Goal: Navigation & Orientation: Find specific page/section

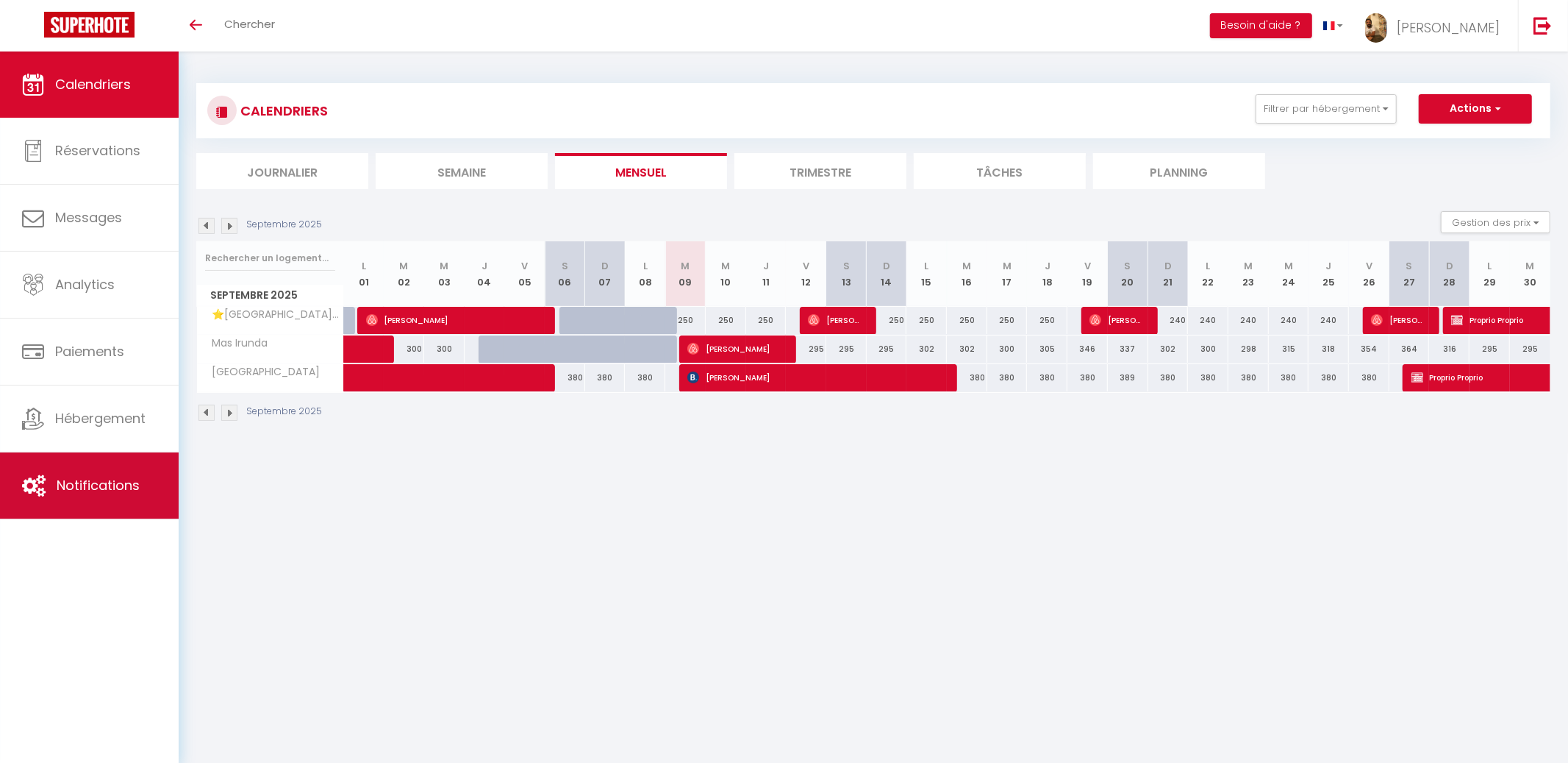
click at [97, 497] on link "Notifications" at bounding box center [89, 486] width 178 height 66
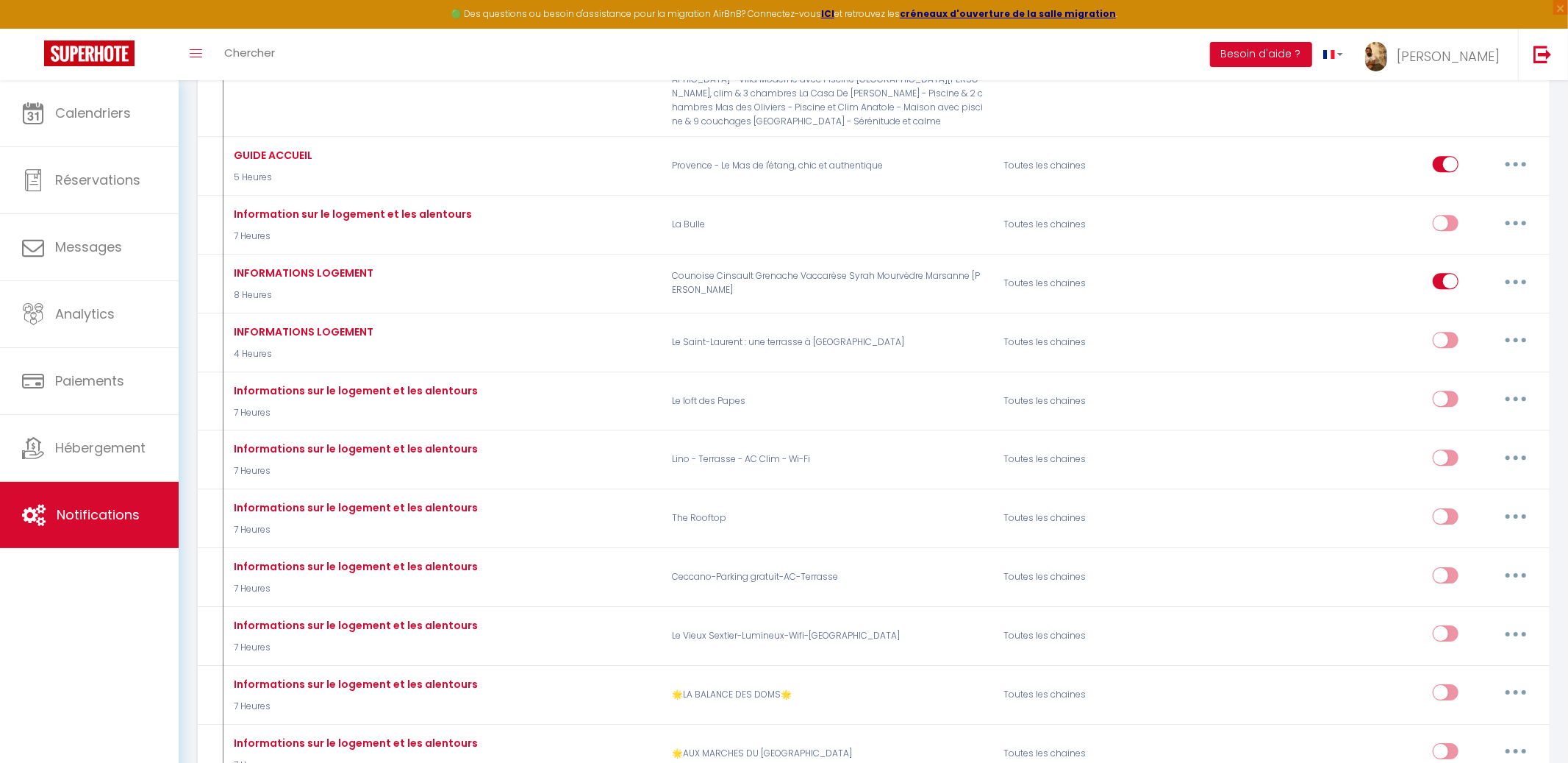
scroll to position [8331, 0]
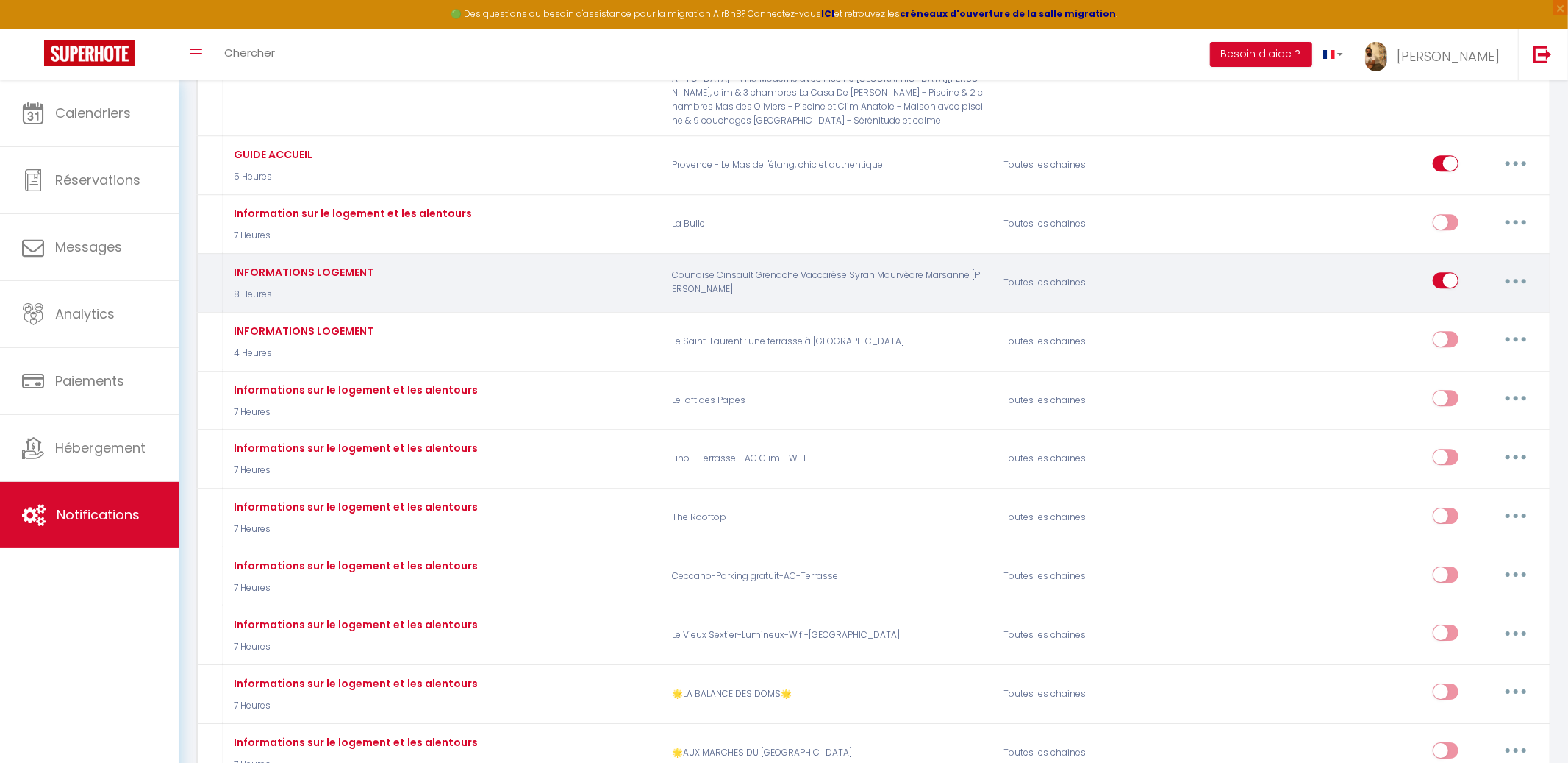
click at [1449, 272] on input "checkbox" at bounding box center [1446, 283] width 26 height 22
checkbox input "false"
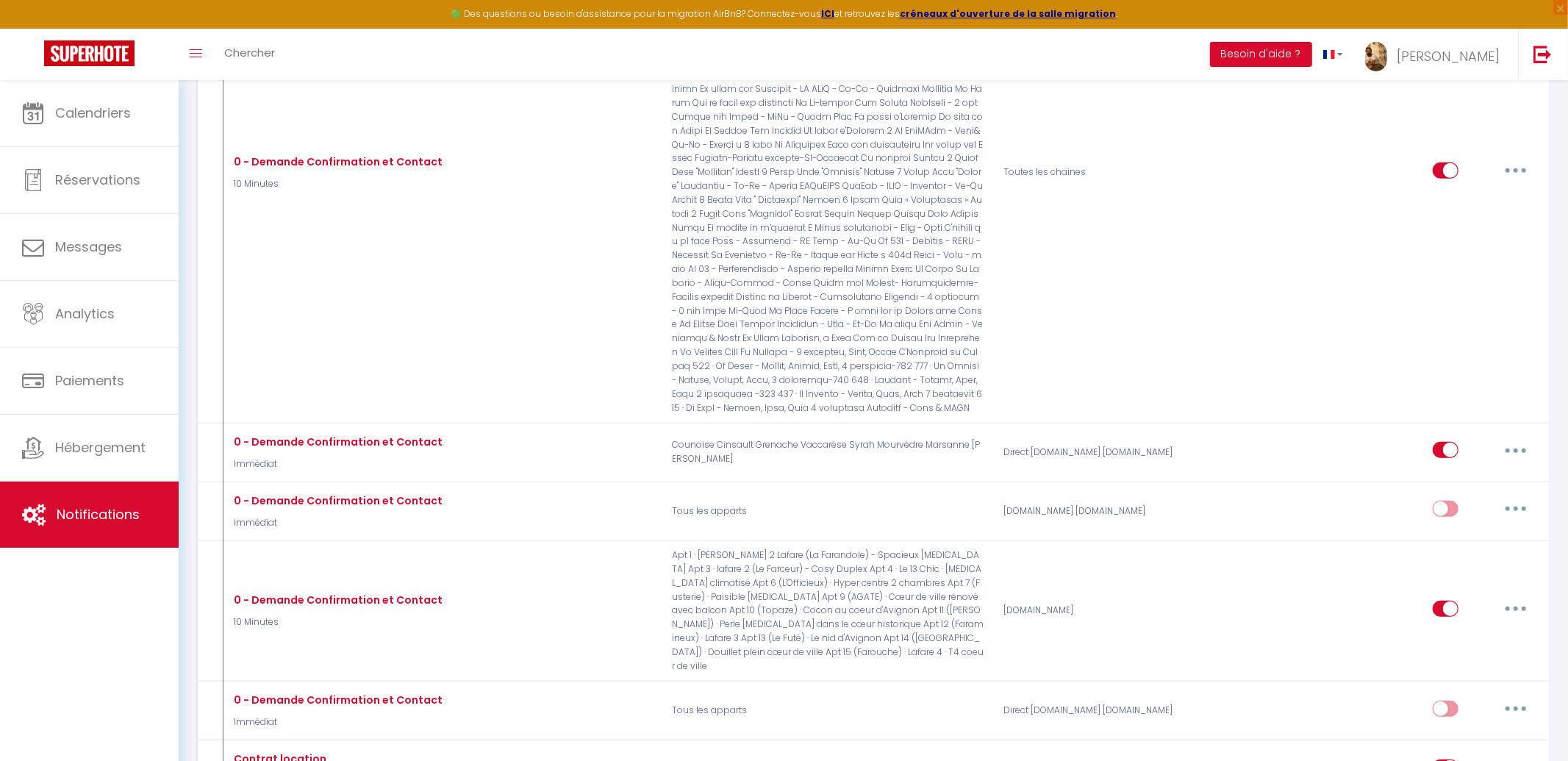
scroll to position [680, 0]
click at [1564, 11] on span "×" at bounding box center [1560, 7] width 15 height 15
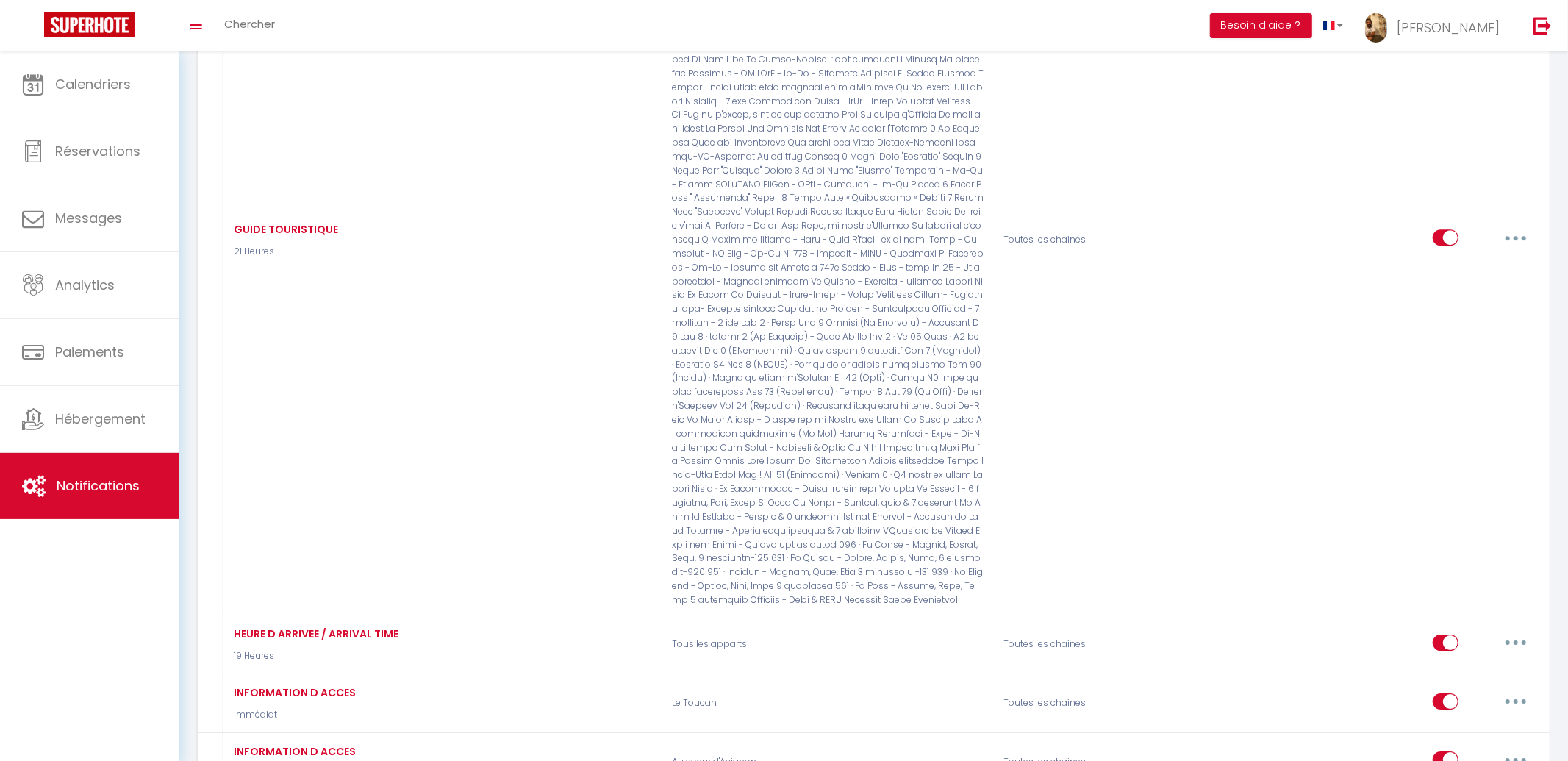
scroll to position [3555, 0]
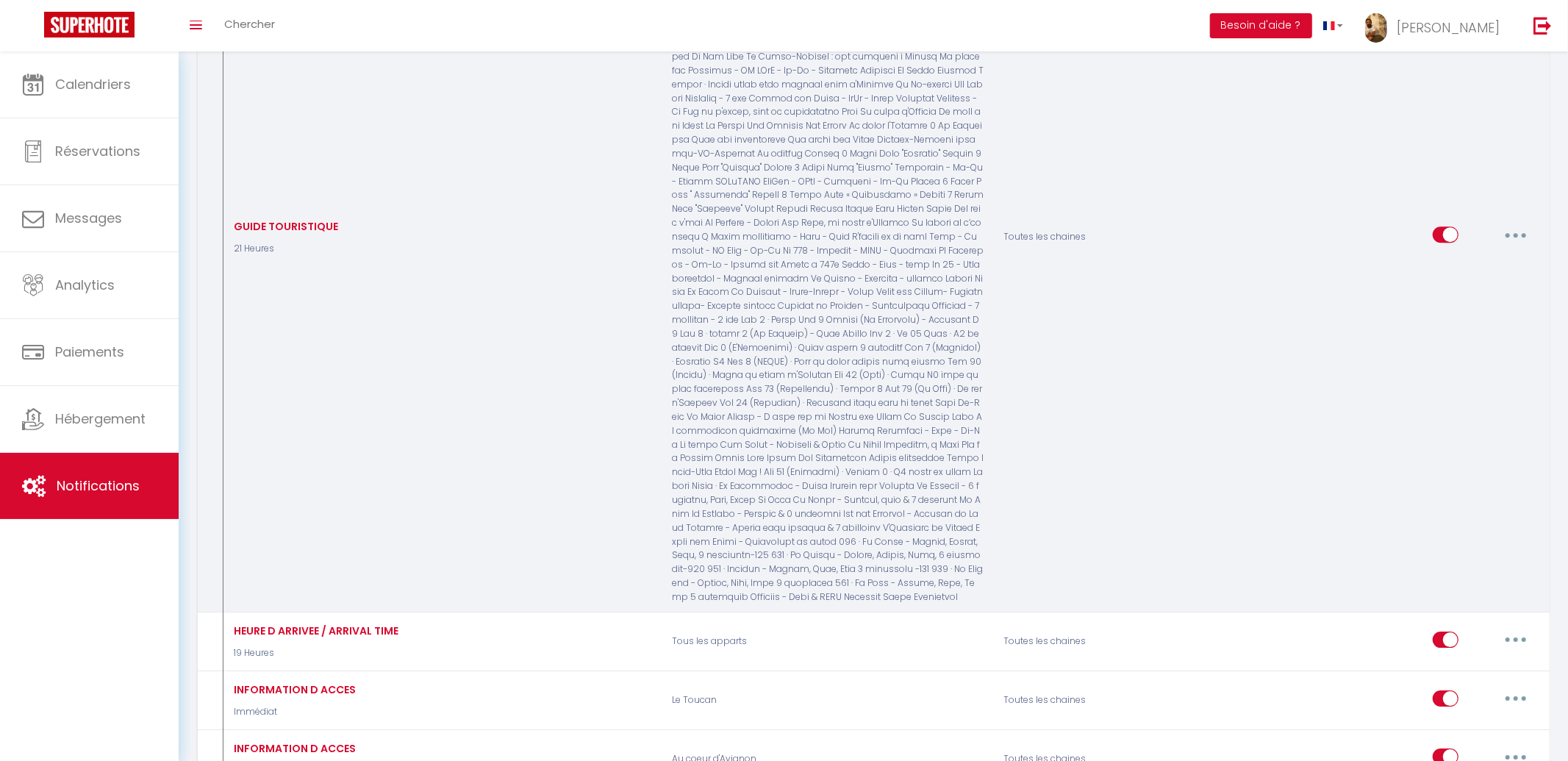
drag, startPoint x: 1523, startPoint y: 179, endPoint x: 1516, endPoint y: 185, distance: 9.2
click at [1521, 223] on button "button" at bounding box center [1516, 235] width 41 height 23
click at [1482, 256] on link "Editer" at bounding box center [1478, 269] width 109 height 25
type input "GUIDE TOURISTIQUE"
select select "21 Heures"
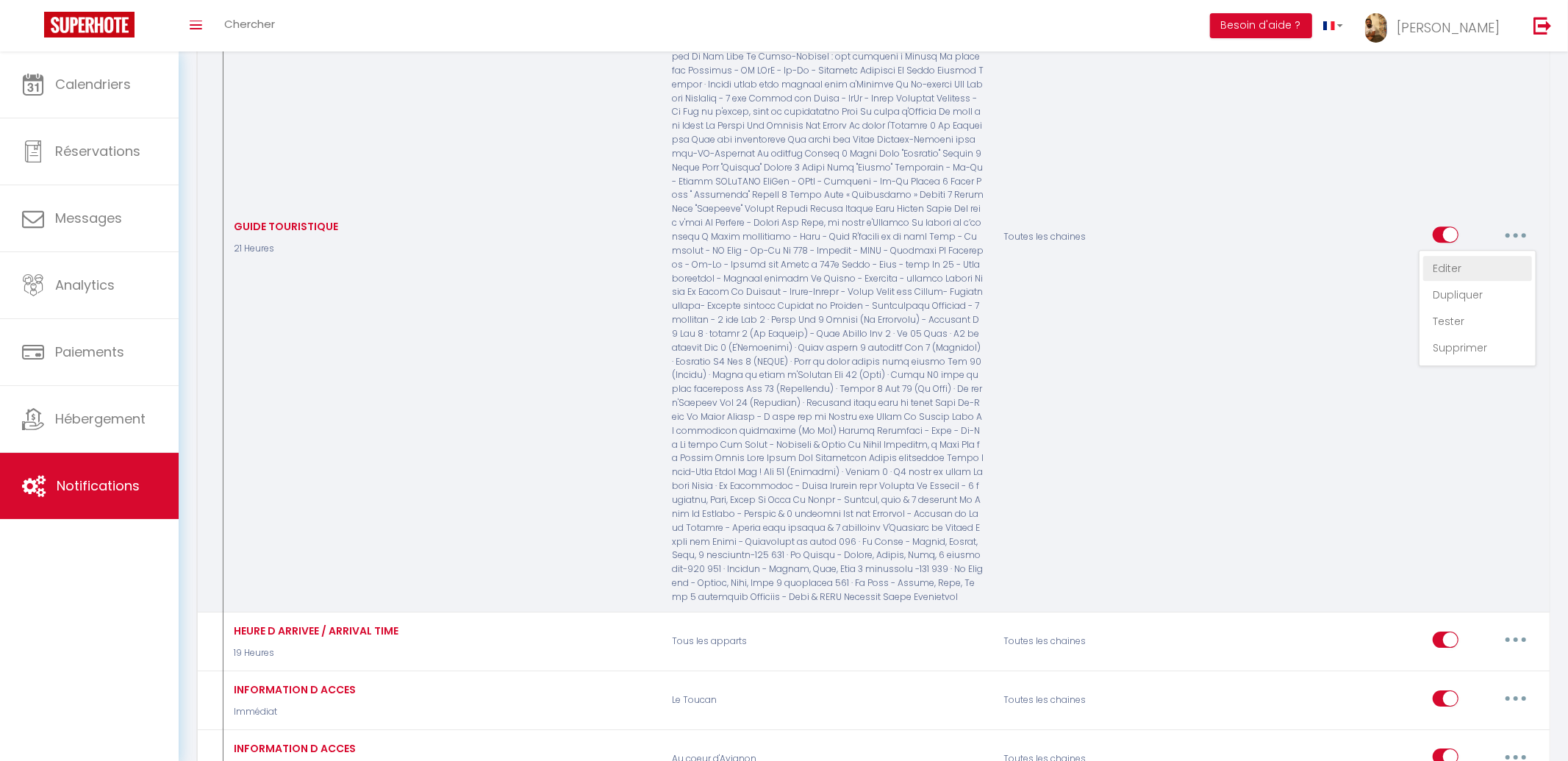
select select
checkbox input "true"
checkbox input "false"
radio input "true"
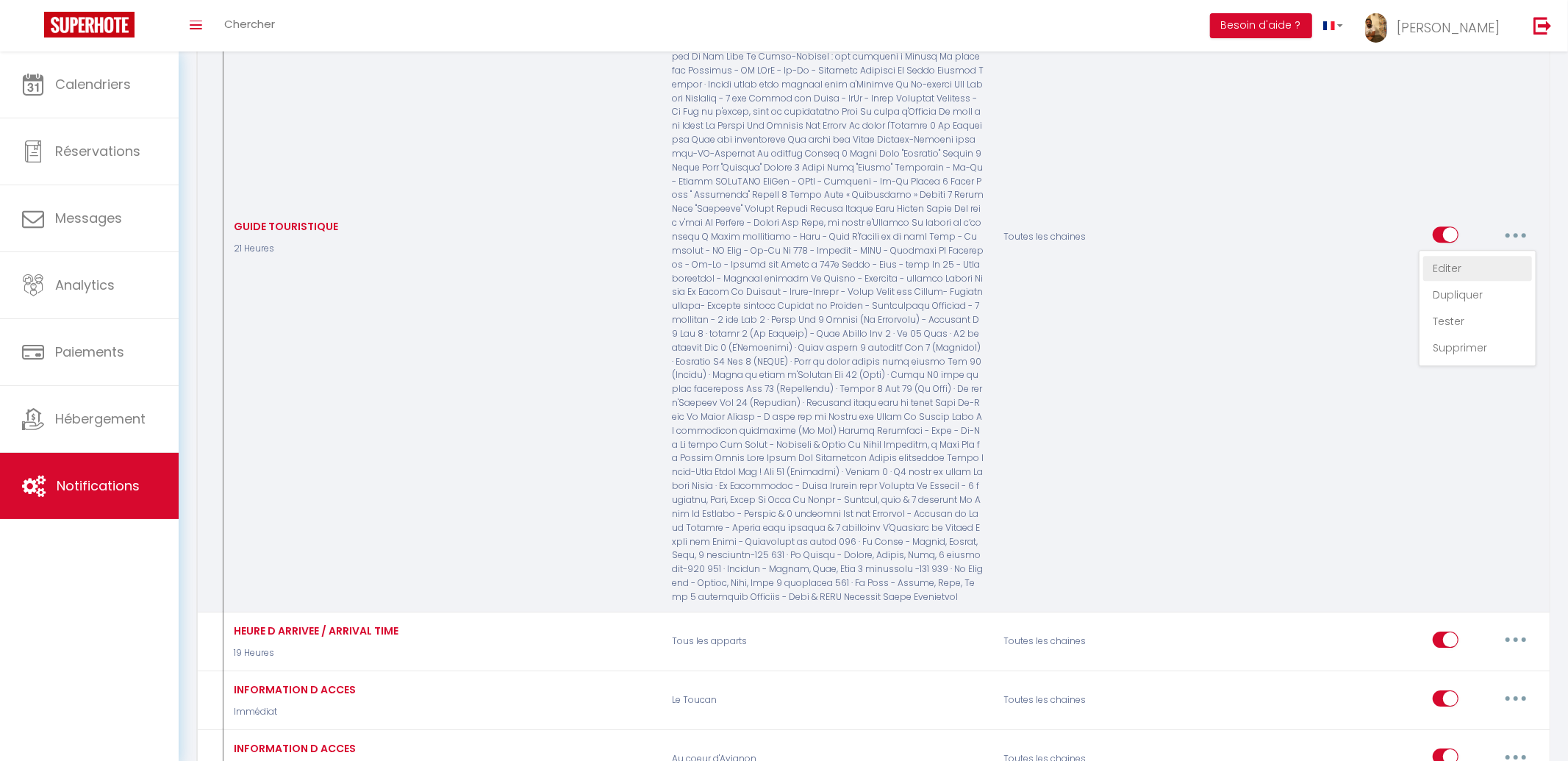
type input "GUIDE TOURISTIQUE [GEOGRAPHIC_DATA]"
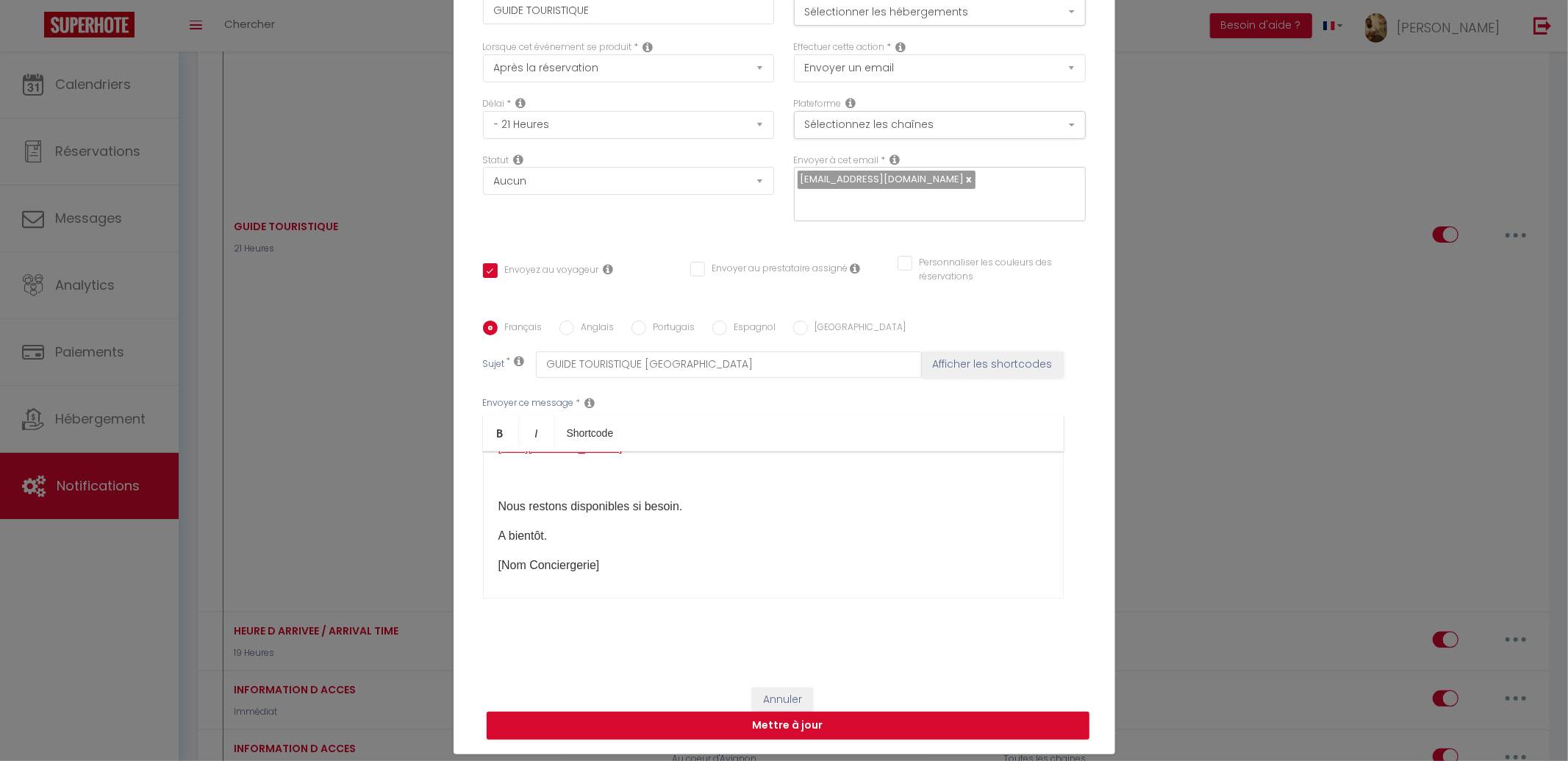
scroll to position [169, 0]
click at [959, 26] on button "Sélectionner les hébergements" at bounding box center [939, 12] width 292 height 28
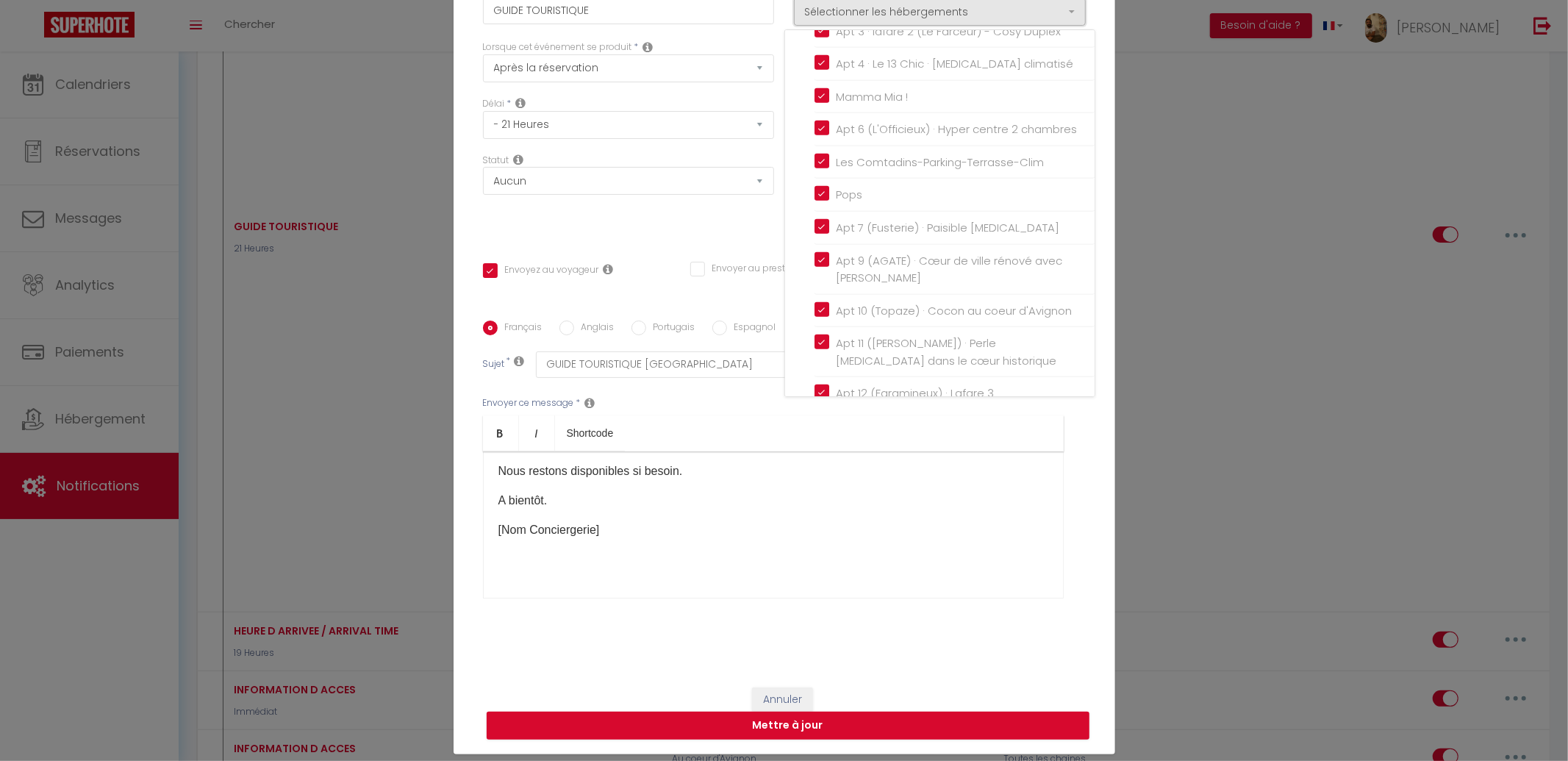
scroll to position [5497, 0]
click at [794, 687] on button "Annuler" at bounding box center [782, 700] width 61 height 25
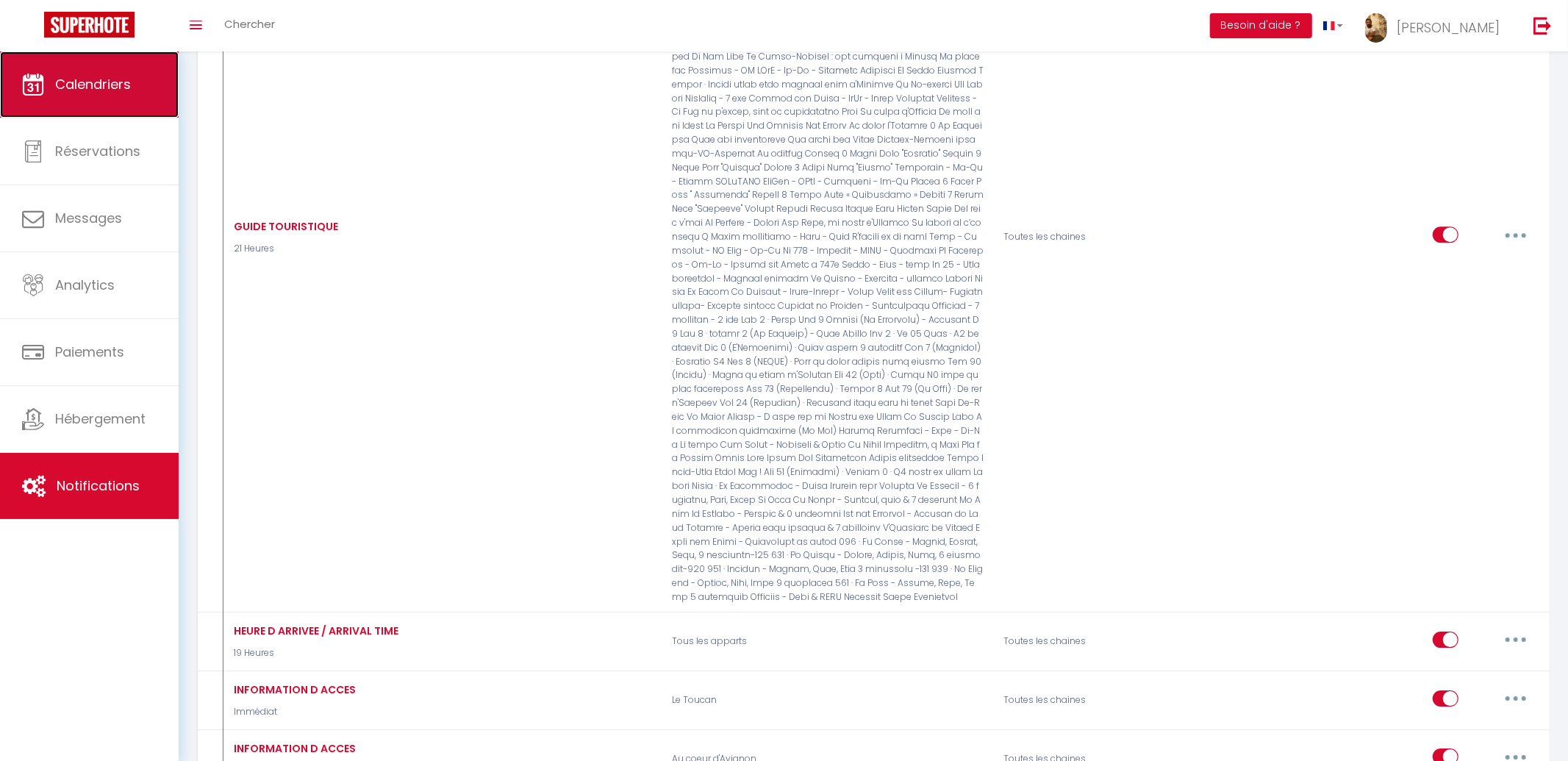
click at [123, 82] on span "Calendriers" at bounding box center [93, 83] width 76 height 18
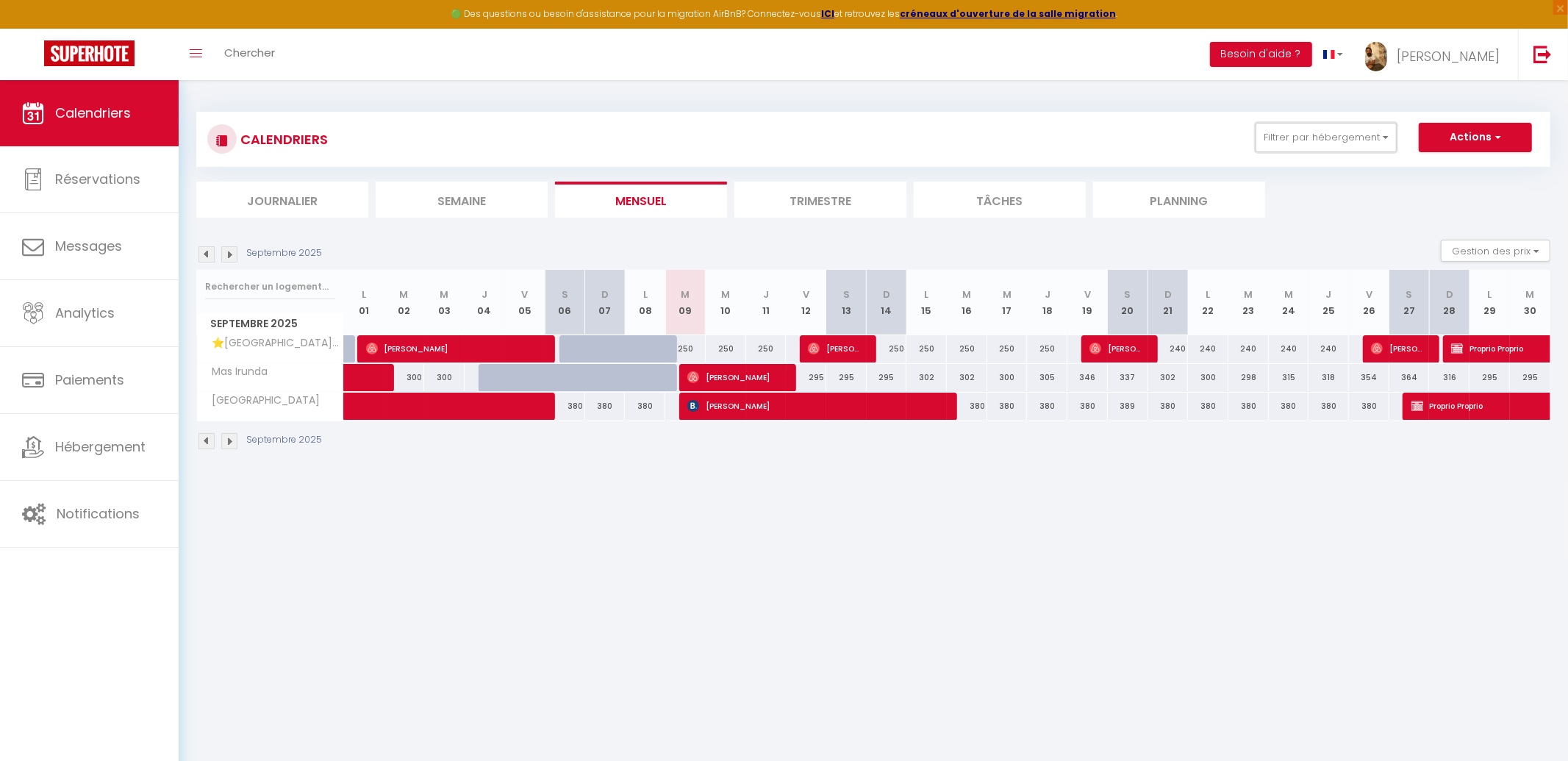
drag, startPoint x: 1275, startPoint y: 142, endPoint x: 1309, endPoint y: 165, distance: 41.0
click at [1275, 142] on button "Filtrer par hébergement" at bounding box center [1327, 138] width 141 height 29
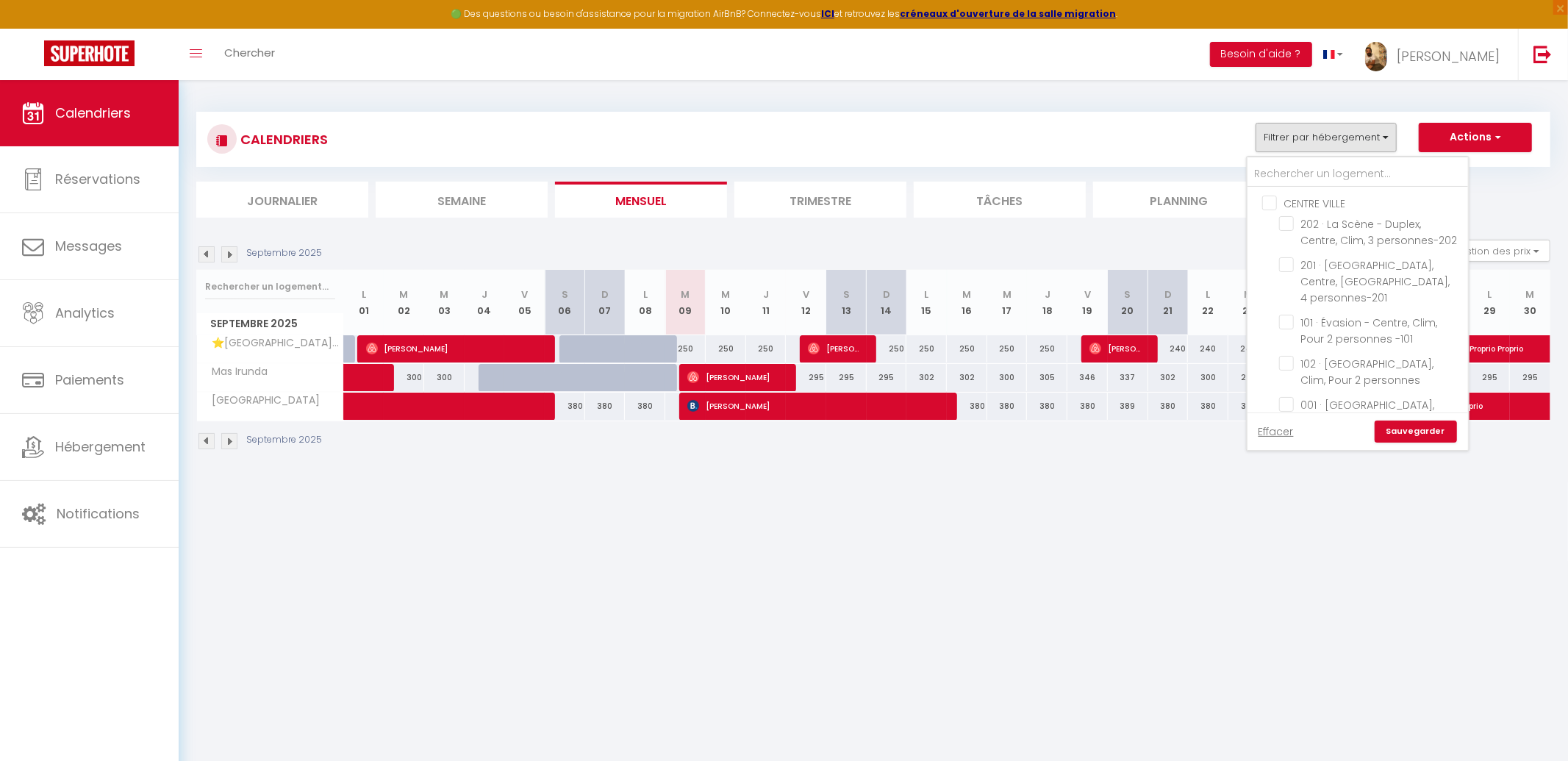
click at [1275, 428] on link "Effacer" at bounding box center [1276, 431] width 35 height 16
checkbox input "false"
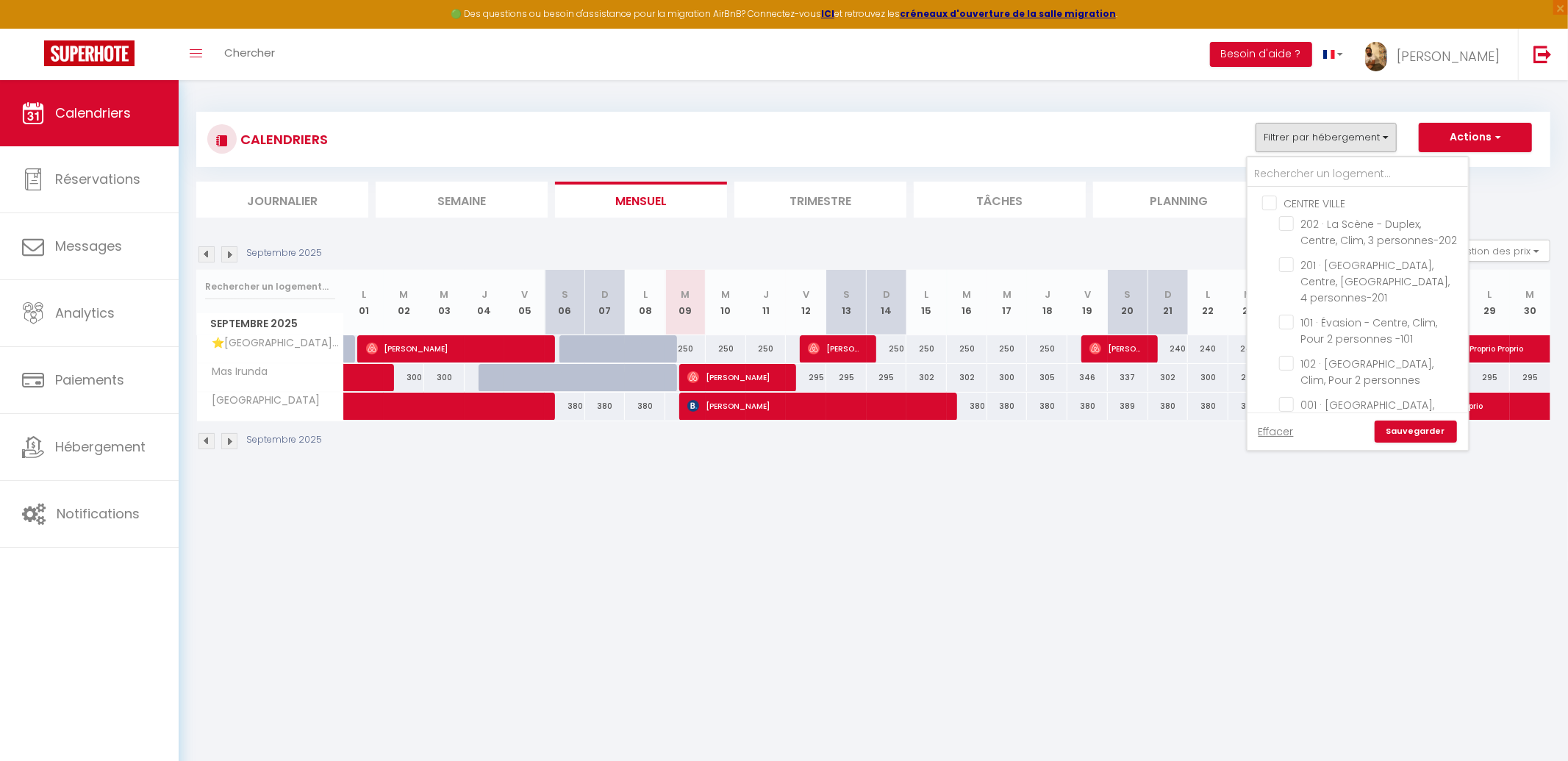
checkbox input "false"
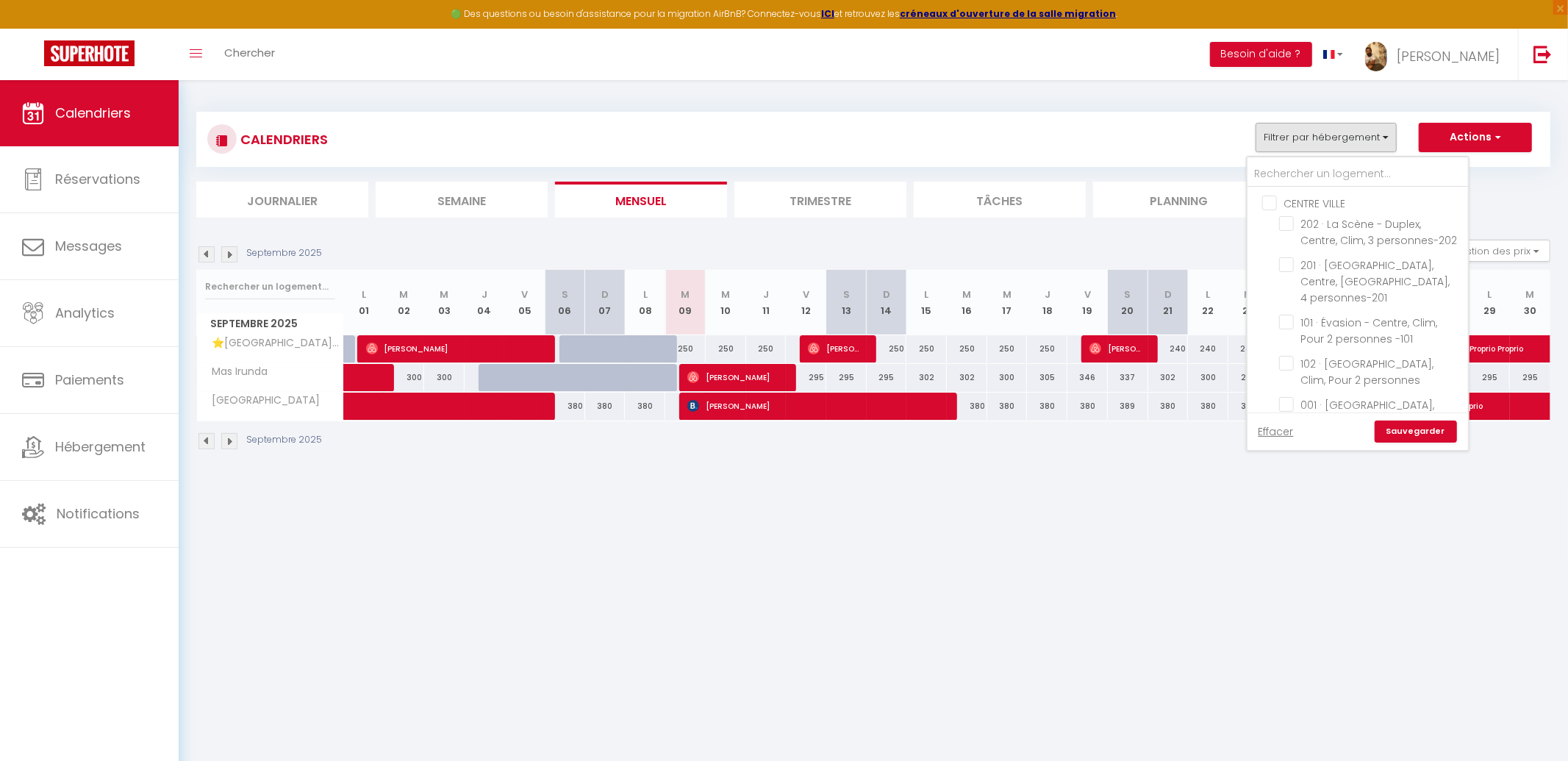
checkbox input "false"
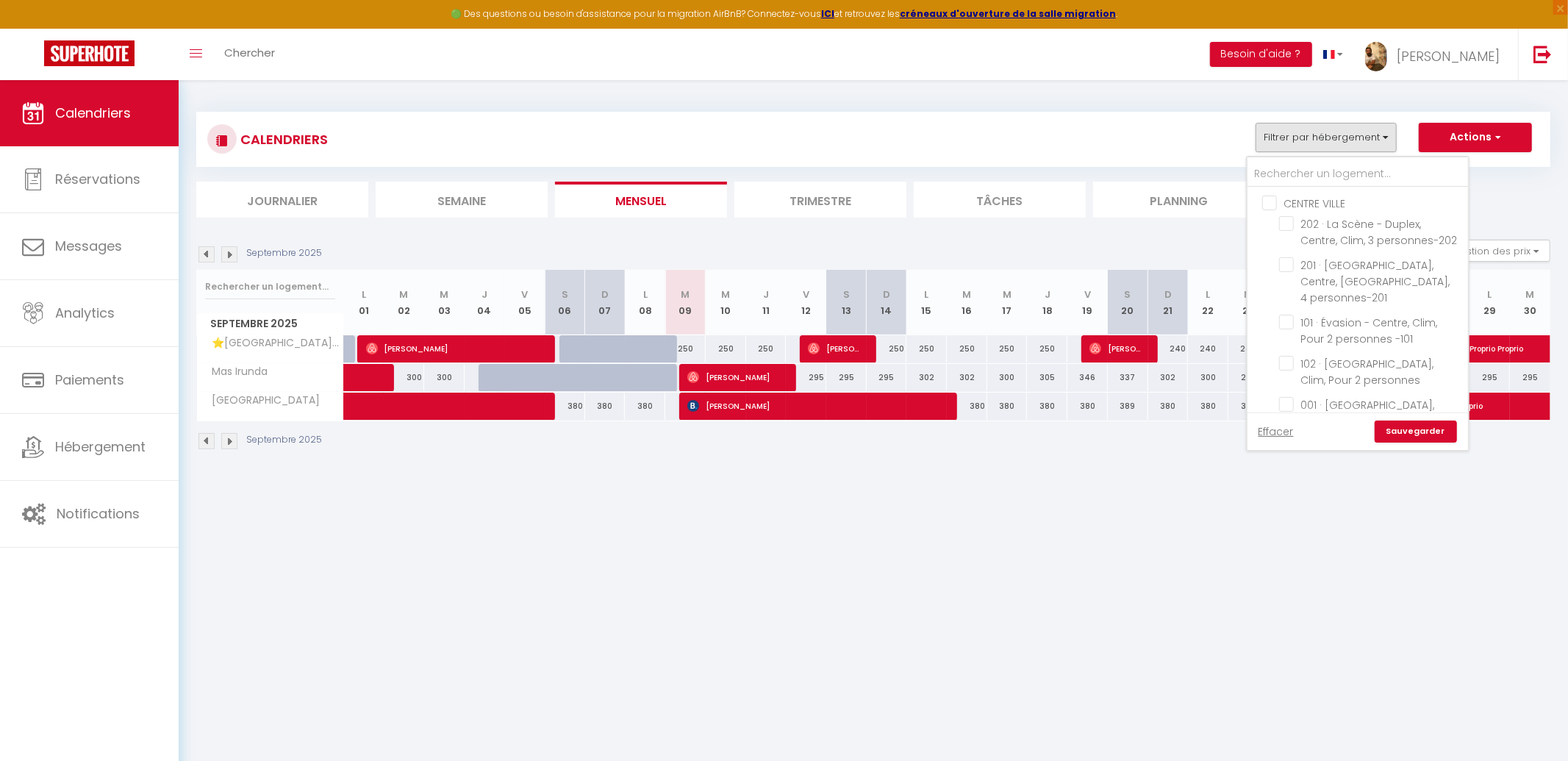
checkbox input "false"
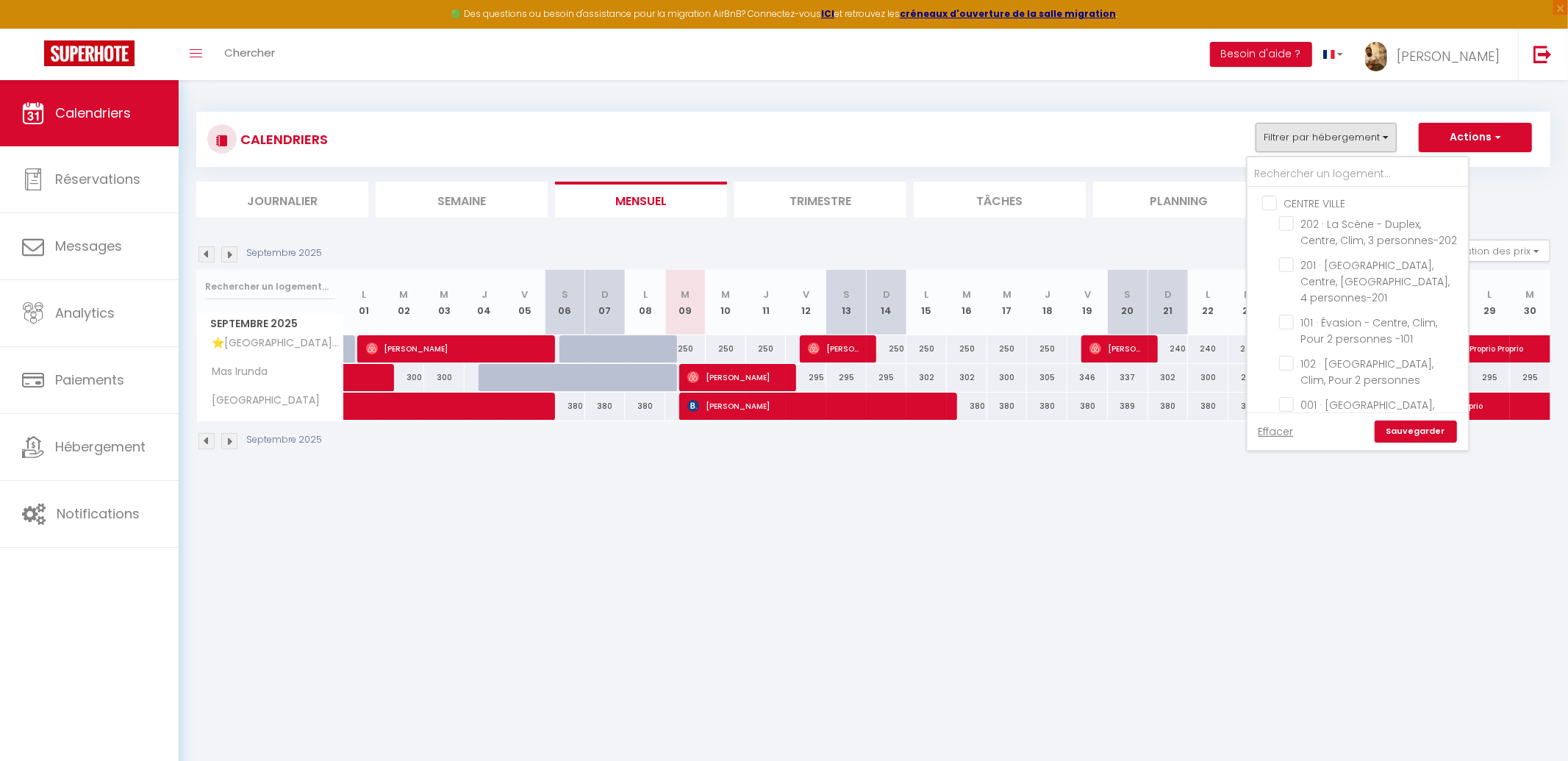
checkbox input "false"
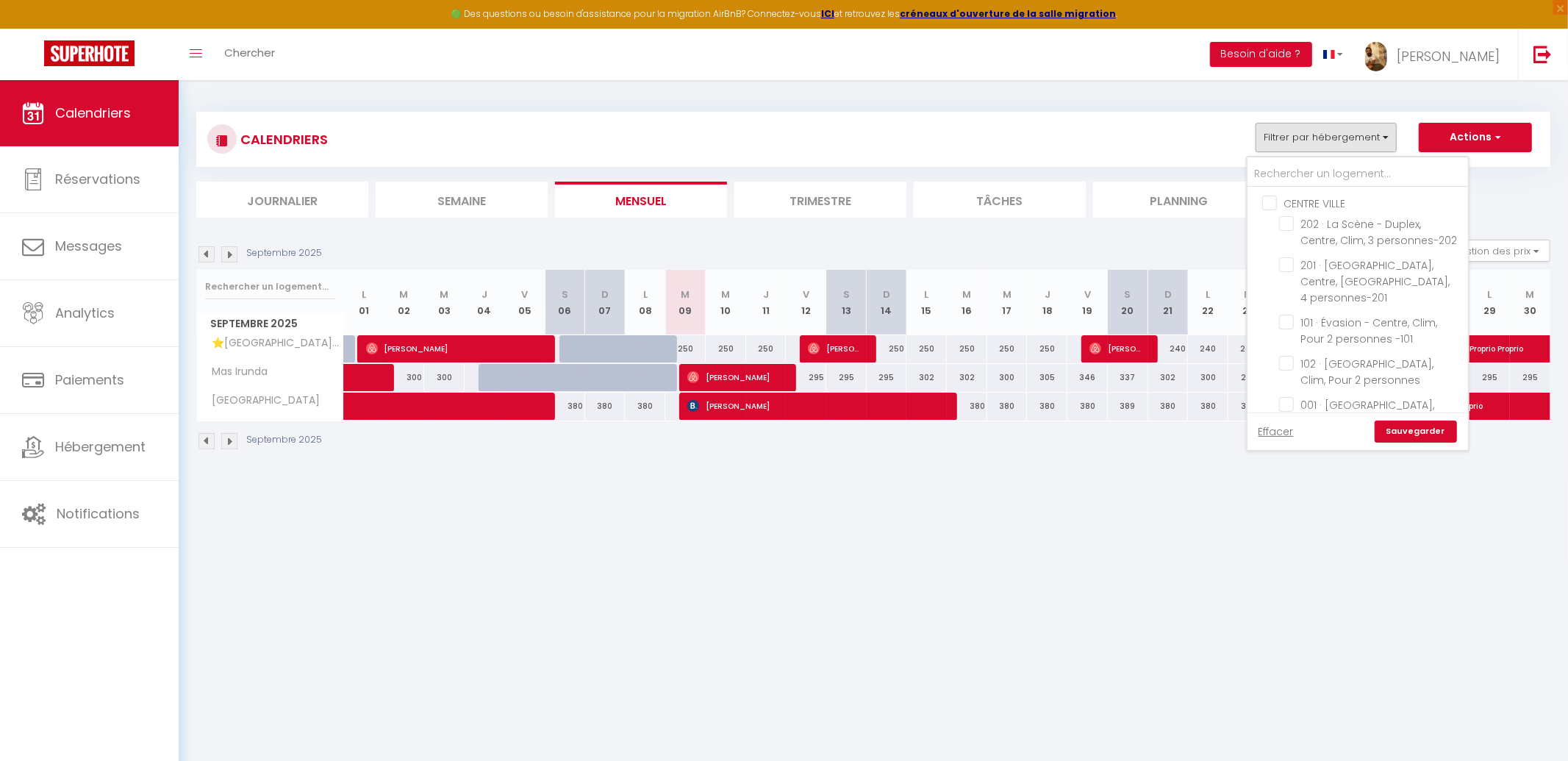
checkbox input "false"
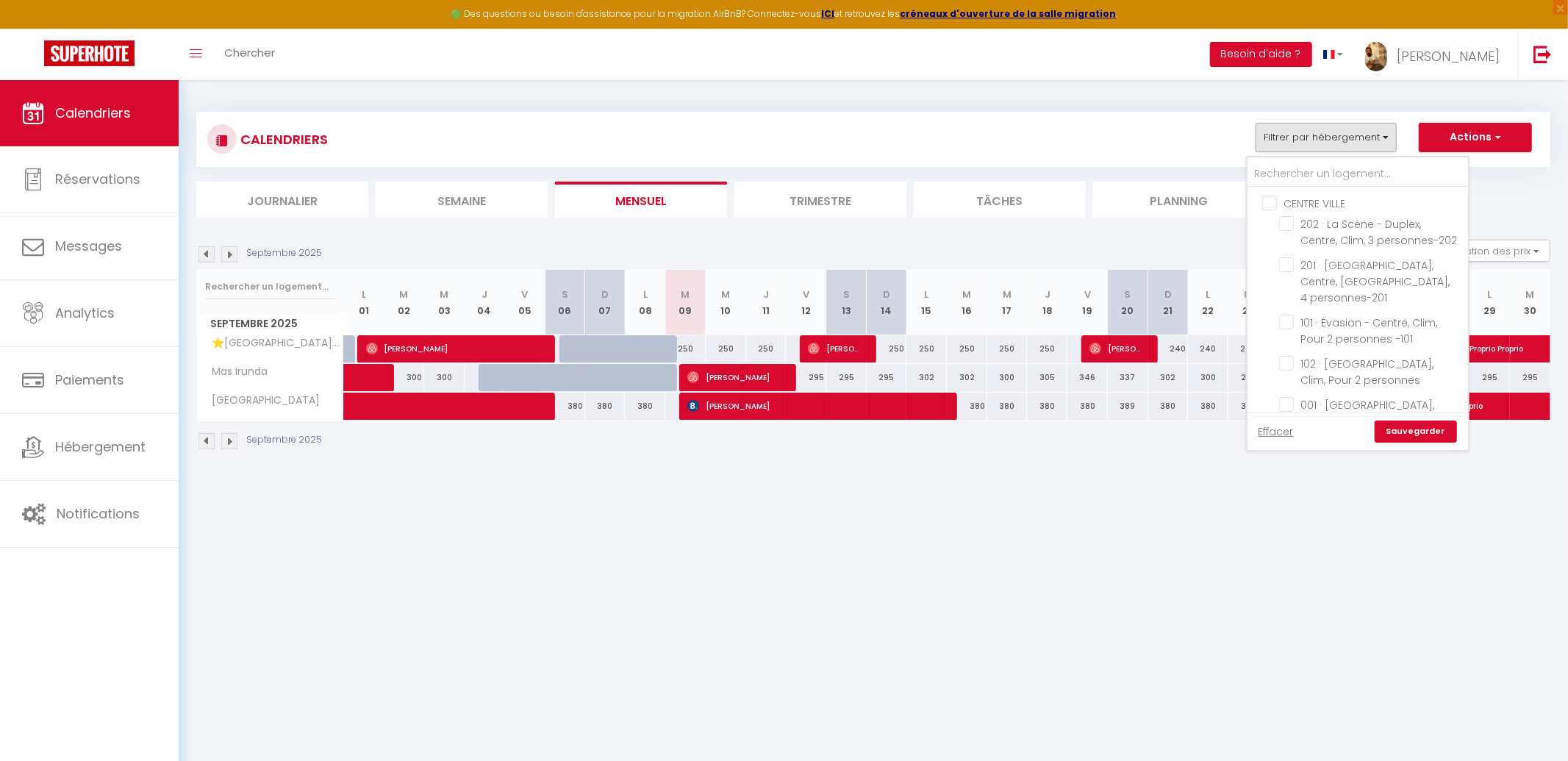
checkbox input "false"
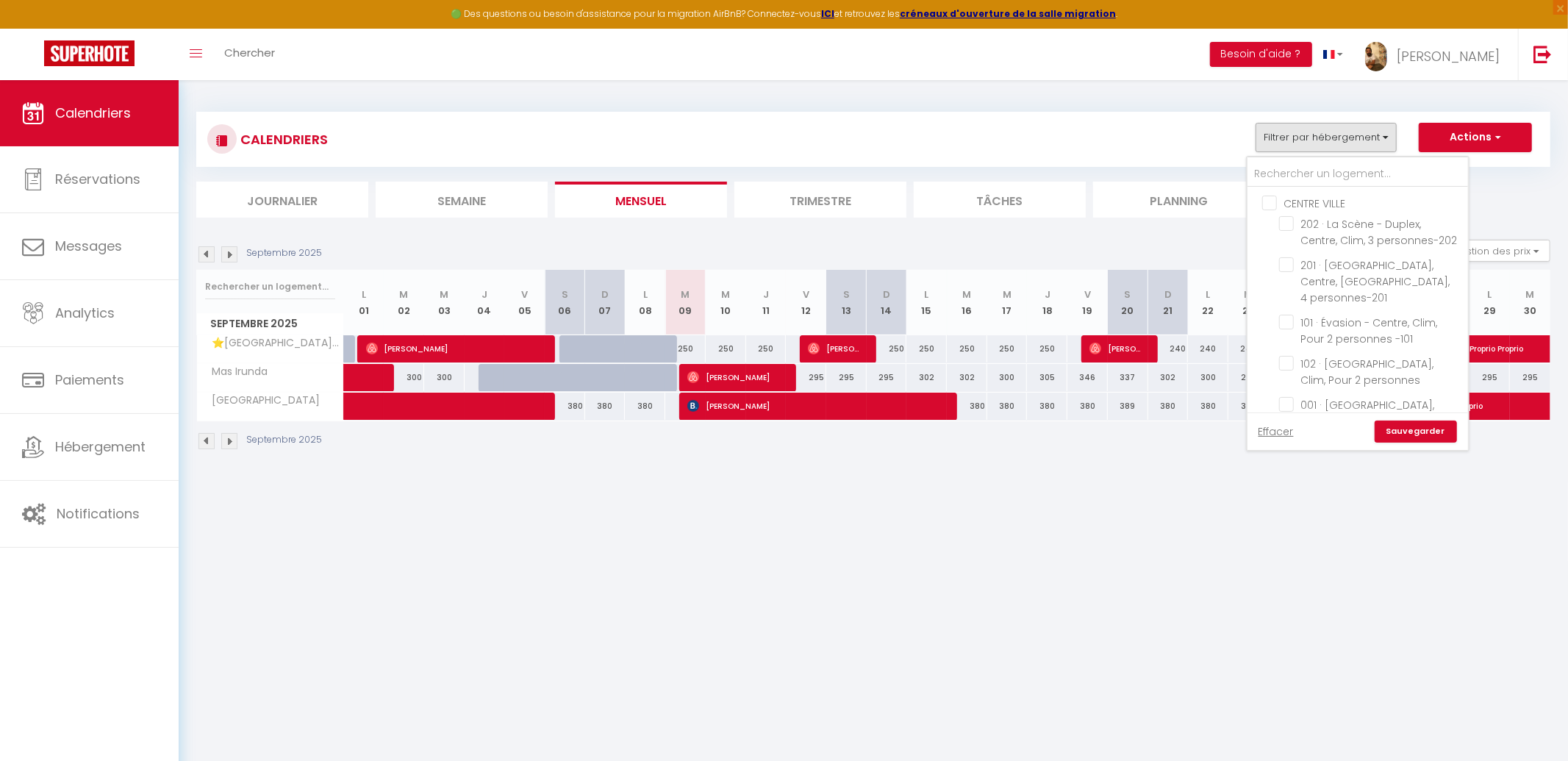
checkbox input "false"
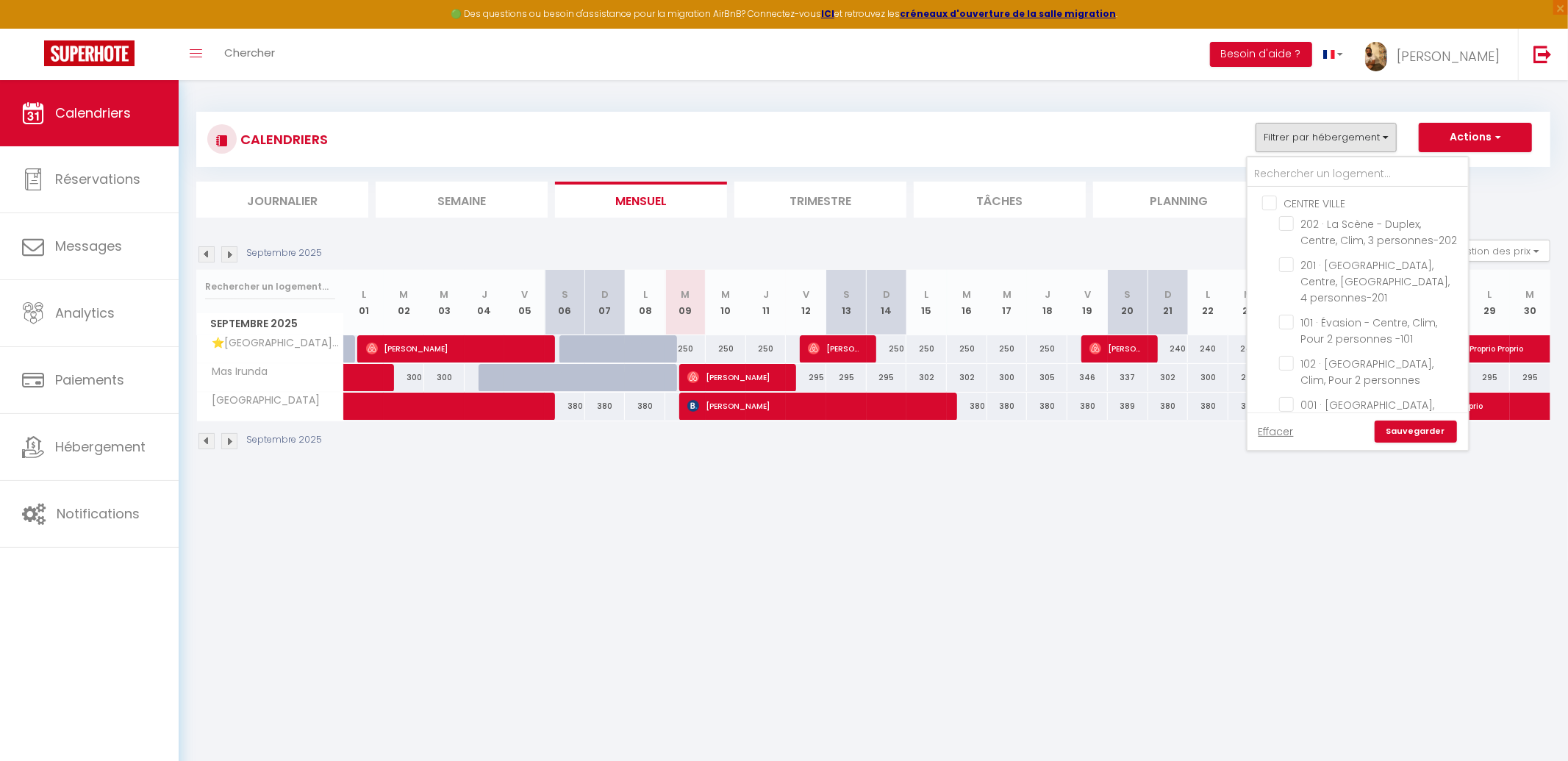
checkbox input "false"
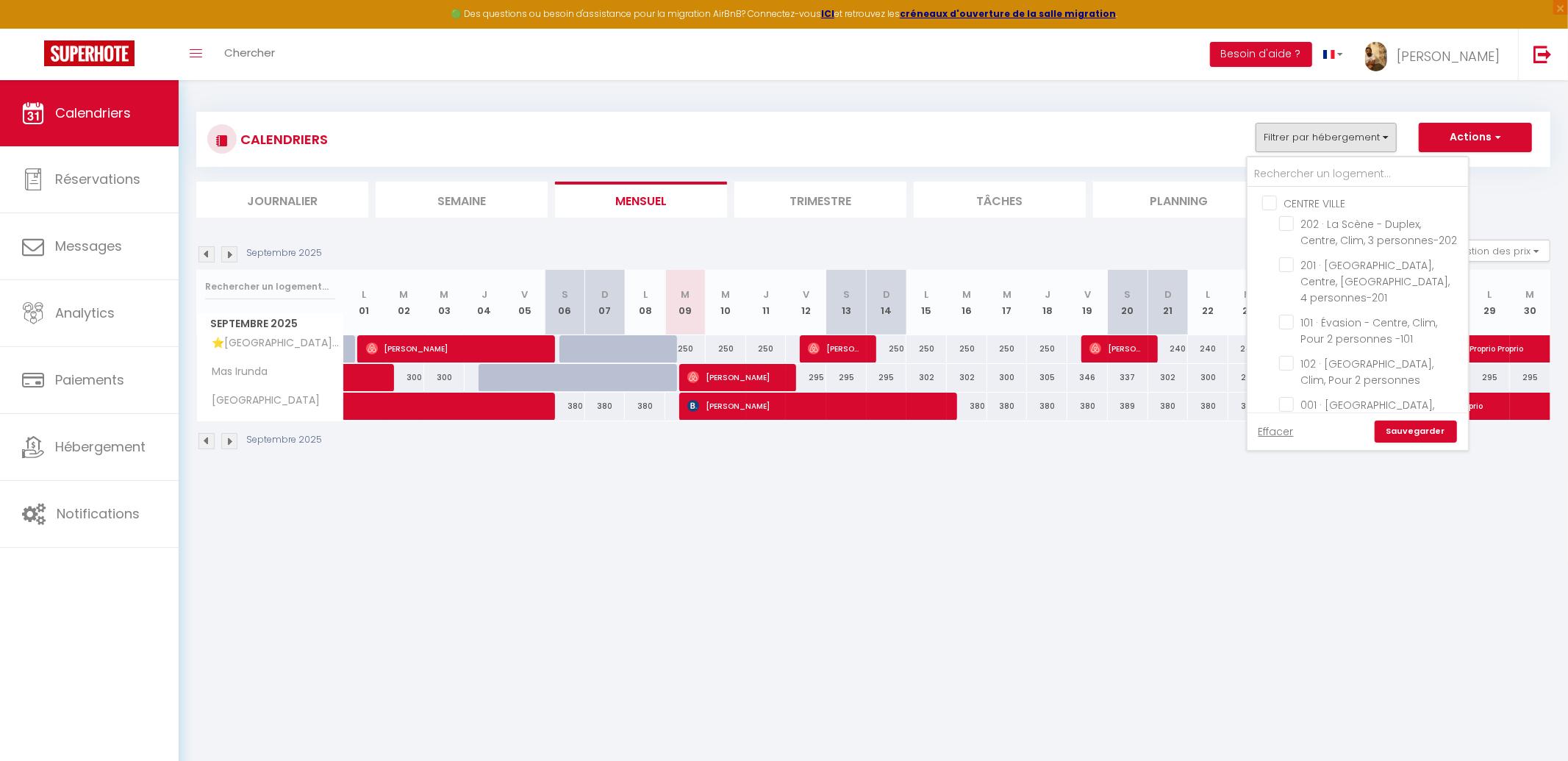
checkbox input "false"
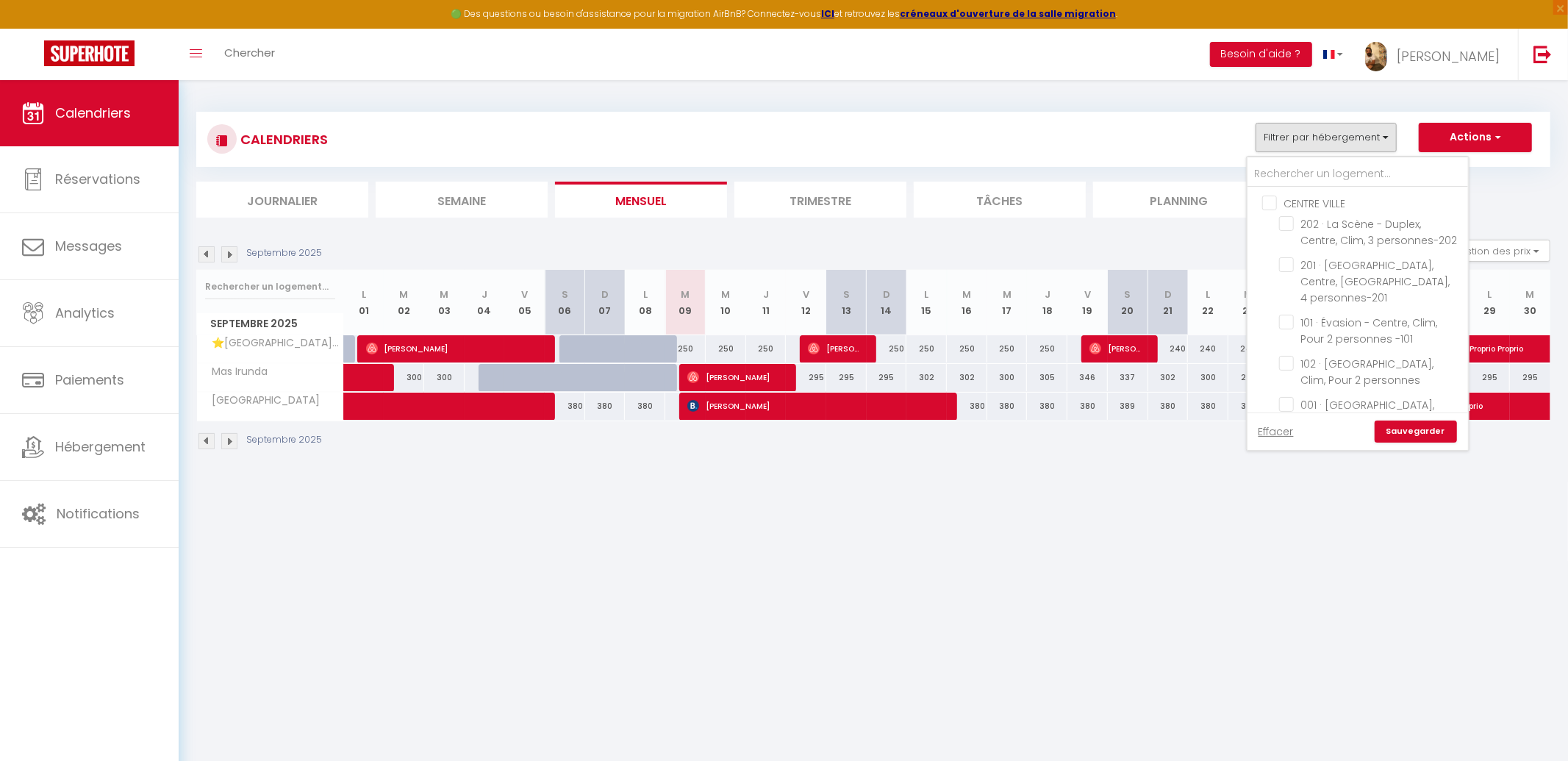
checkbox input "false"
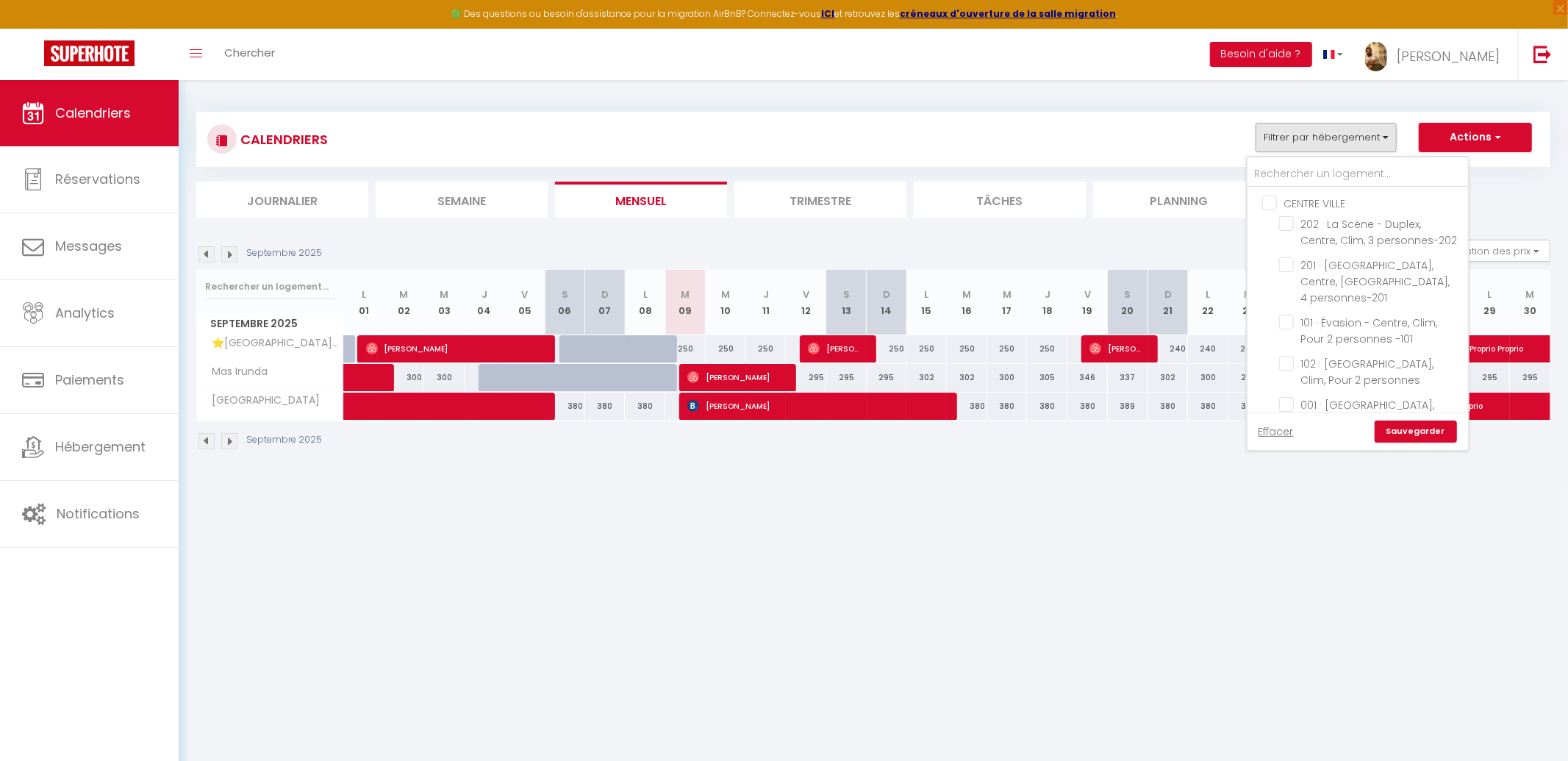
checkbox input "false"
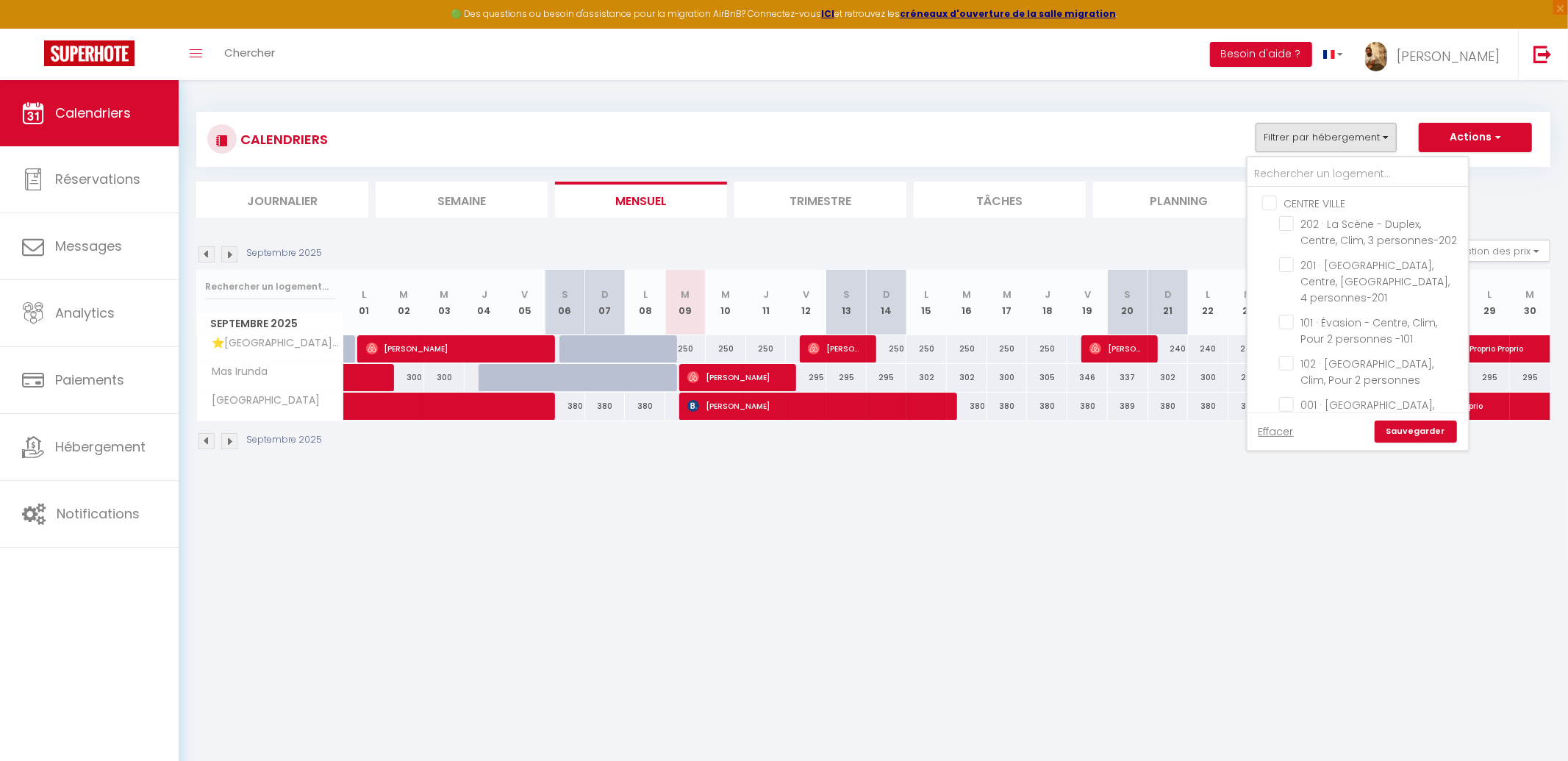
checkbox input "false"
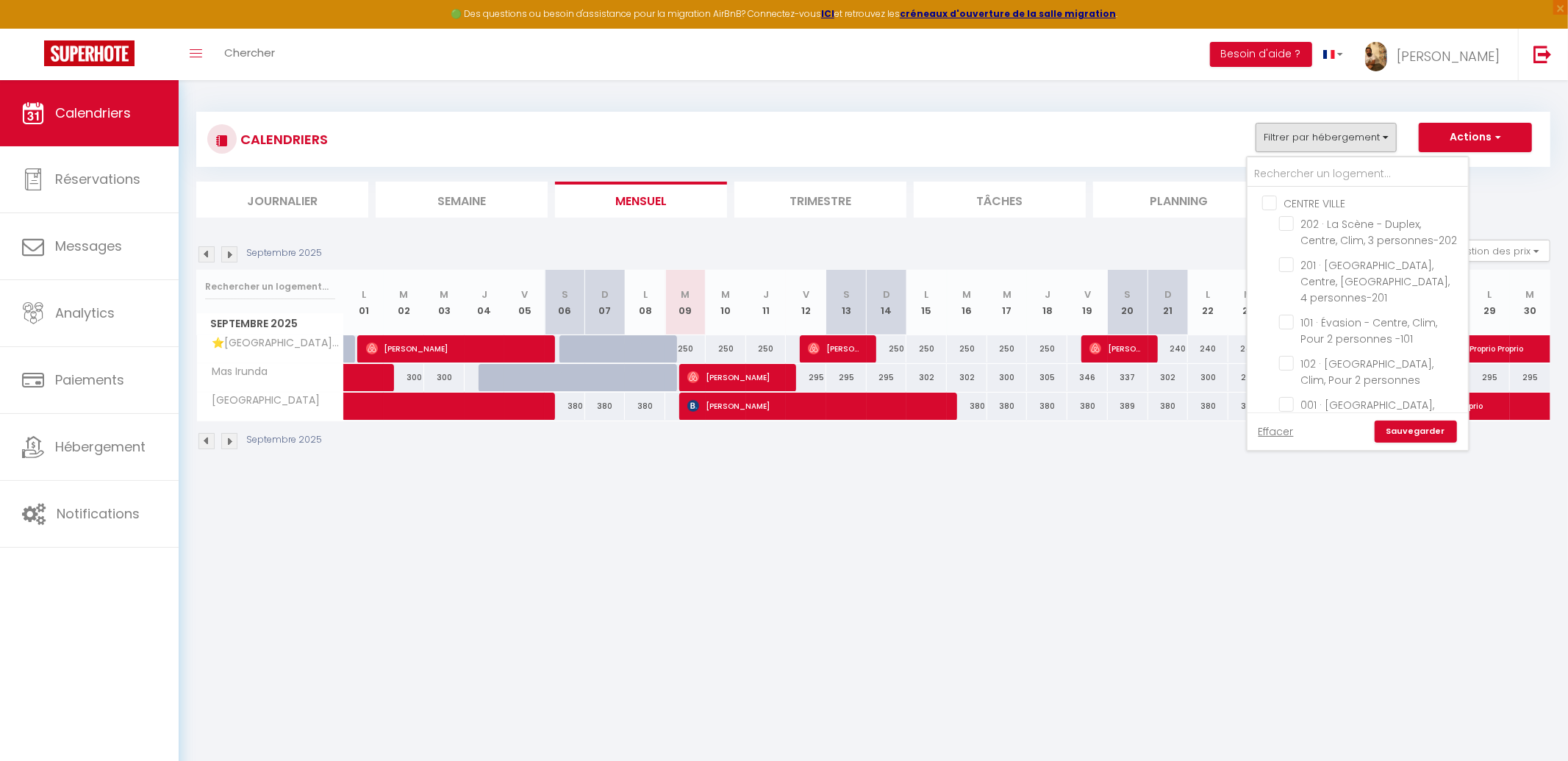
checkbox input "false"
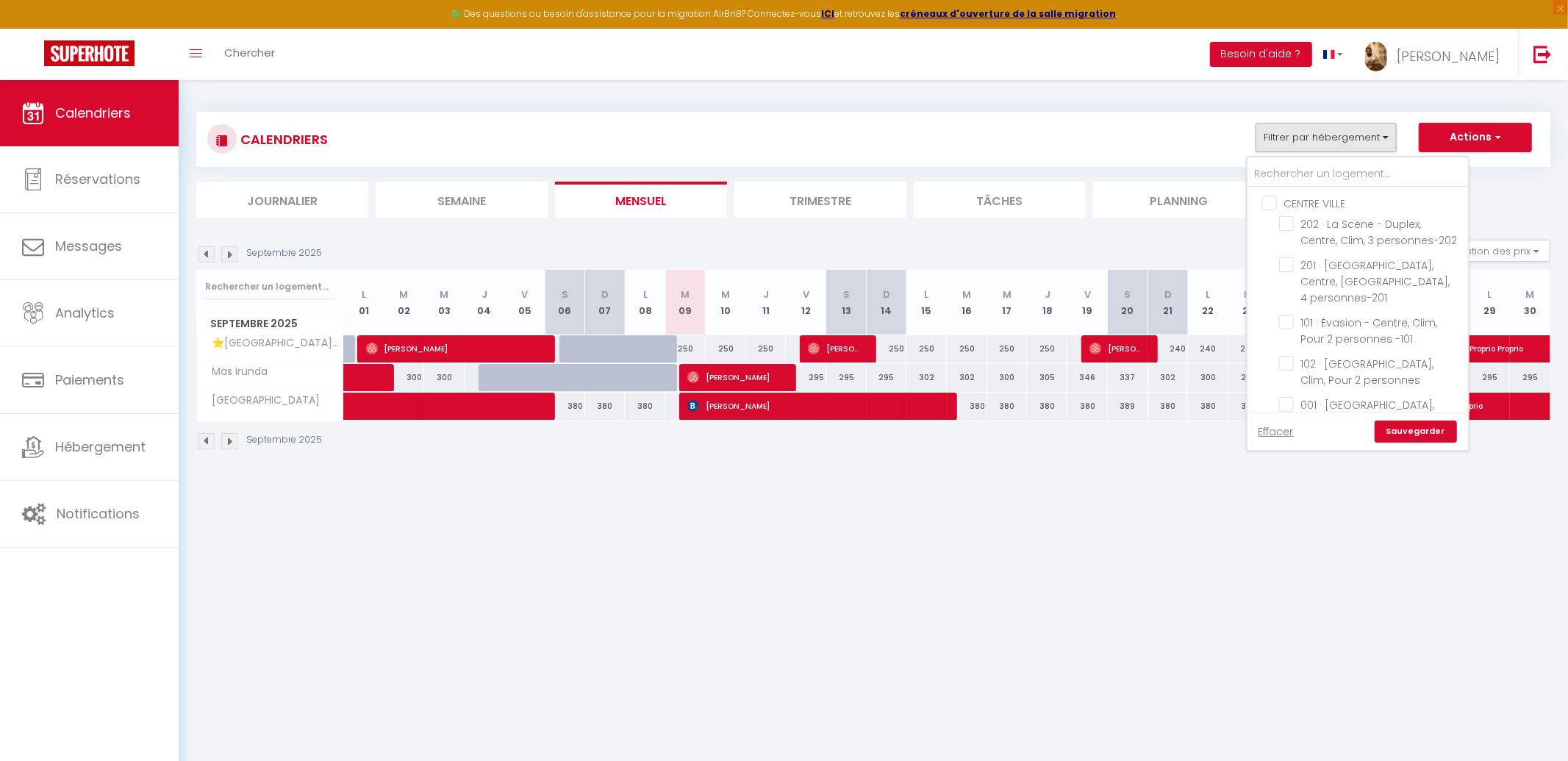
checkbox input "false"
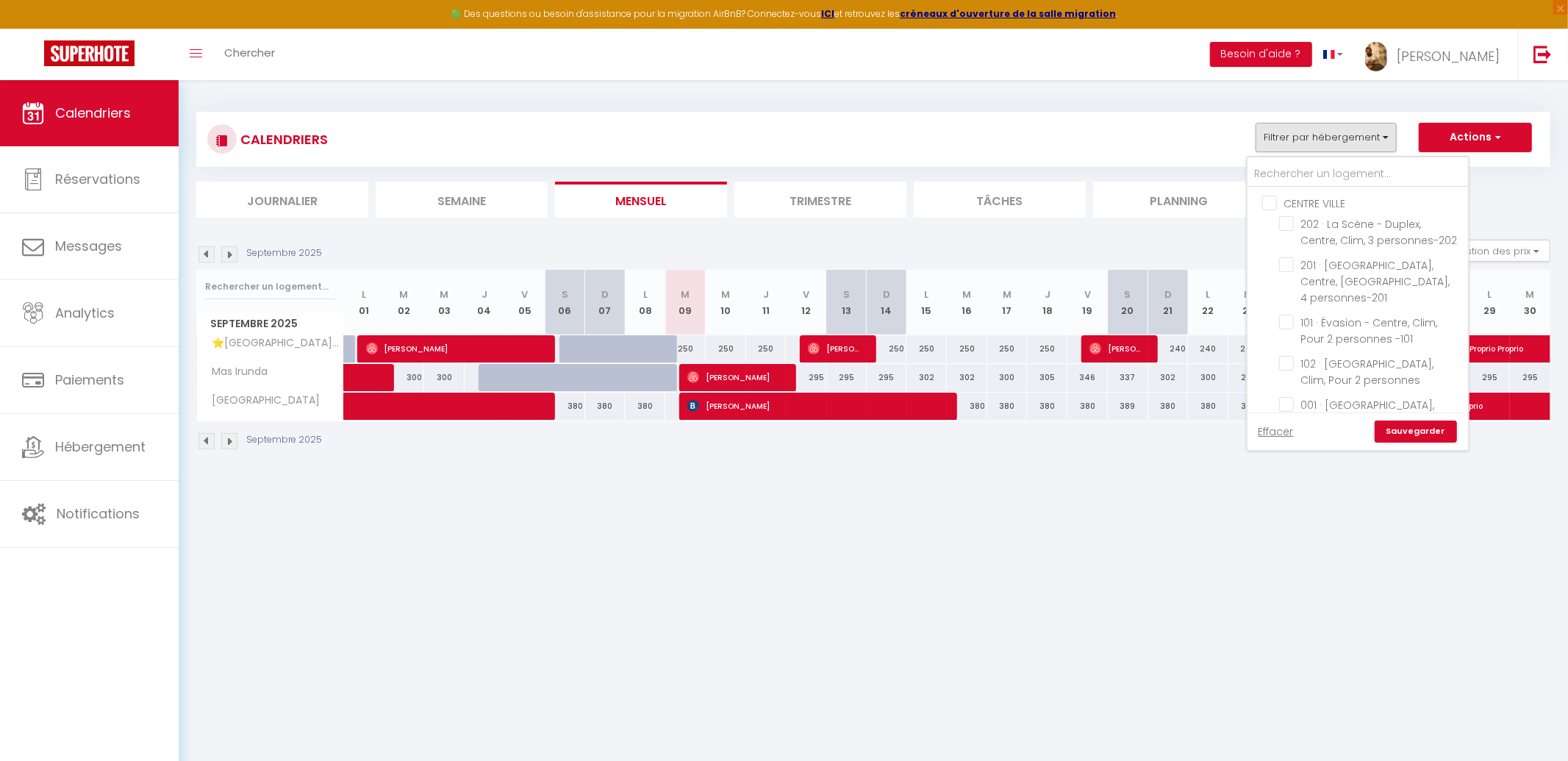
checkbox input "false"
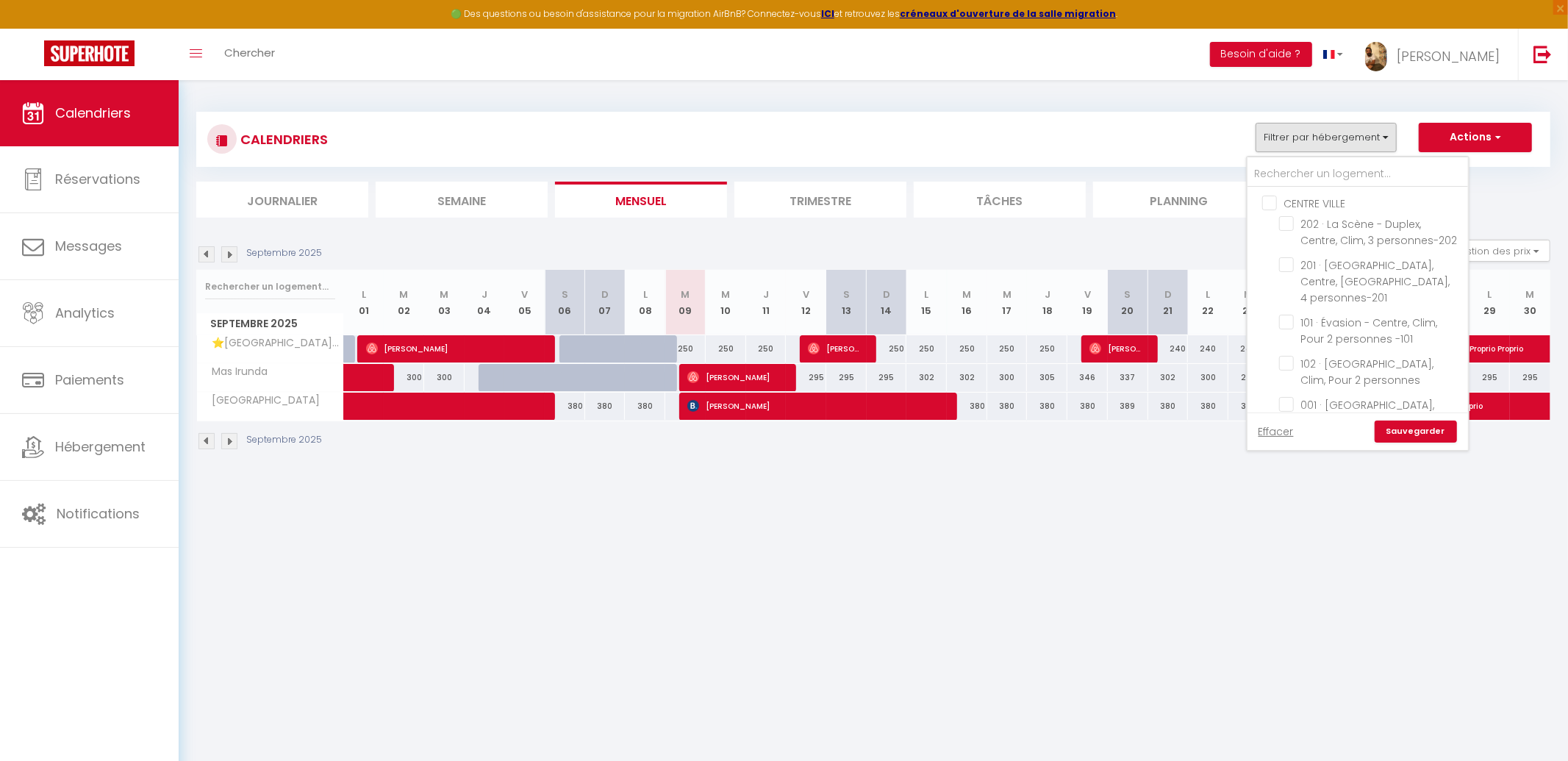
checkbox input "false"
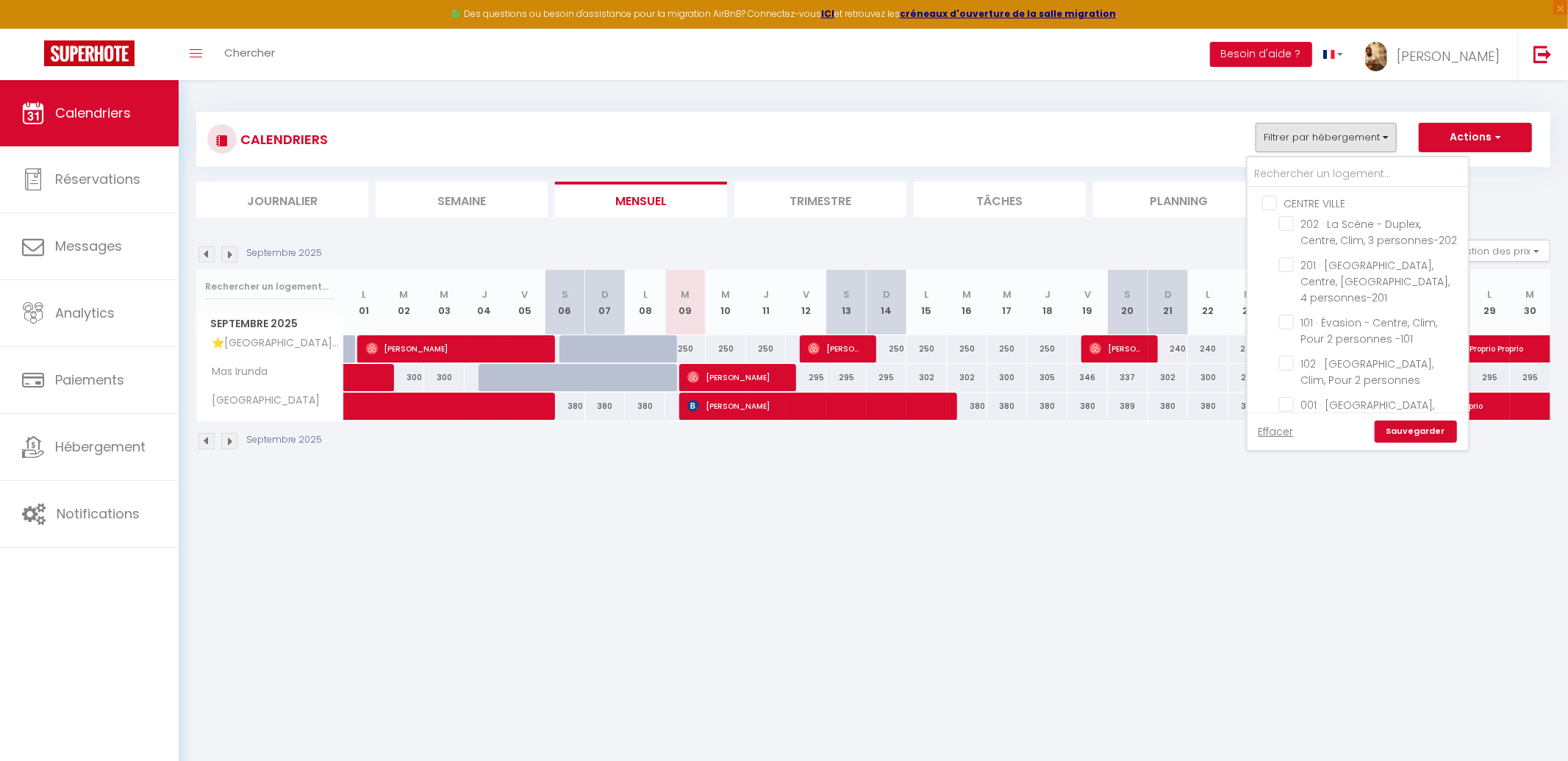
checkbox input "false"
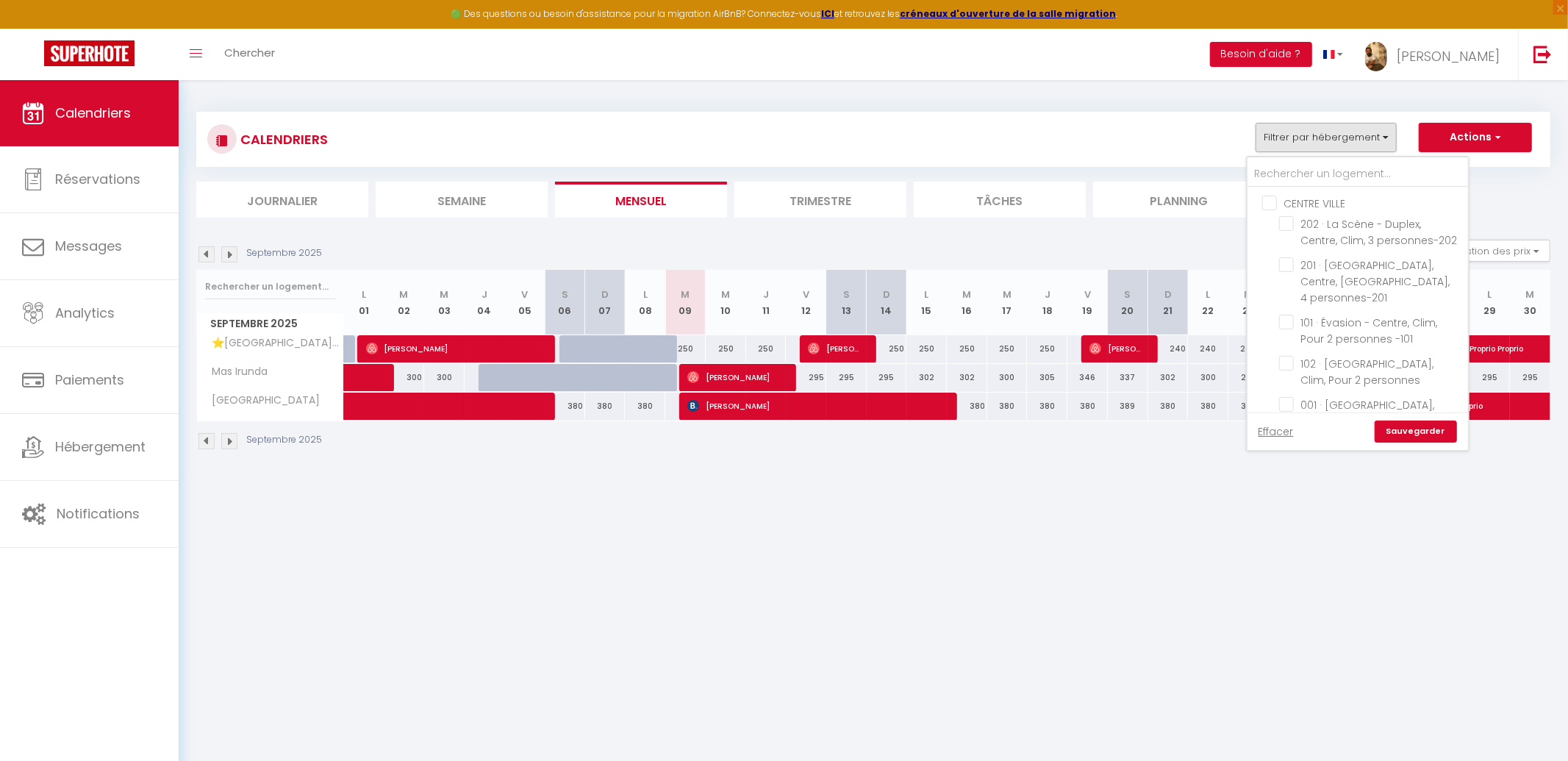
checkbox input "false"
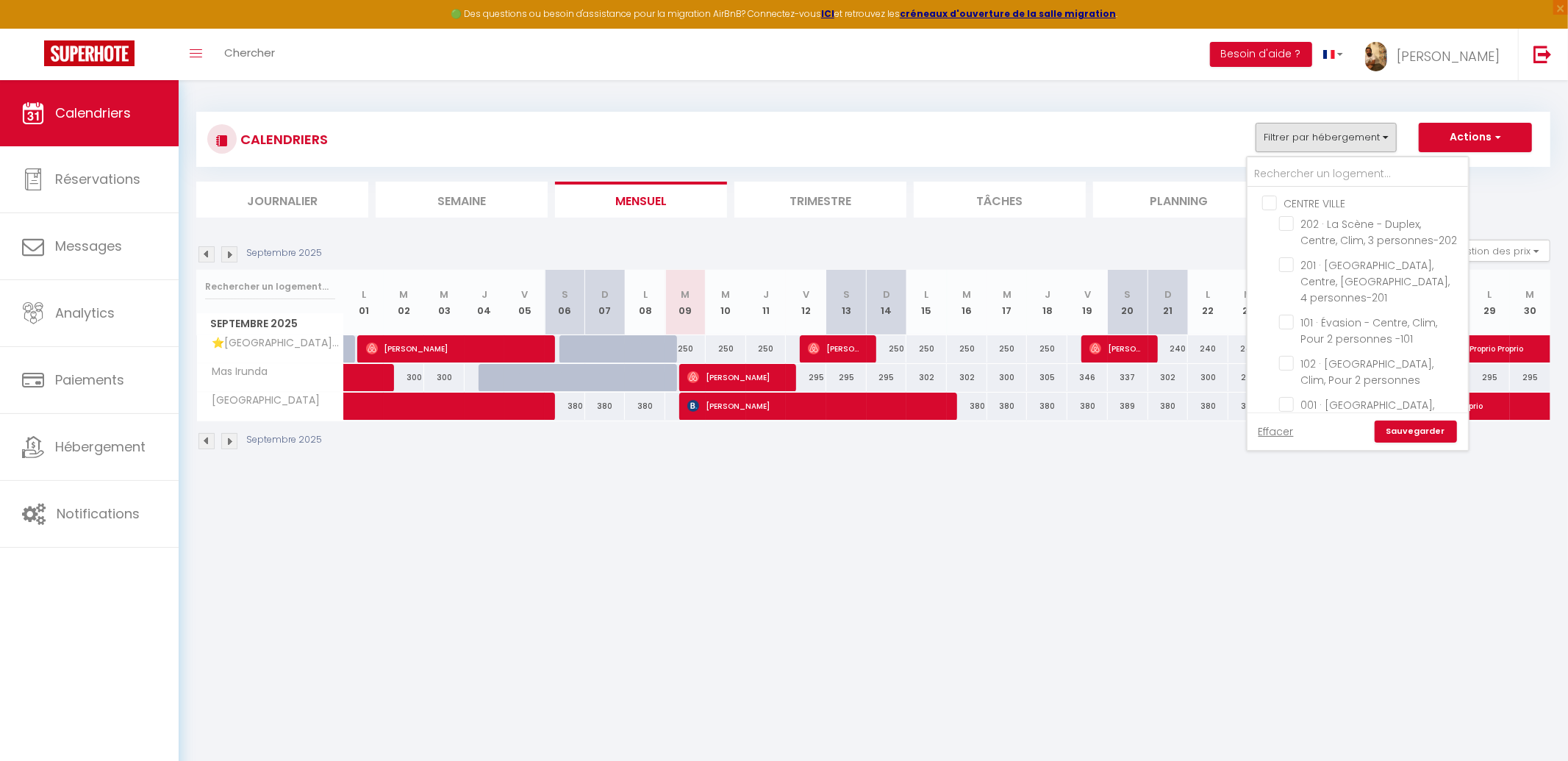
checkbox input "false"
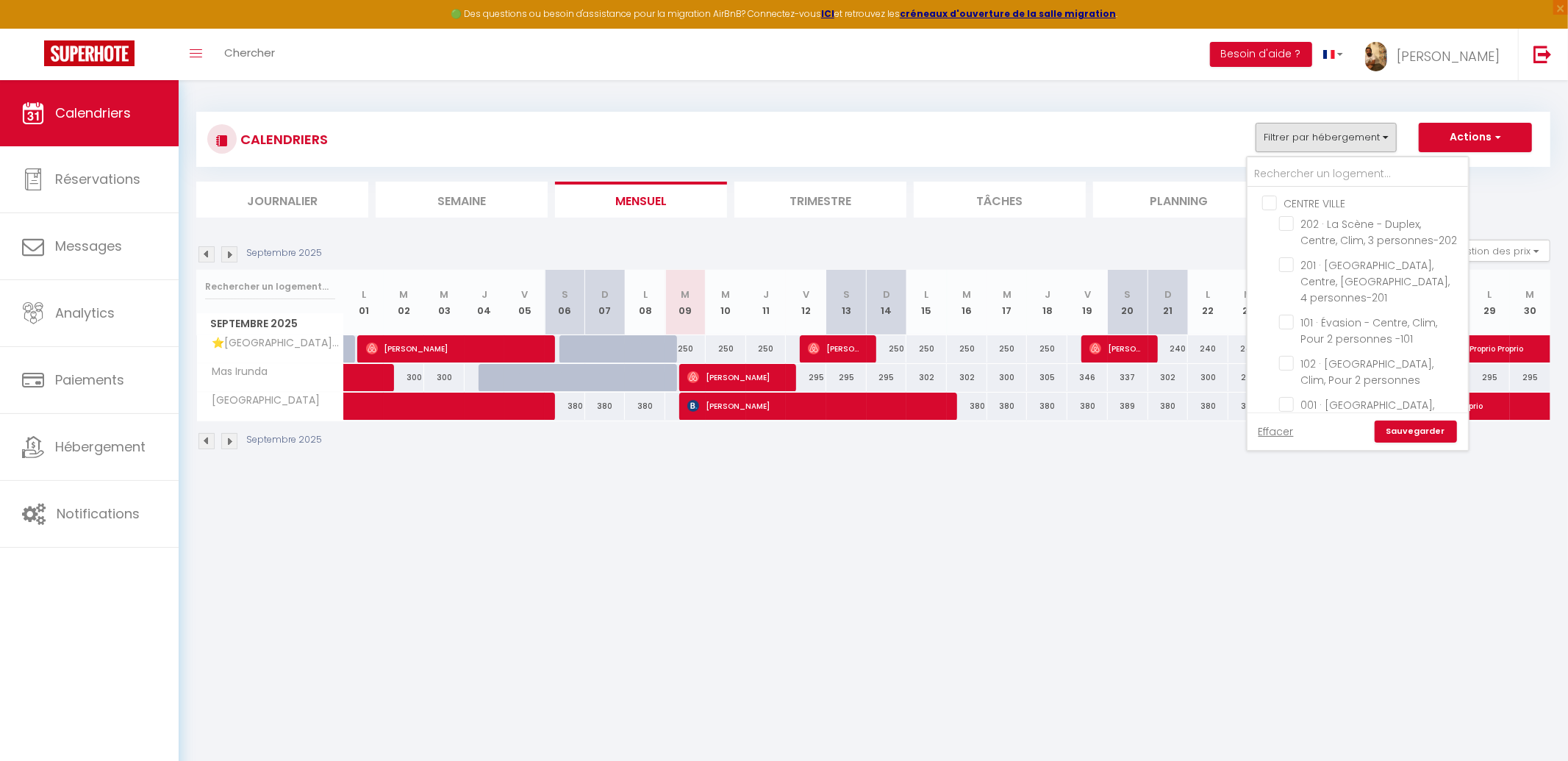
checkbox input "false"
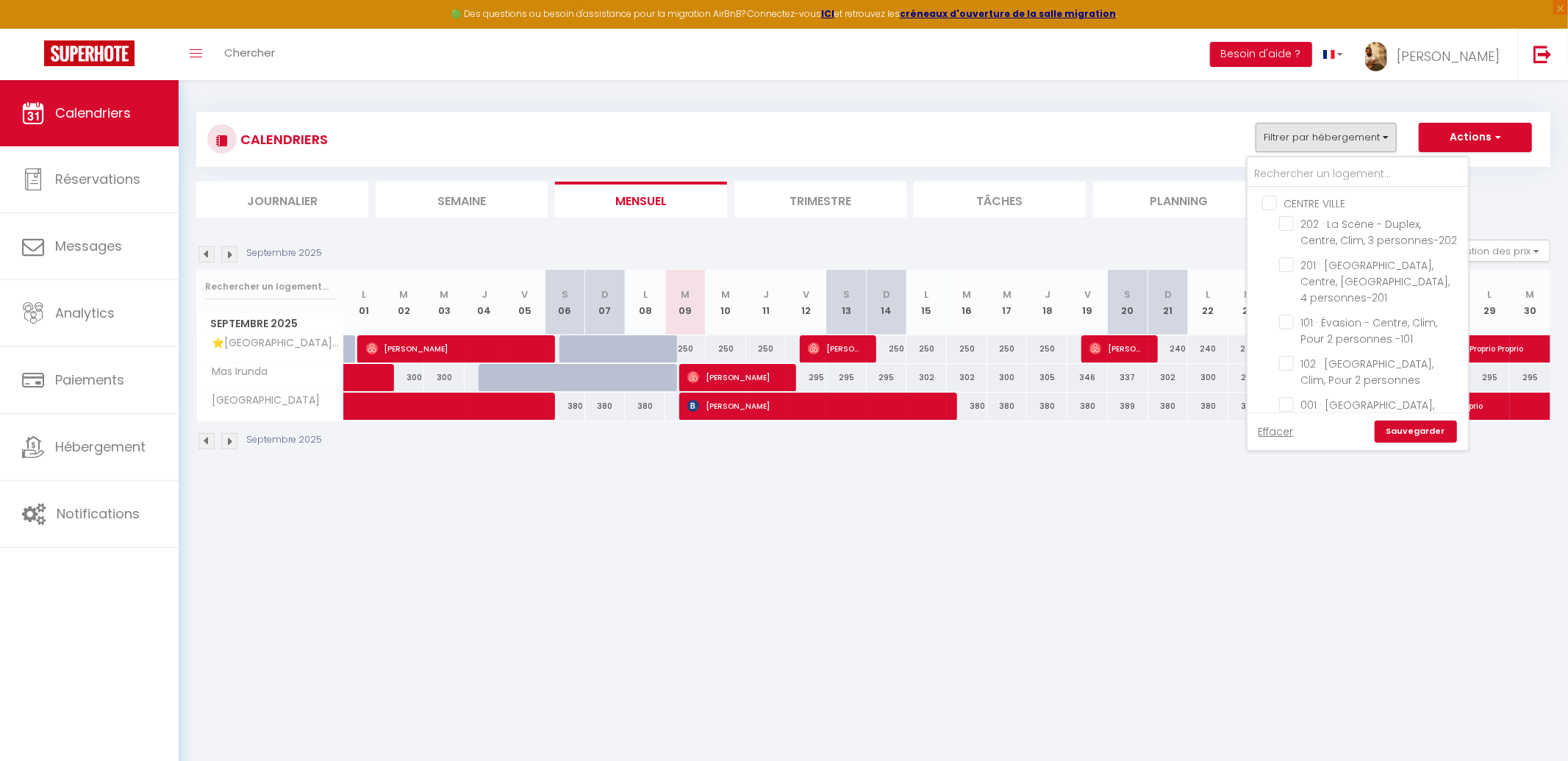
checkbox input "false"
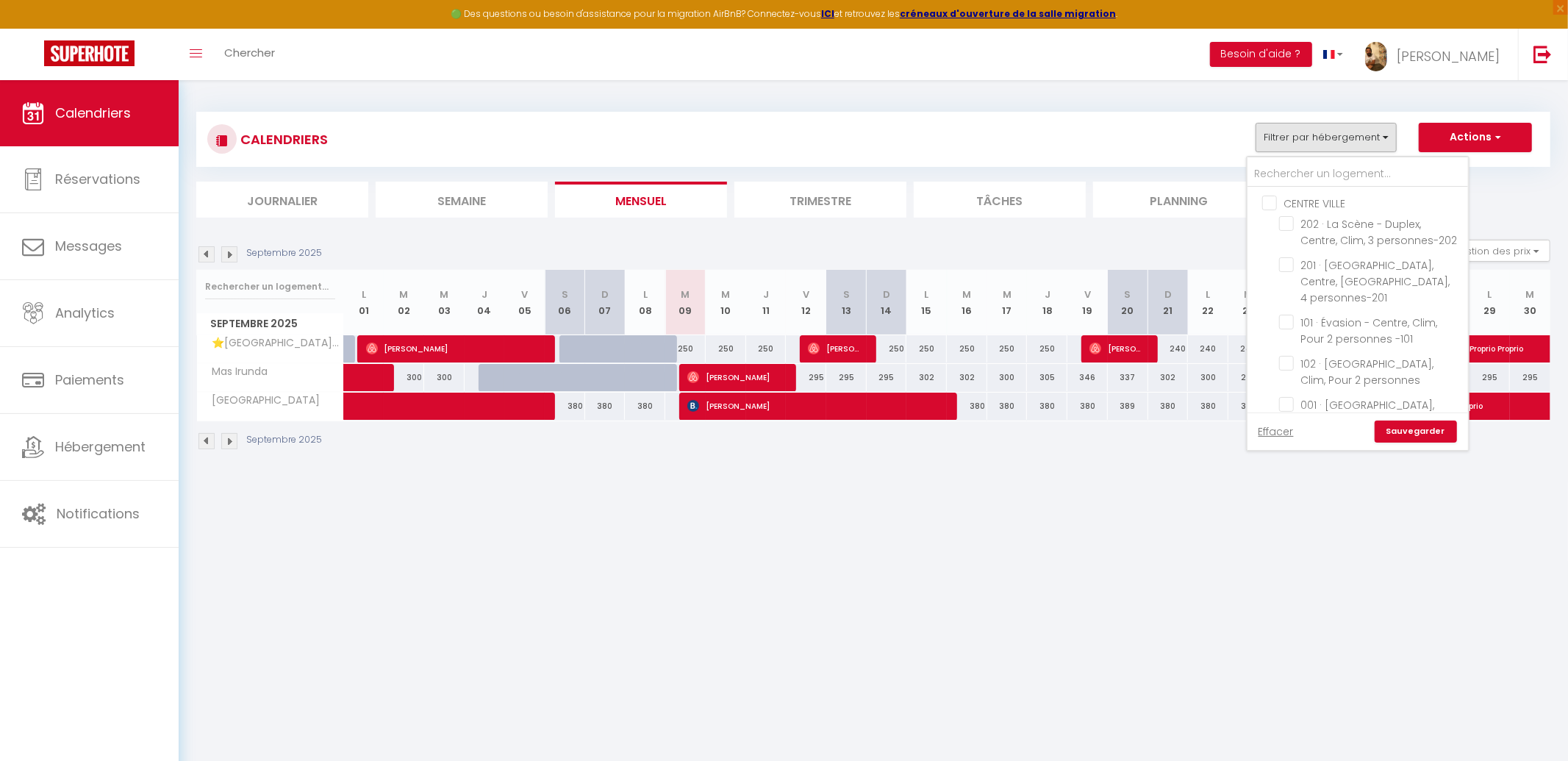
checkbox input "false"
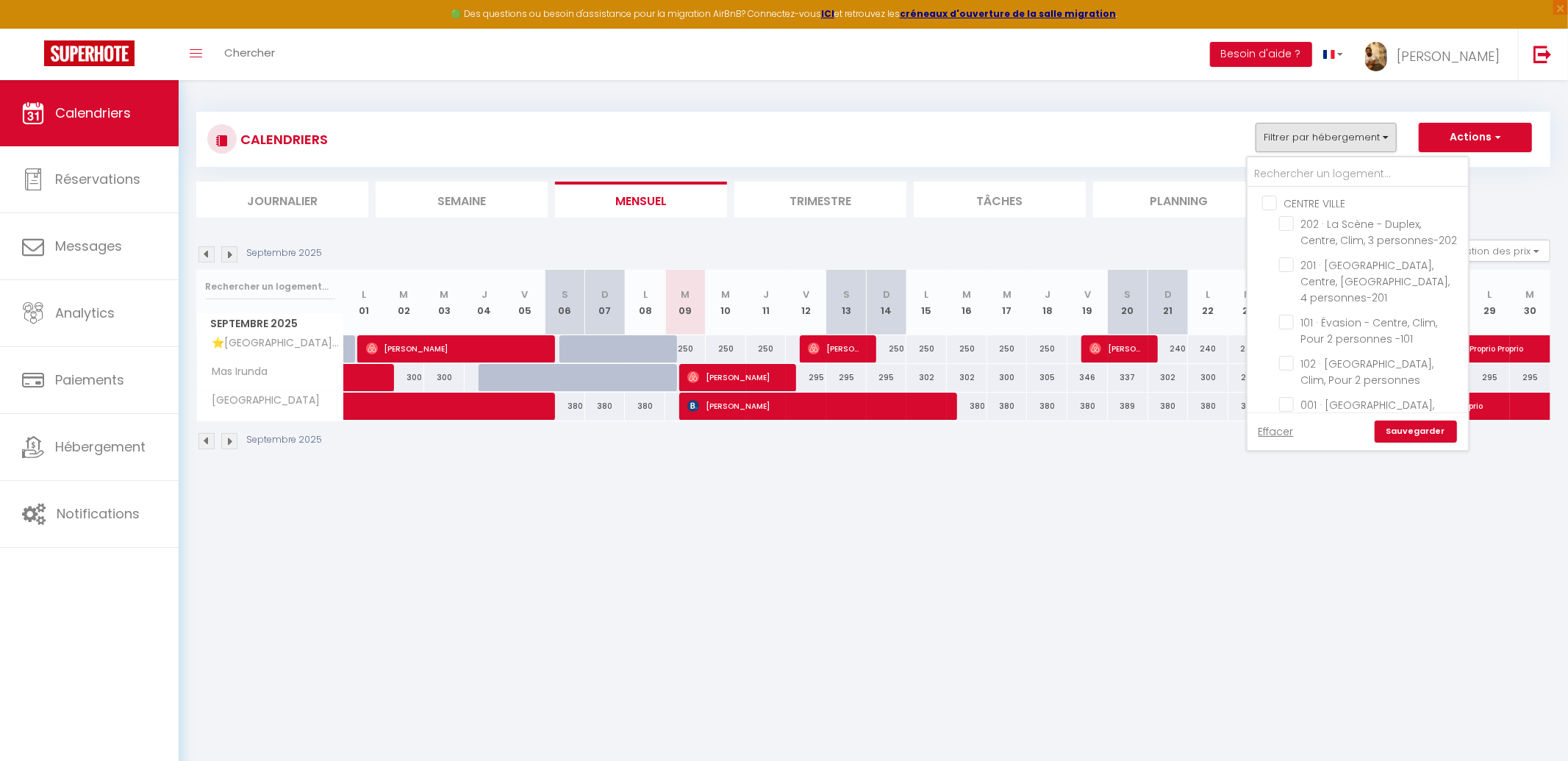
checkbox input "false"
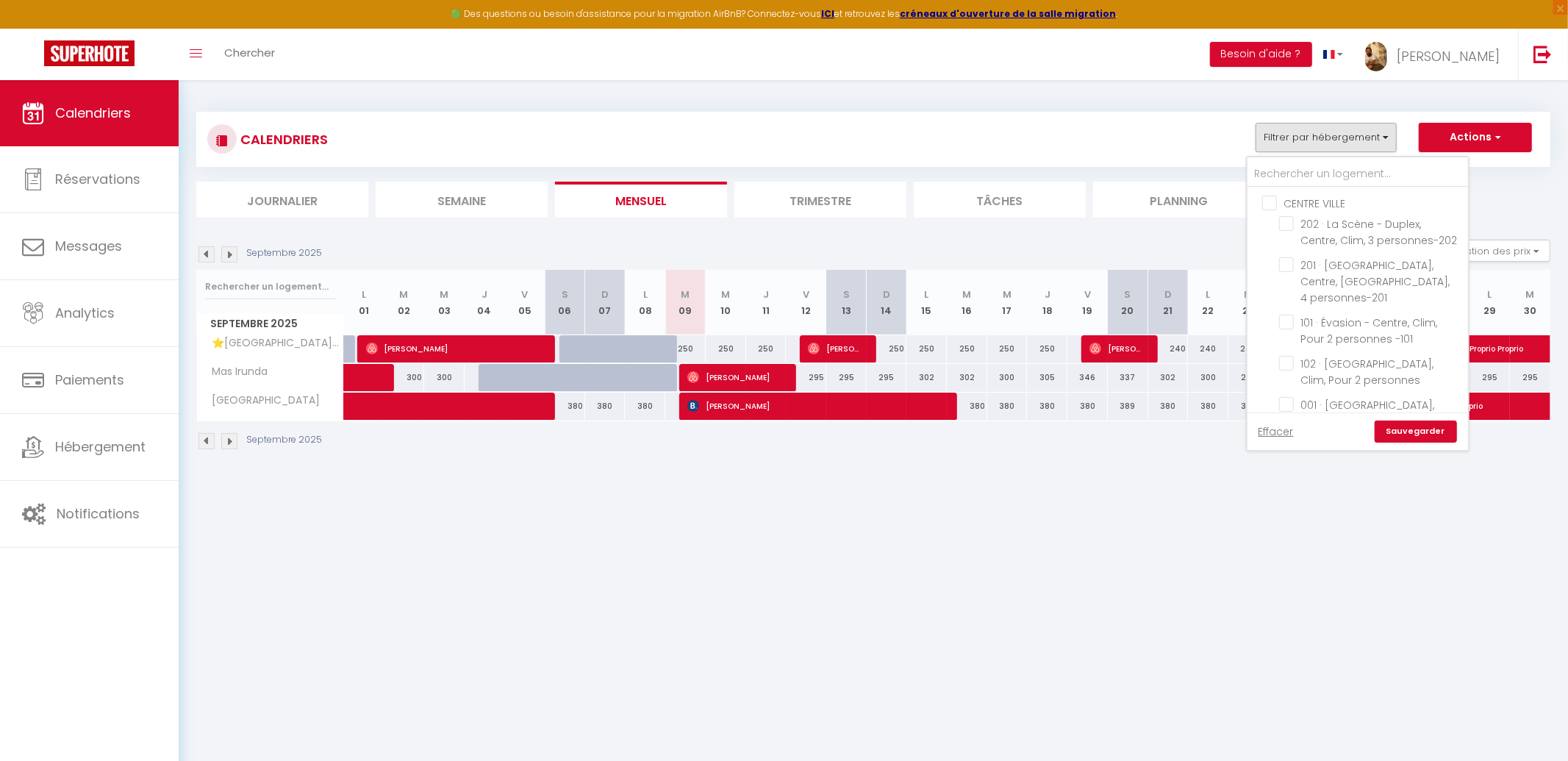
checkbox input "false"
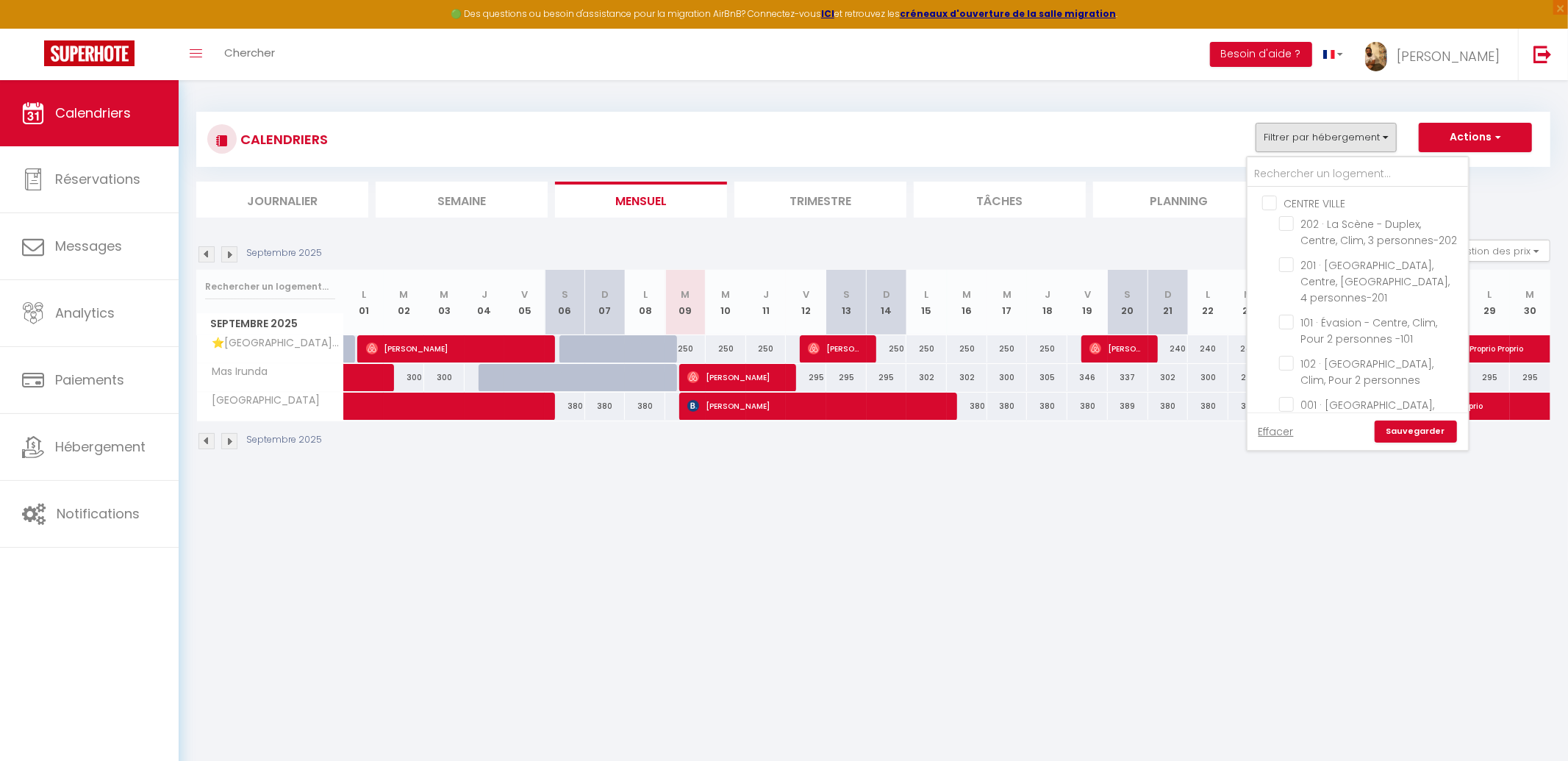
checkbox input "false"
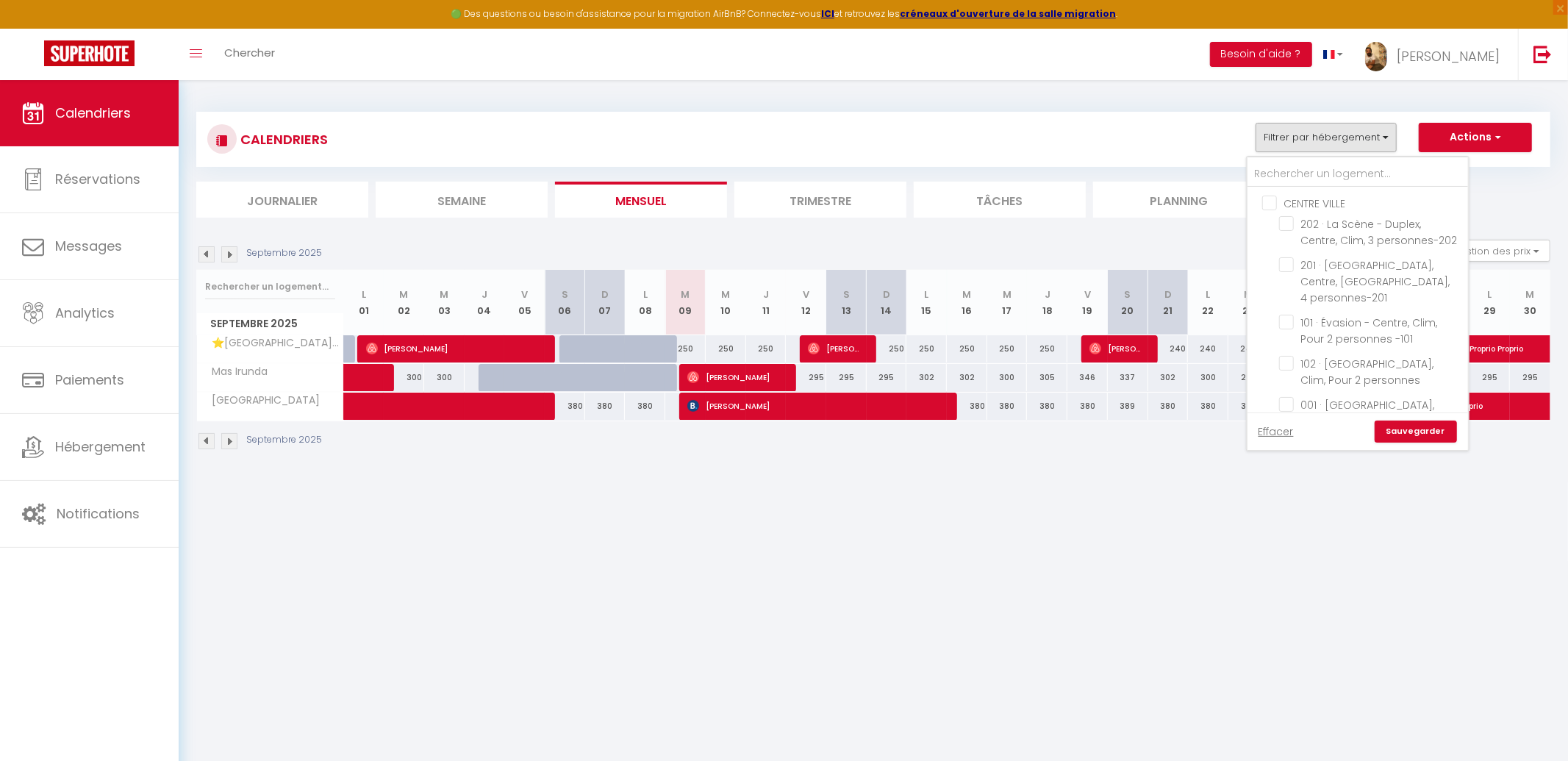
checkbox input "false"
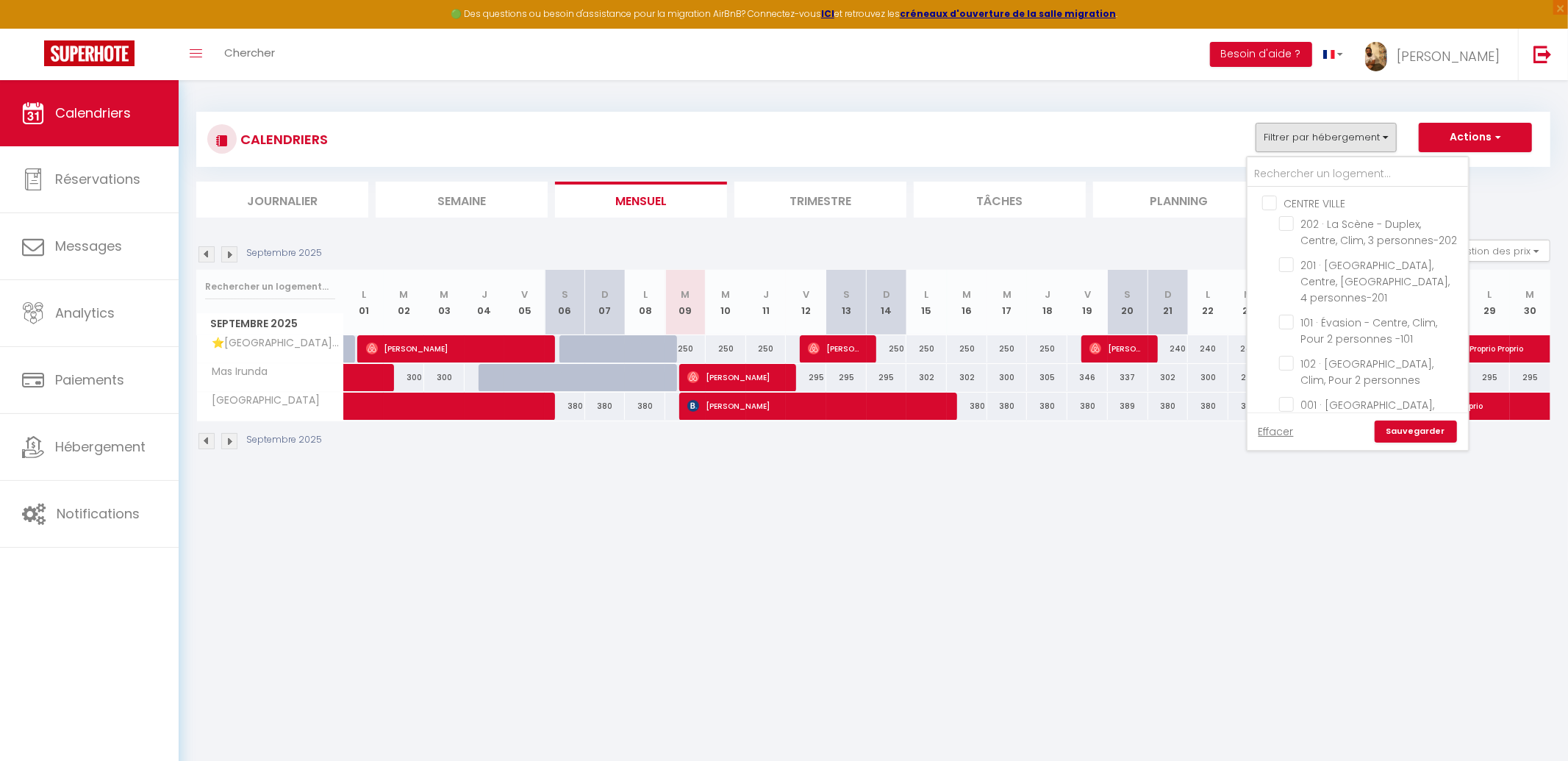
checkbox input "false"
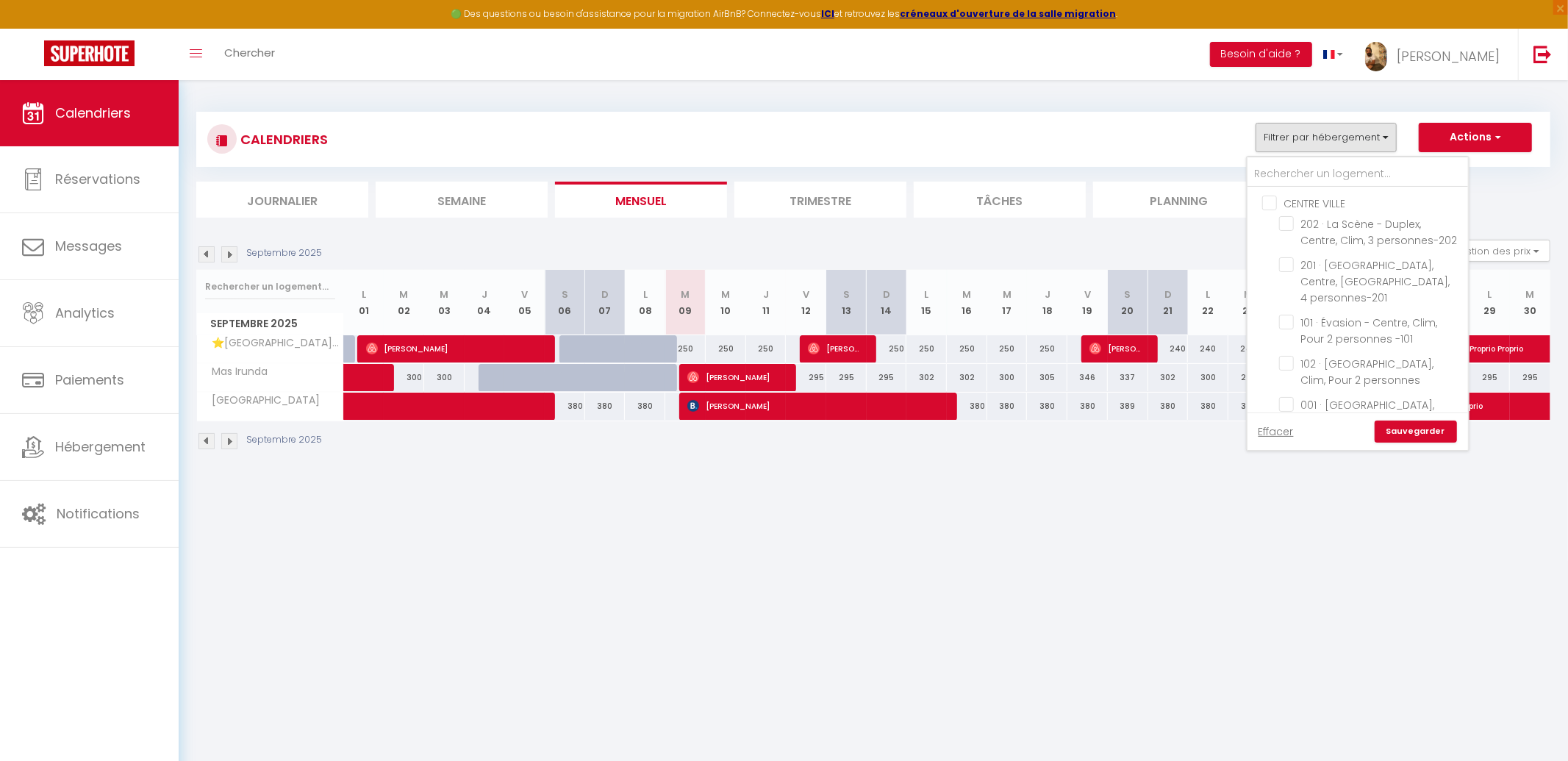
checkbox input "false"
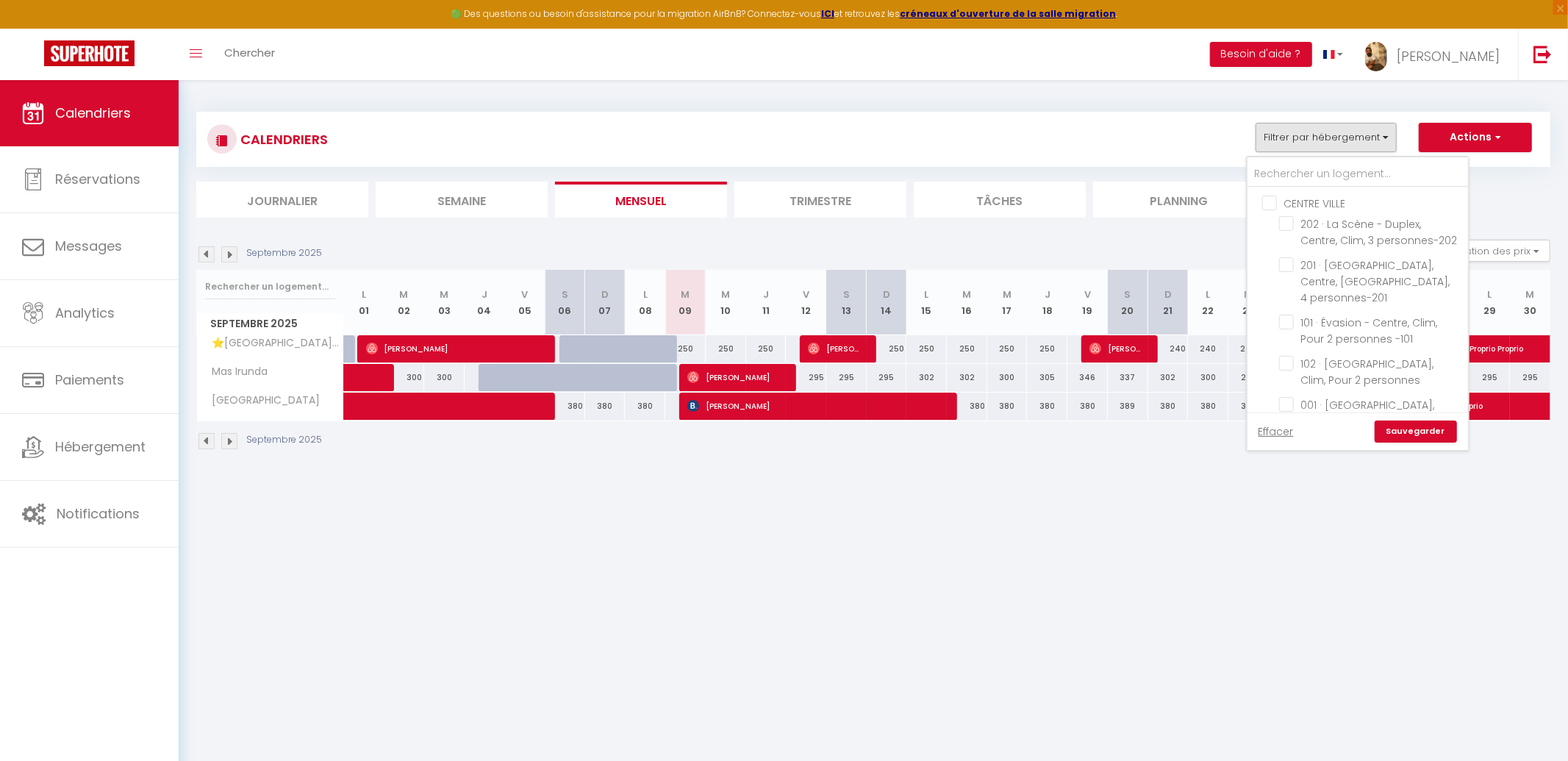
checkbox input "false"
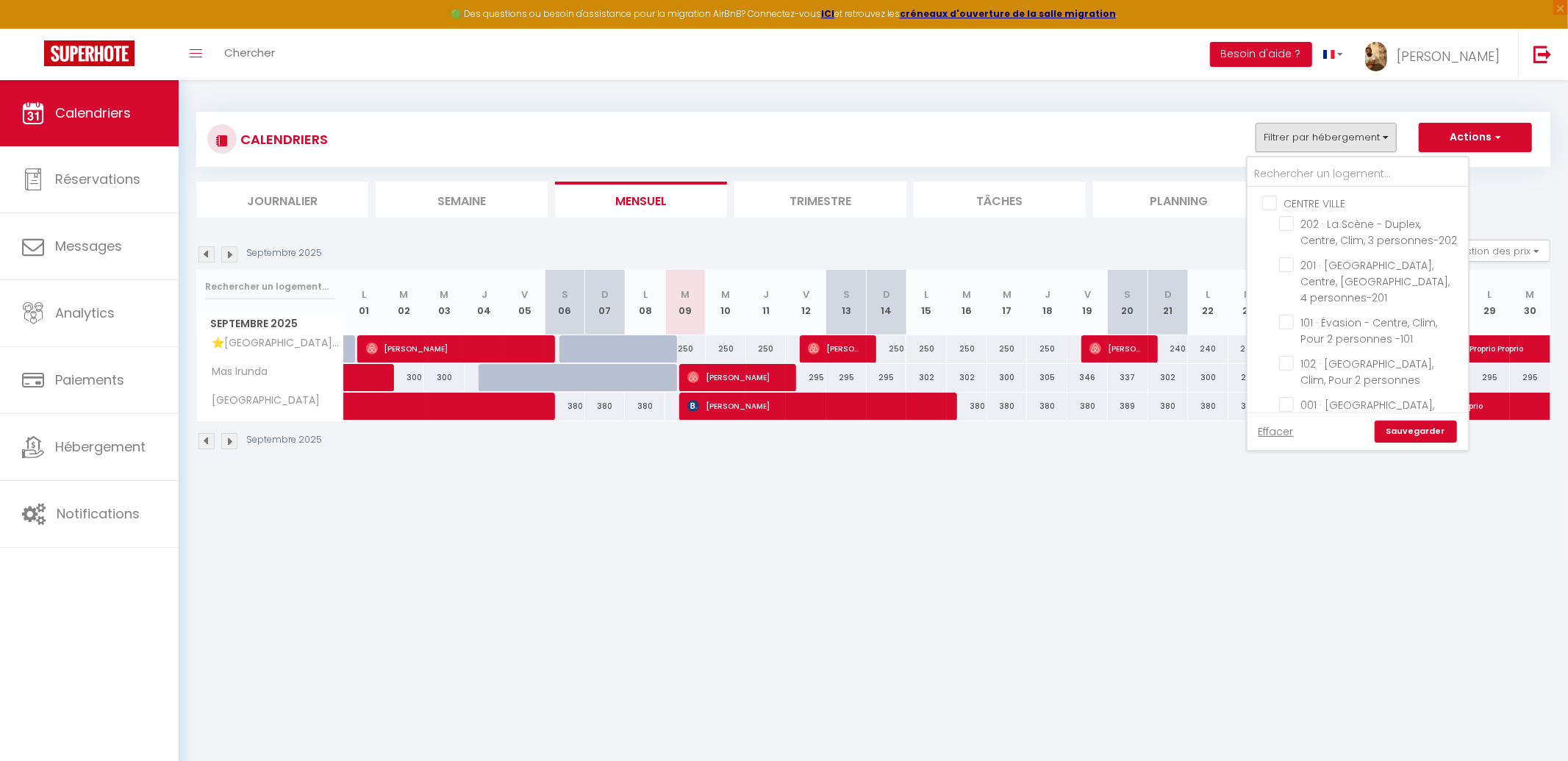
checkbox input "false"
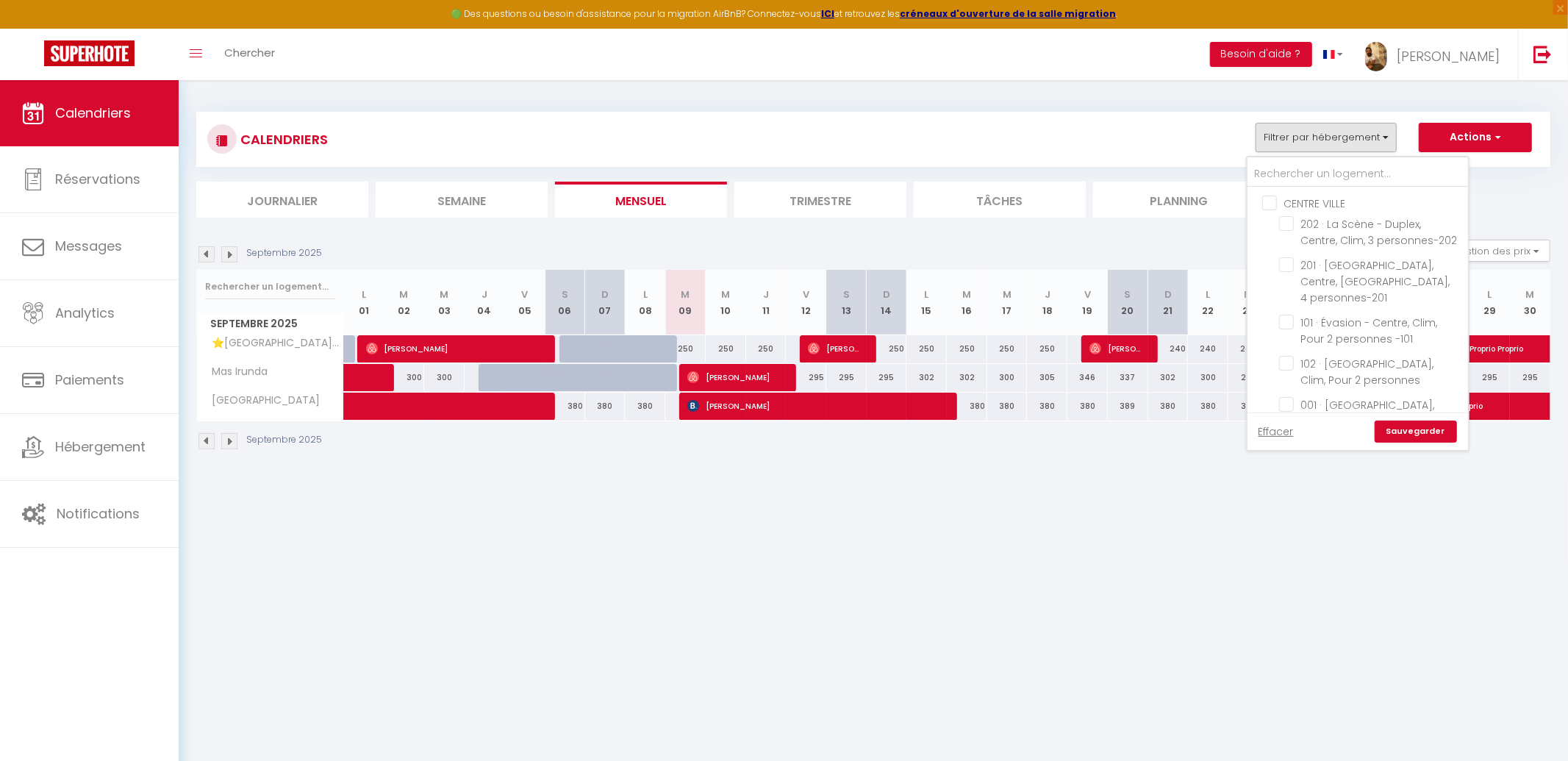
checkbox input "false"
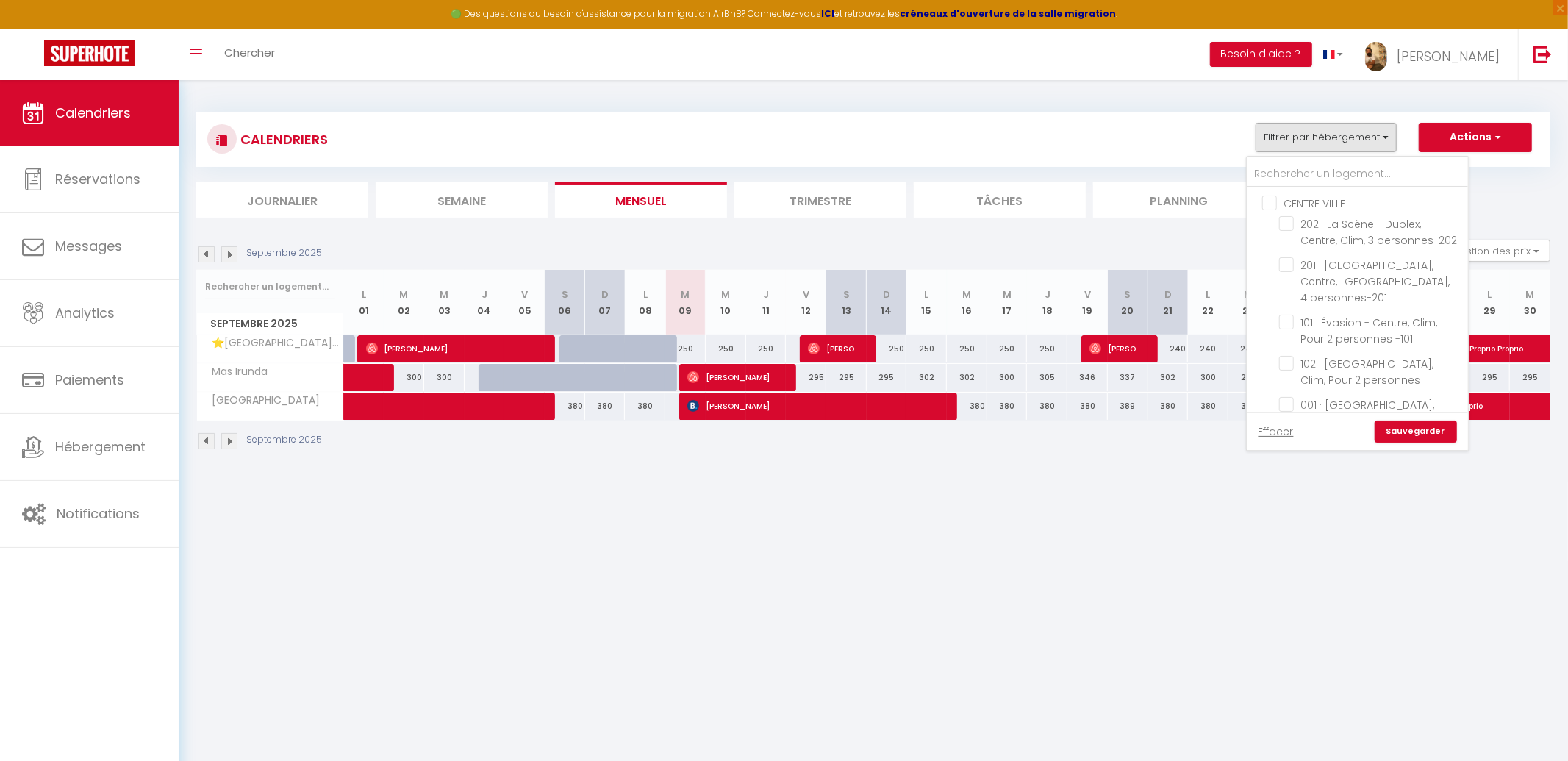
checkbox input "false"
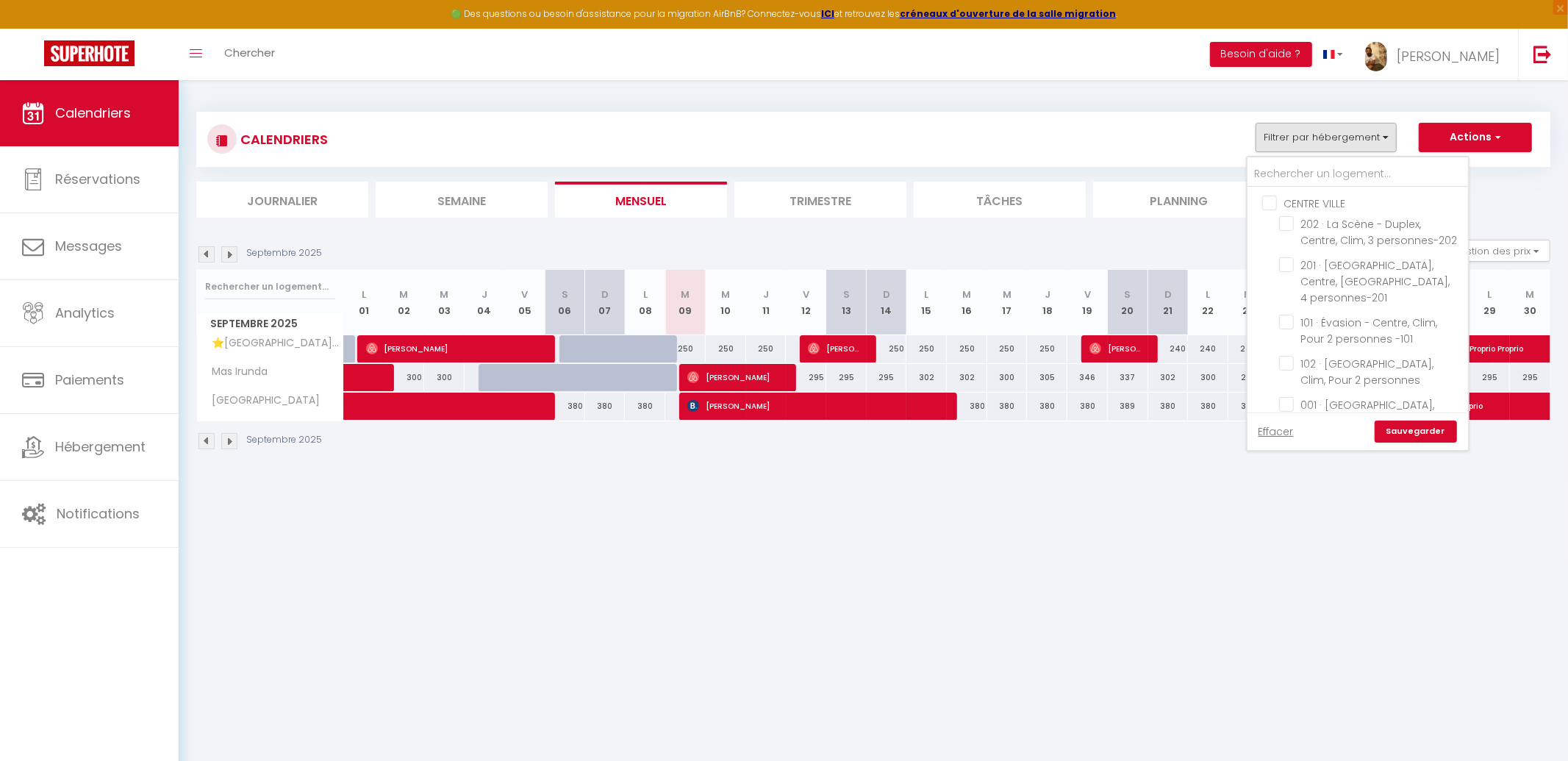
checkbox input "false"
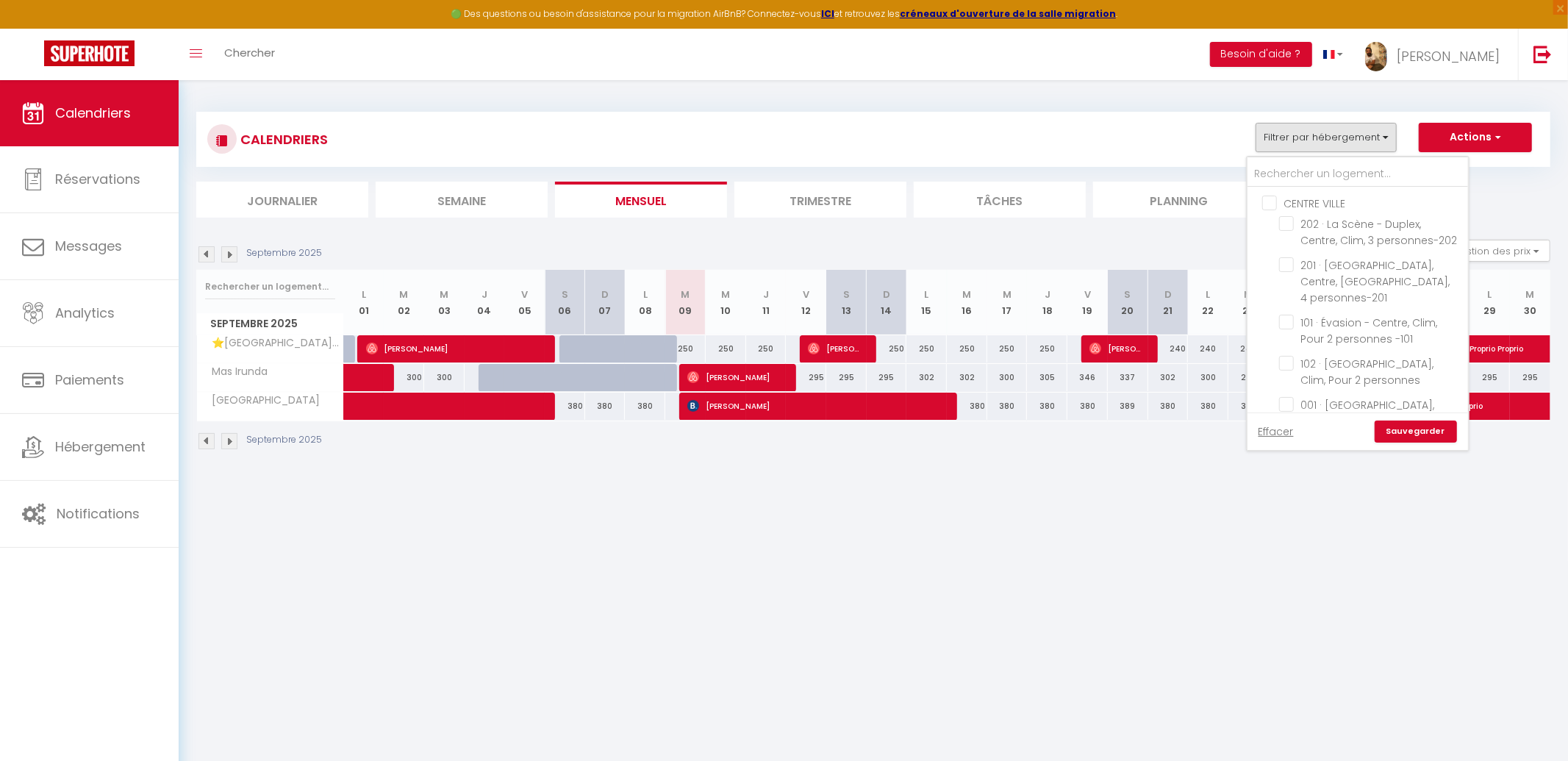
checkbox input "false"
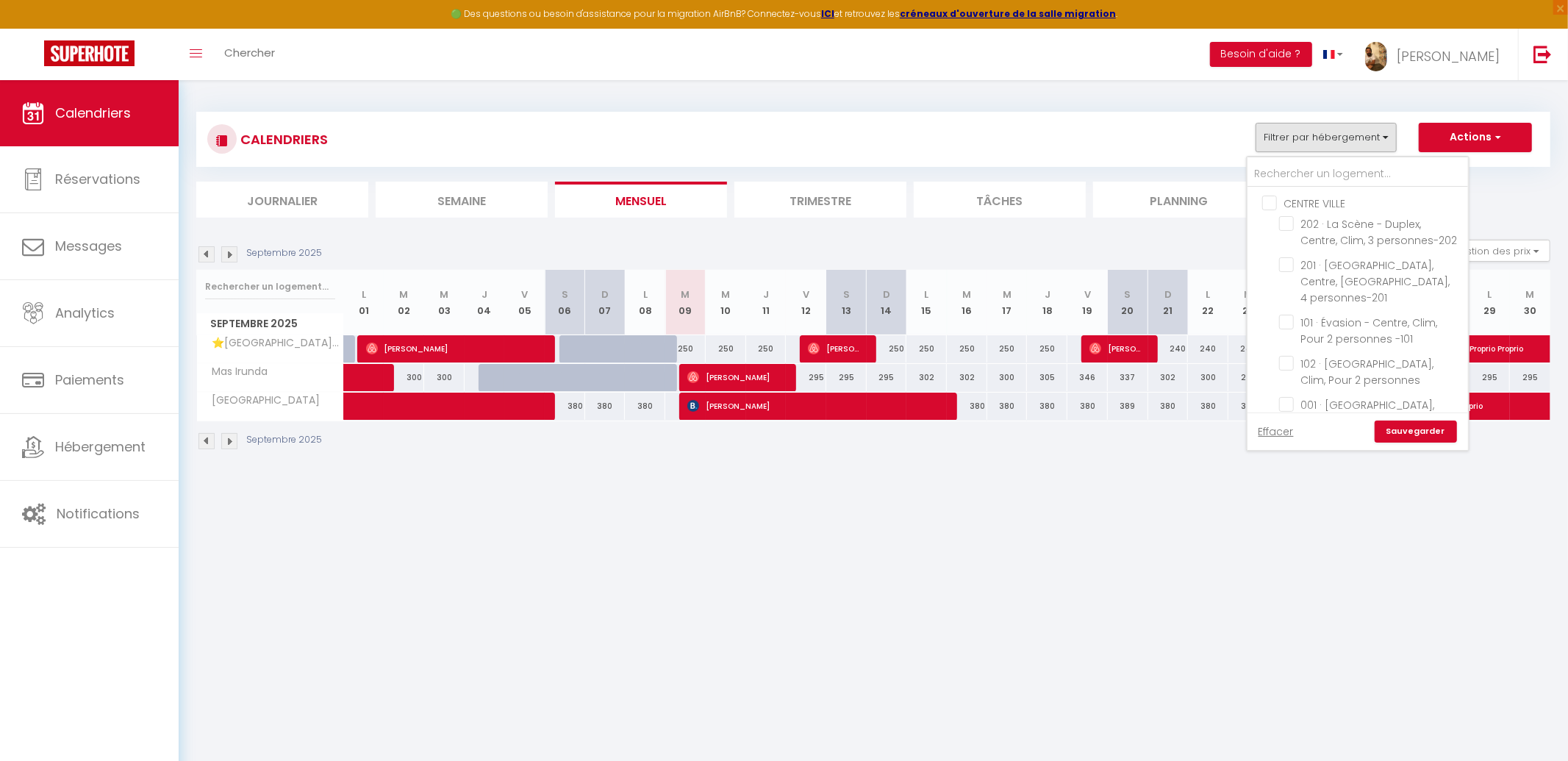
checkbox input "false"
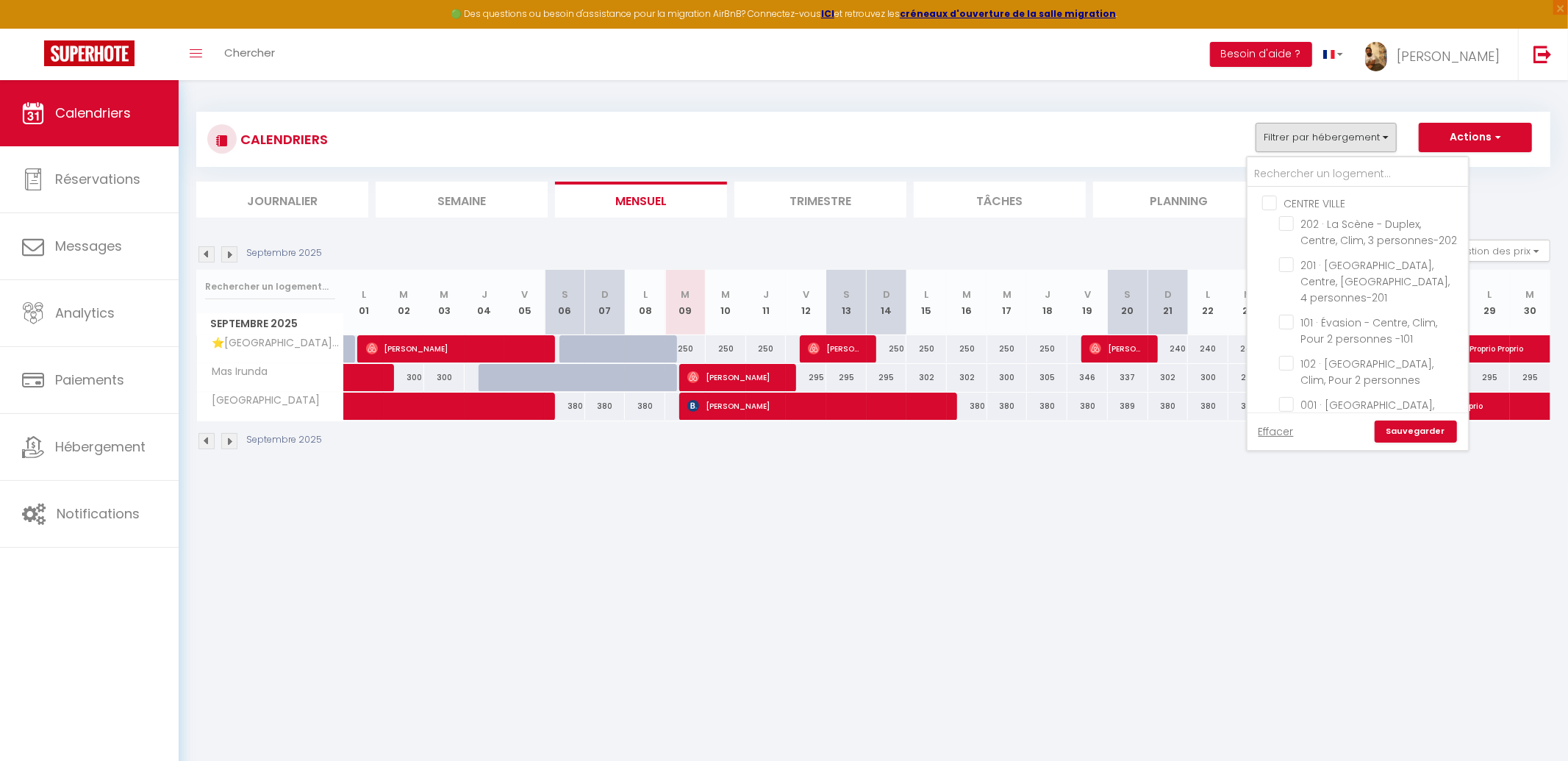
checkbox input "false"
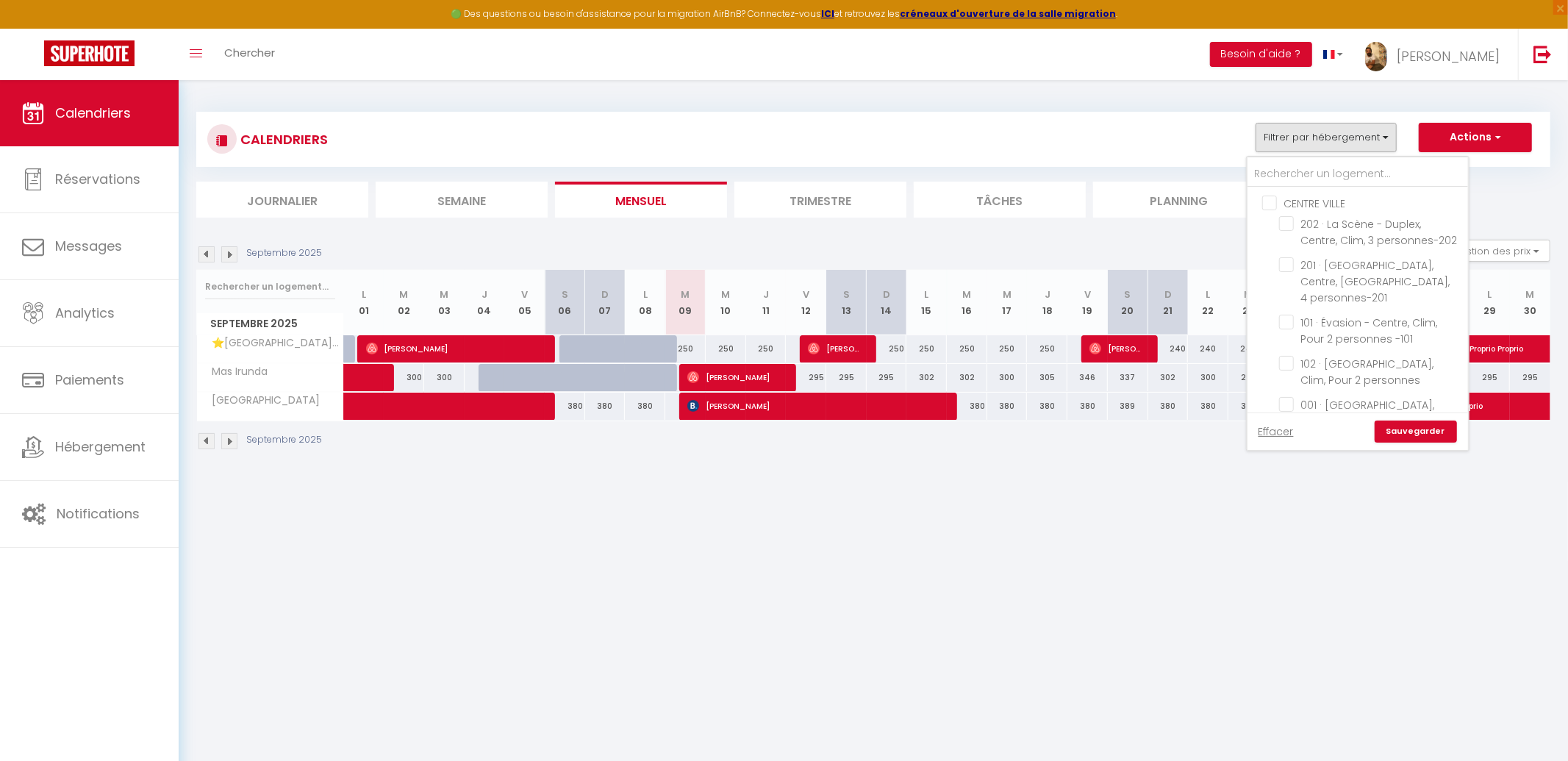
checkbox input "false"
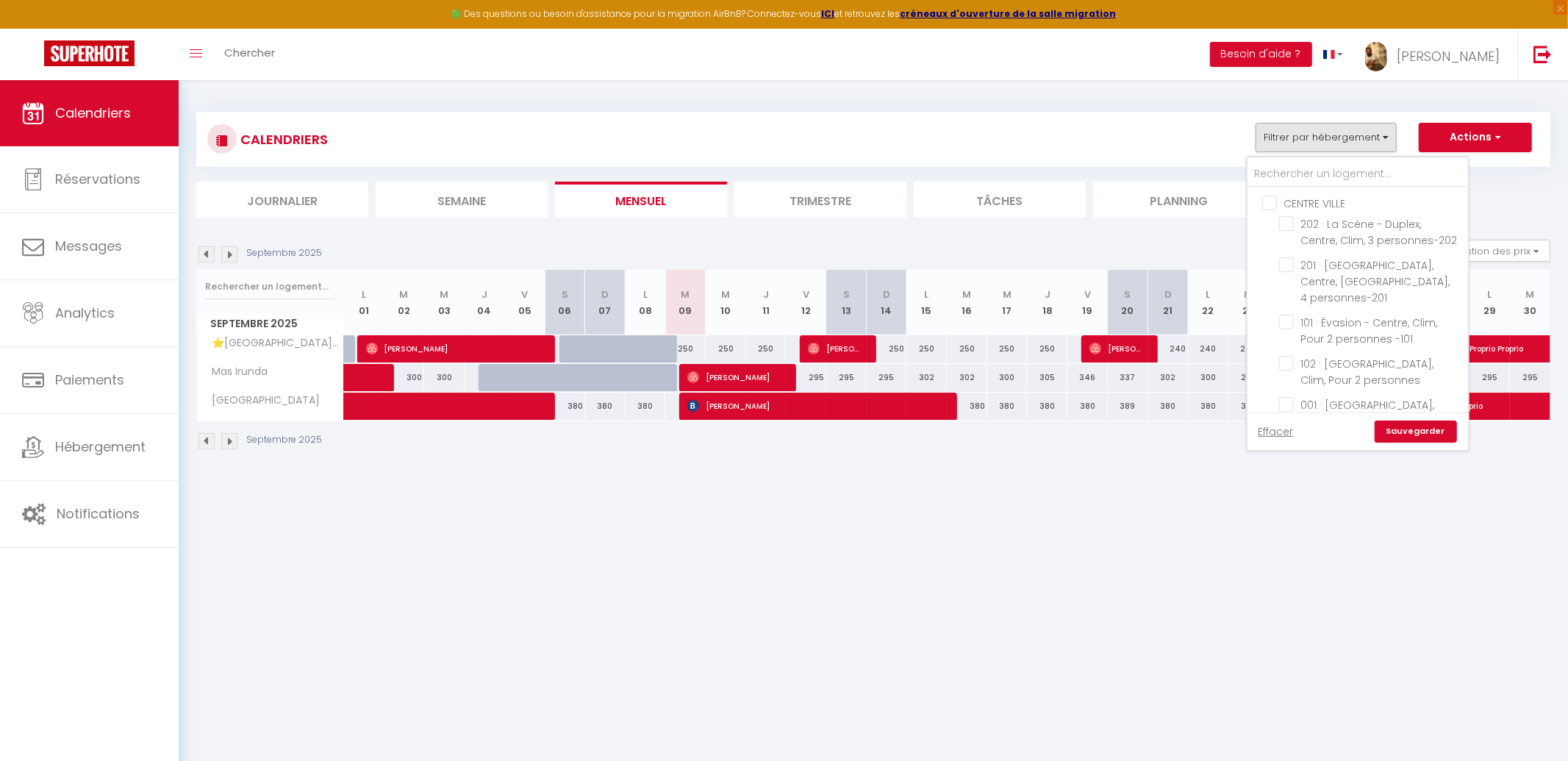
checkbox input "false"
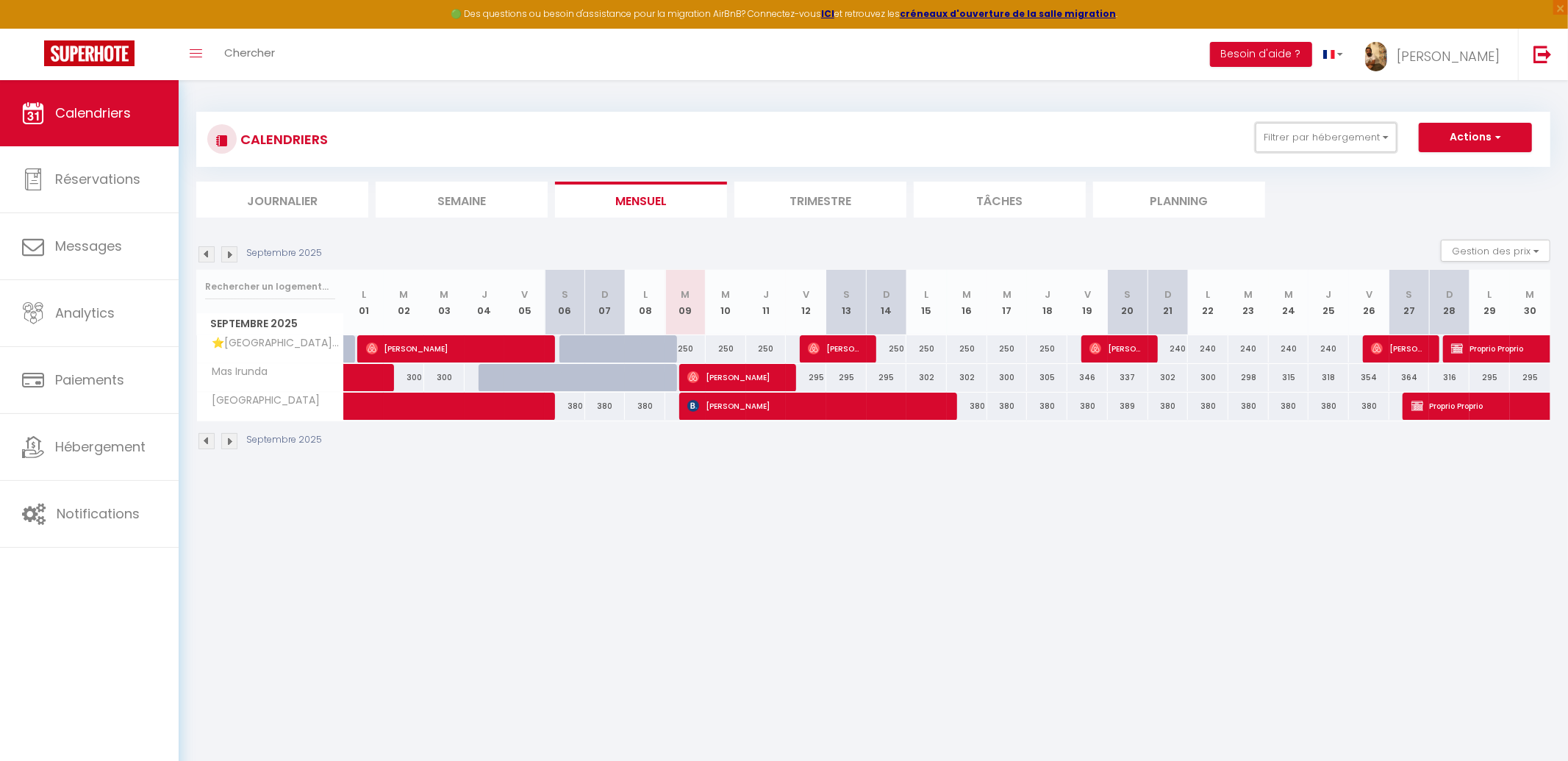
drag, startPoint x: 1330, startPoint y: 140, endPoint x: 1387, endPoint y: 199, distance: 82.0
click at [1330, 140] on button "Filtrer par hébergement" at bounding box center [1327, 138] width 141 height 29
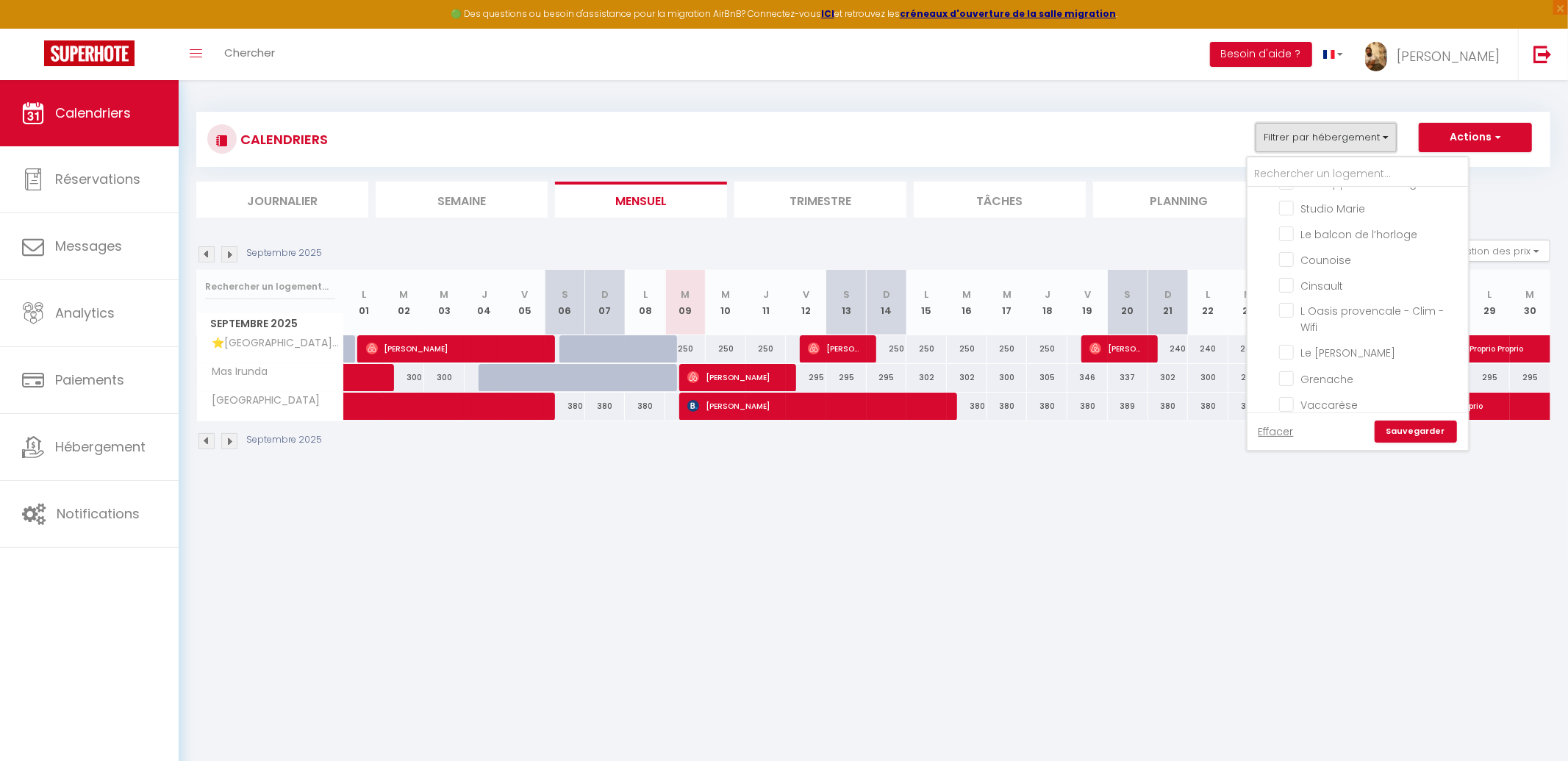
scroll to position [796, 0]
drag, startPoint x: 1289, startPoint y: 282, endPoint x: 1425, endPoint y: 373, distance: 163.6
click at [1289, 299] on input "L Oasis provencale - Clim - Wifi" at bounding box center [1371, 305] width 184 height 15
click at [1294, 291] on input "Le Banastier - Wi-Fi - [GEOGRAPHIC_DATA] à 200m" at bounding box center [1371, 298] width 184 height 15
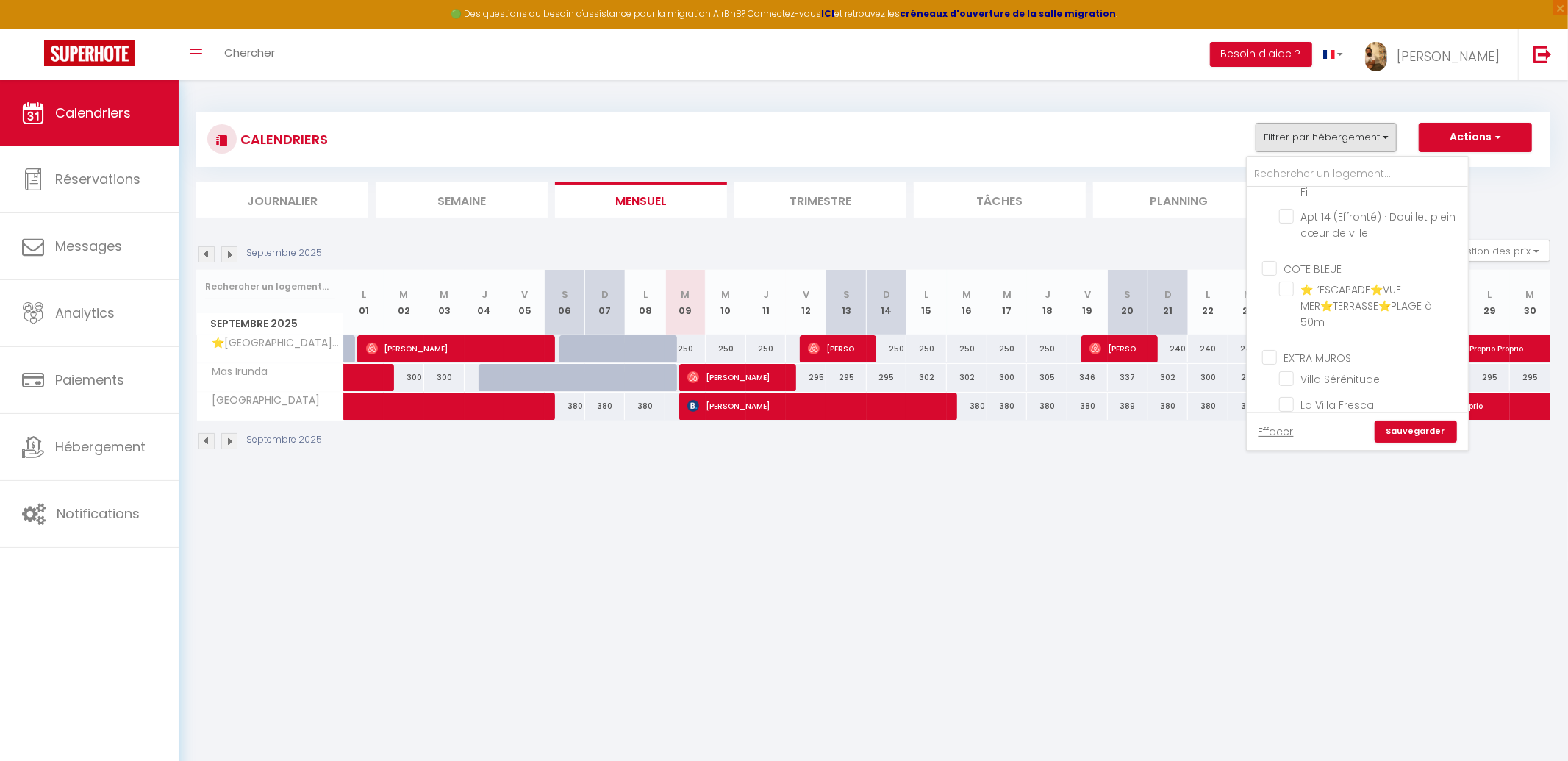
scroll to position [2972, 0]
click at [1331, 397] on input "The Rooftop" at bounding box center [1371, 404] width 184 height 15
click at [1425, 440] on link "Sauvegarder" at bounding box center [1416, 431] width 82 height 22
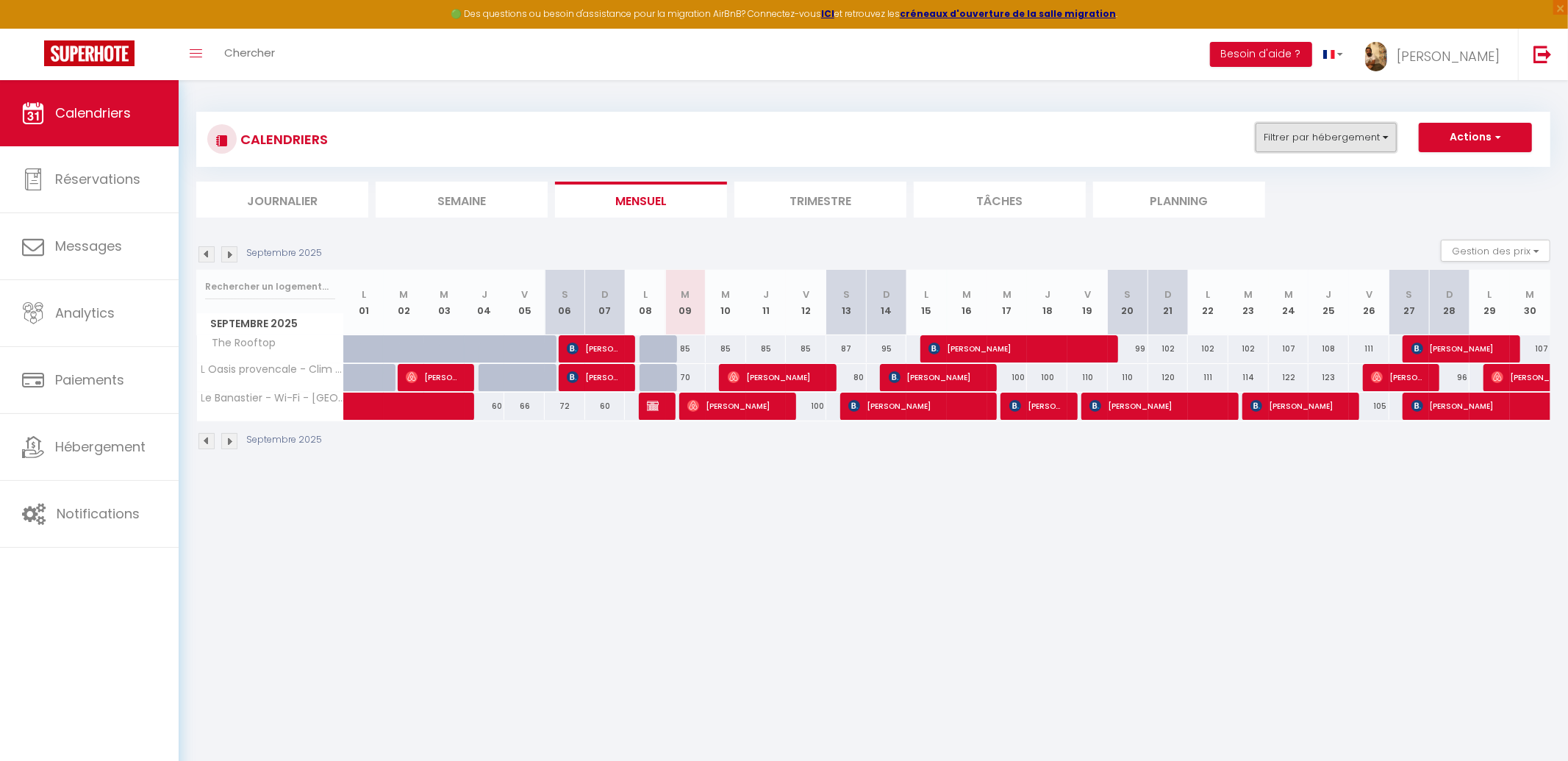
click at [1298, 139] on button "Filtrer par hébergement" at bounding box center [1327, 138] width 141 height 29
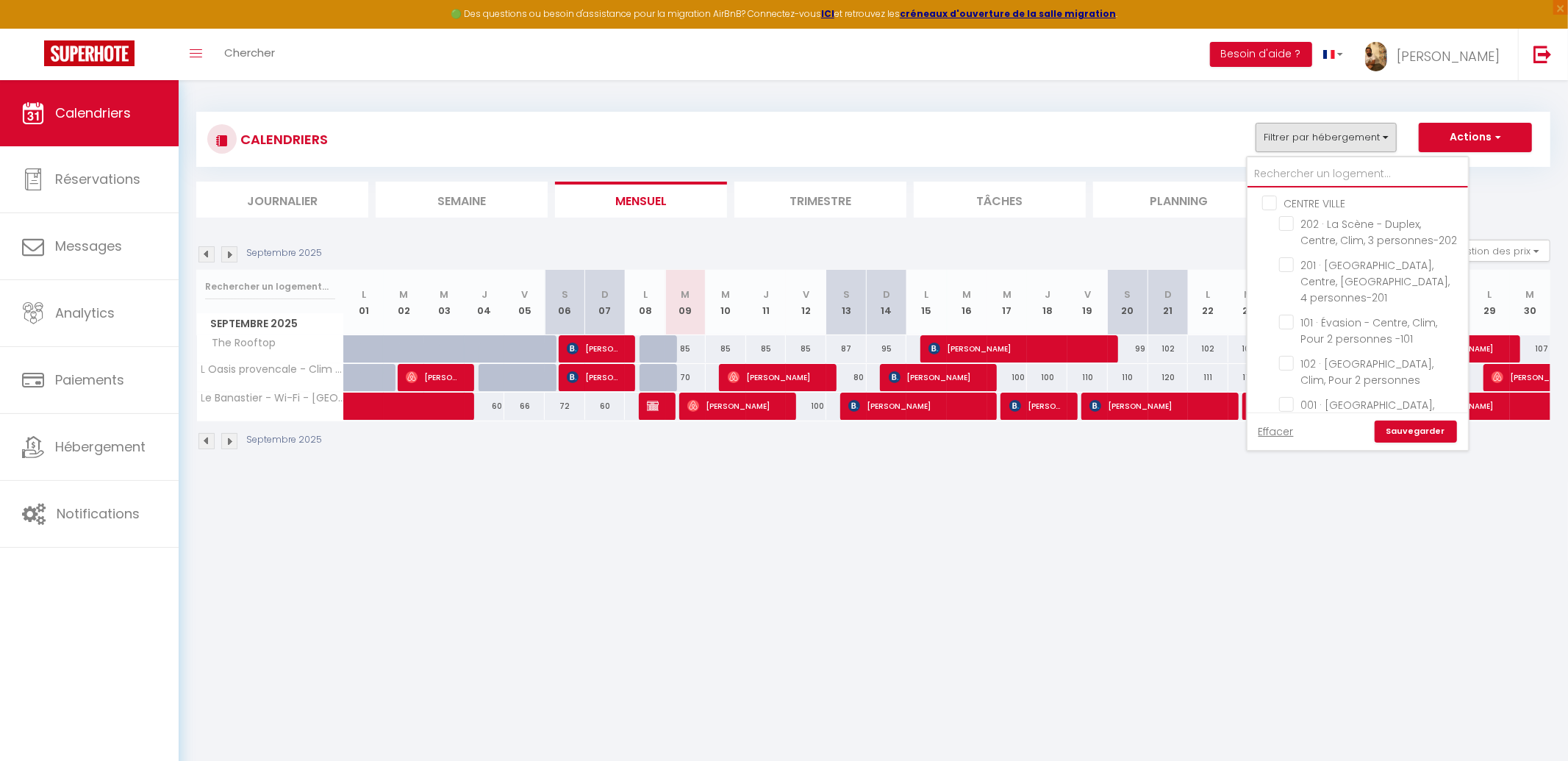
click at [1335, 169] on input "text" at bounding box center [1358, 174] width 221 height 26
click at [1345, 267] on input "Au coeur d'Avignon" at bounding box center [1371, 265] width 184 height 15
click at [1401, 427] on link "Sauvegarder" at bounding box center [1416, 431] width 82 height 22
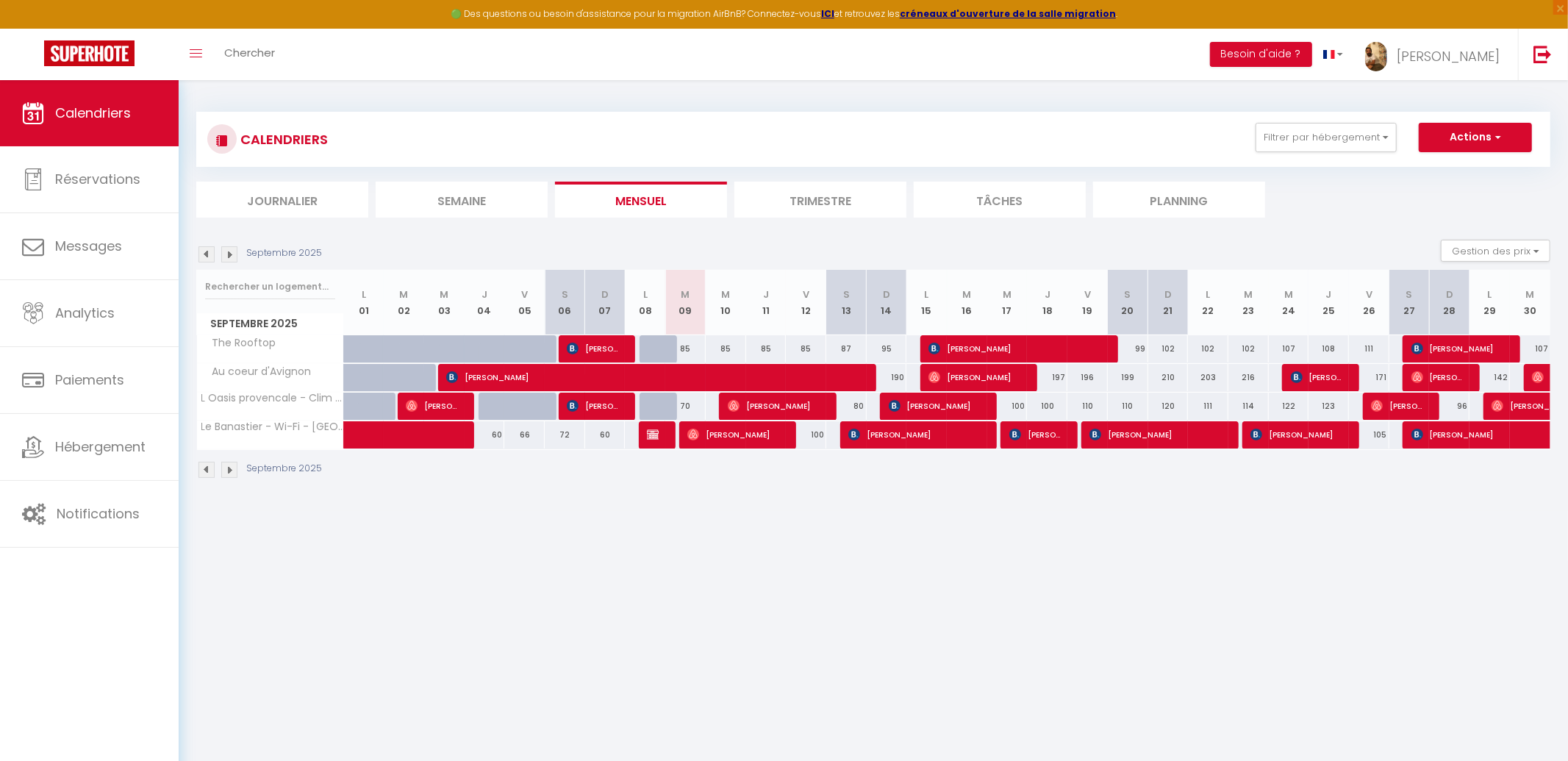
click at [201, 253] on img at bounding box center [206, 254] width 16 height 16
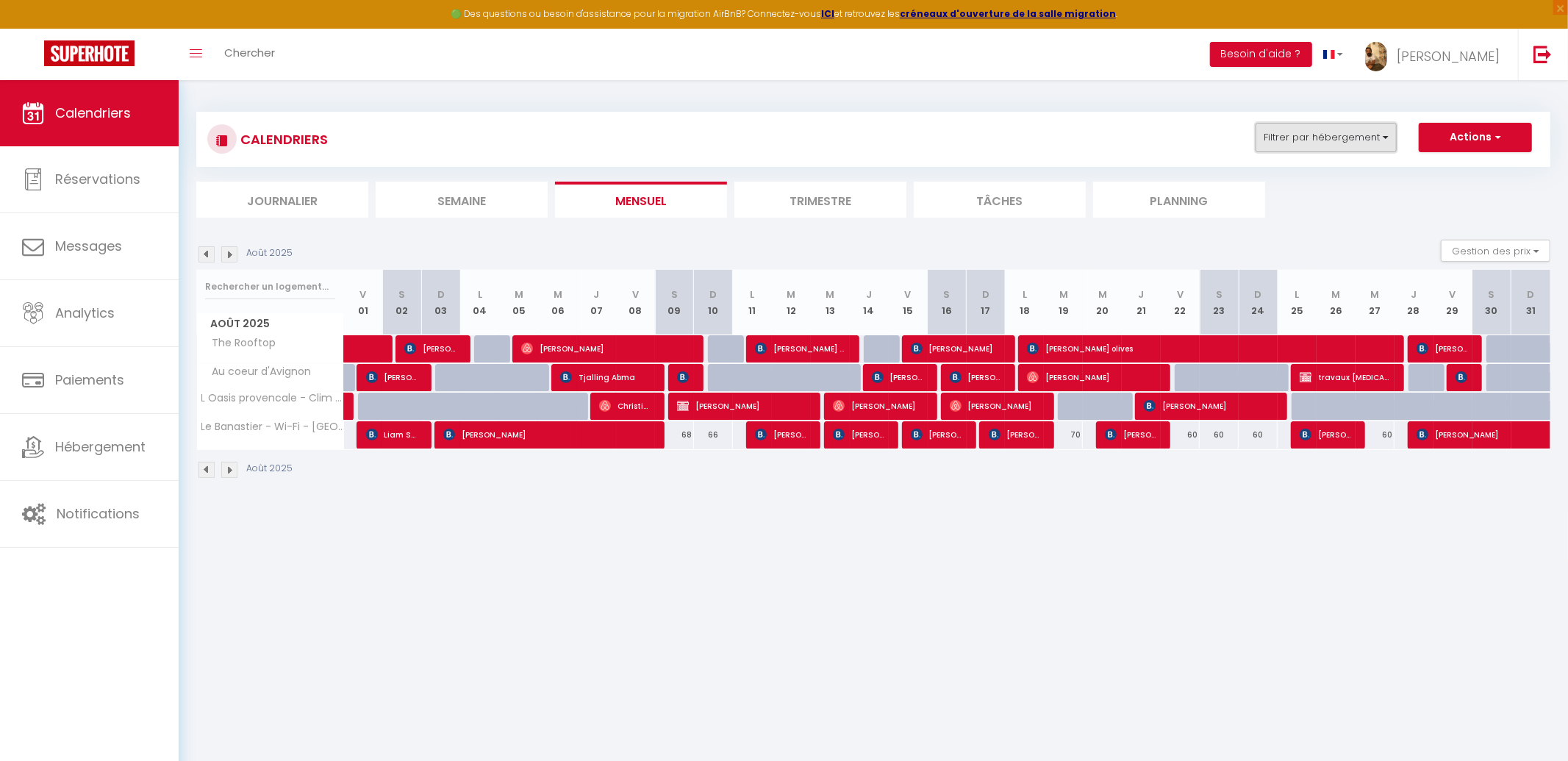
click at [1333, 142] on button "Filtrer par hébergement" at bounding box center [1327, 138] width 141 height 29
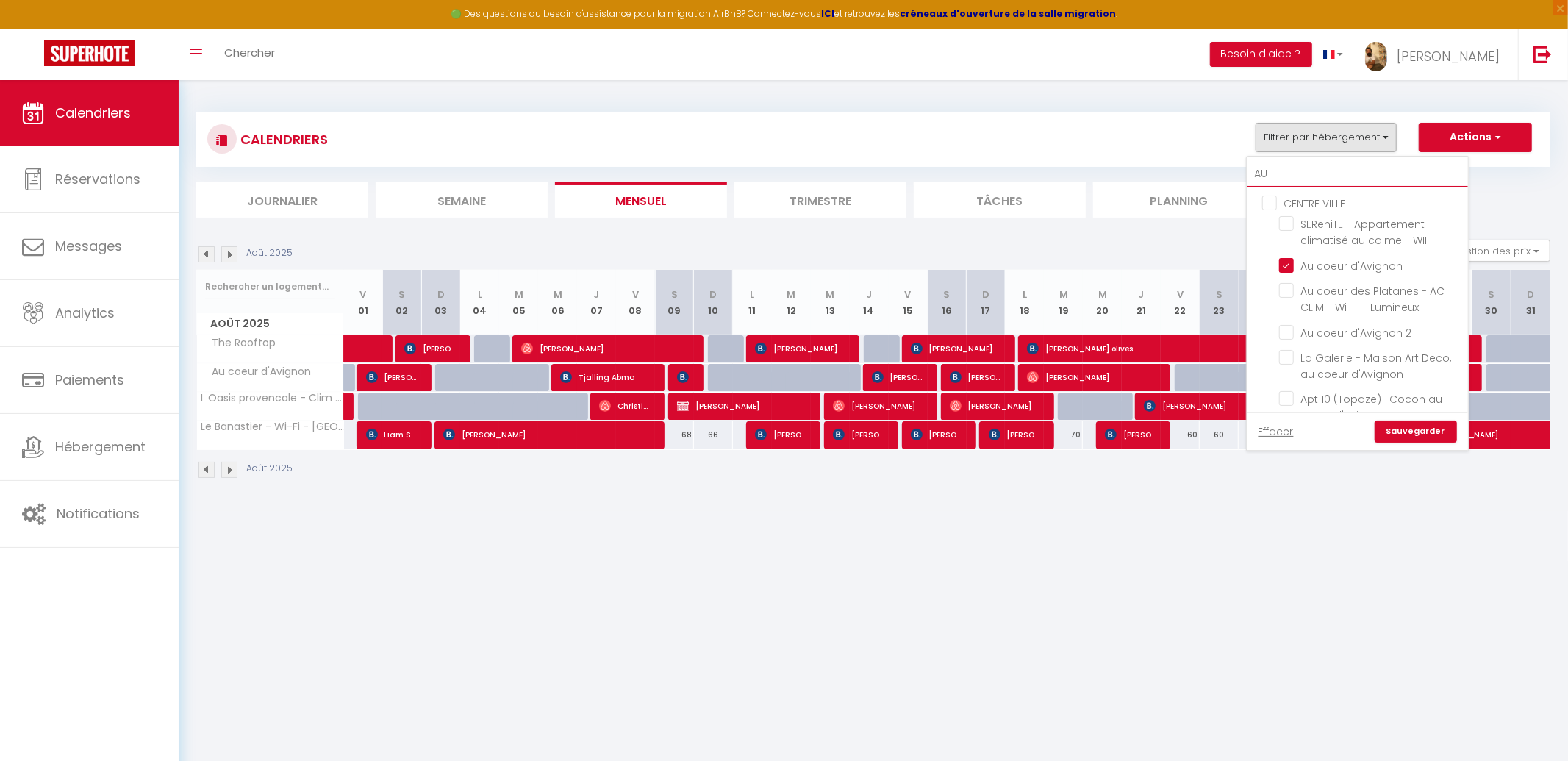
click at [1307, 168] on input "AU" at bounding box center [1358, 174] width 221 height 26
drag, startPoint x: 1301, startPoint y: 169, endPoint x: 1232, endPoint y: 172, distance: 69.1
click at [1232, 172] on div "CALENDRIERS Filtrer par hébergement AU CENTRE VILLE SEReniTE - Appartement clim…" at bounding box center [873, 164] width 1354 height 106
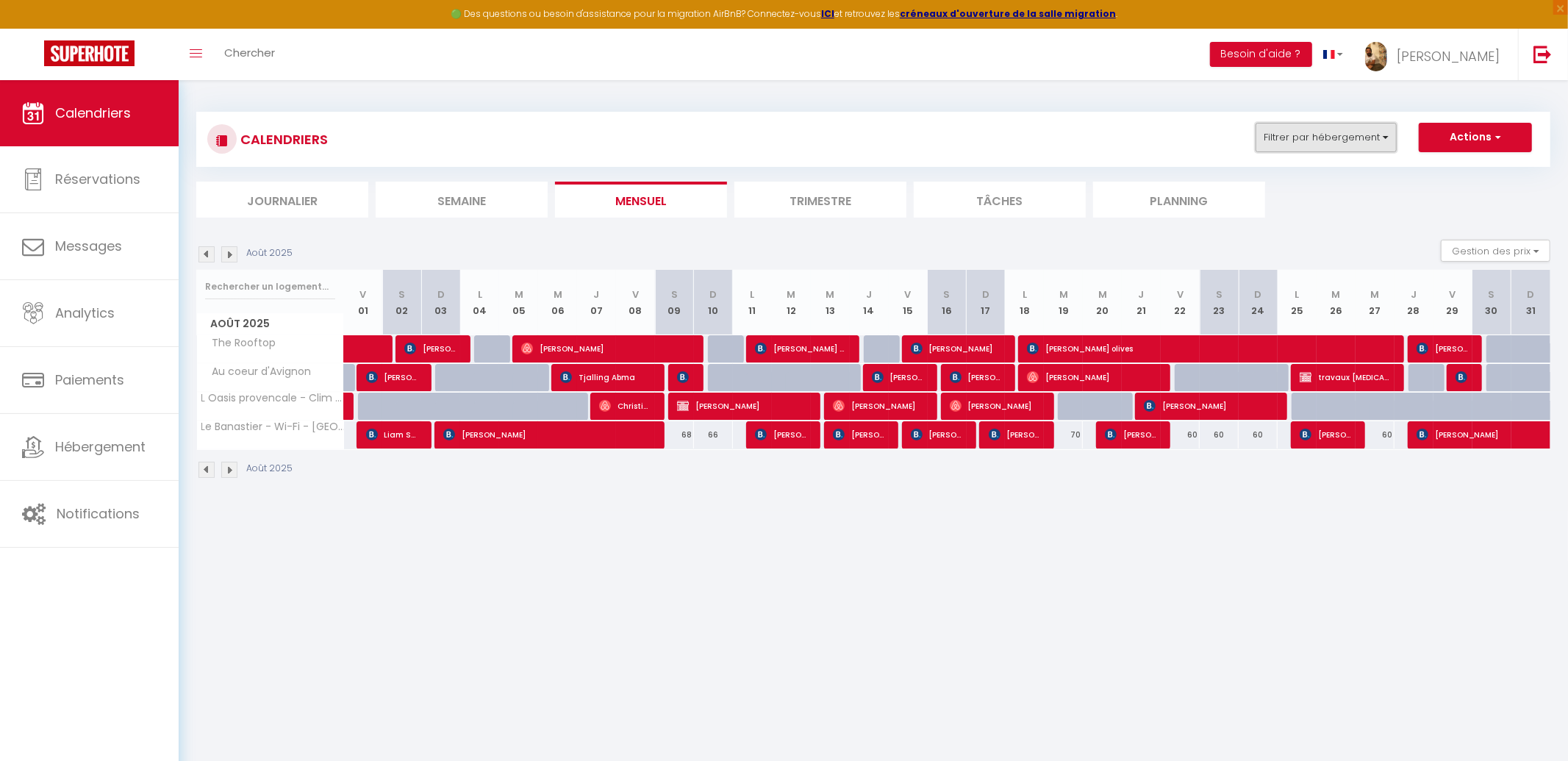
click at [1314, 142] on button "Filtrer par hébergement" at bounding box center [1327, 138] width 141 height 29
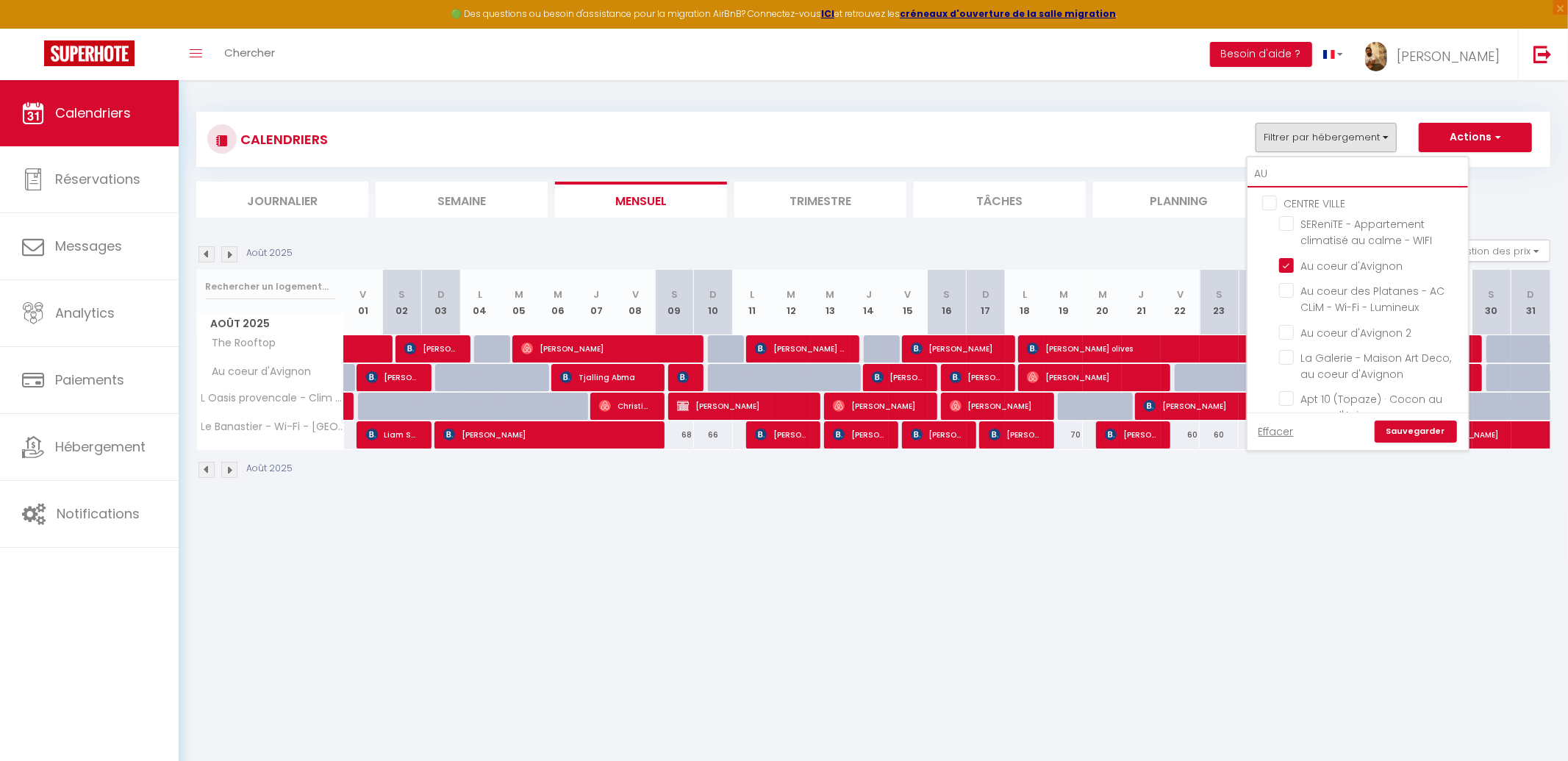
click at [1308, 171] on input "AU" at bounding box center [1358, 174] width 221 height 26
click at [1306, 202] on input "CENTRE VILLE" at bounding box center [1373, 202] width 221 height 15
click at [1311, 201] on input "CENTRE VILLE" at bounding box center [1373, 202] width 221 height 15
click at [1308, 203] on input "CENTRE VILLE" at bounding box center [1373, 202] width 221 height 15
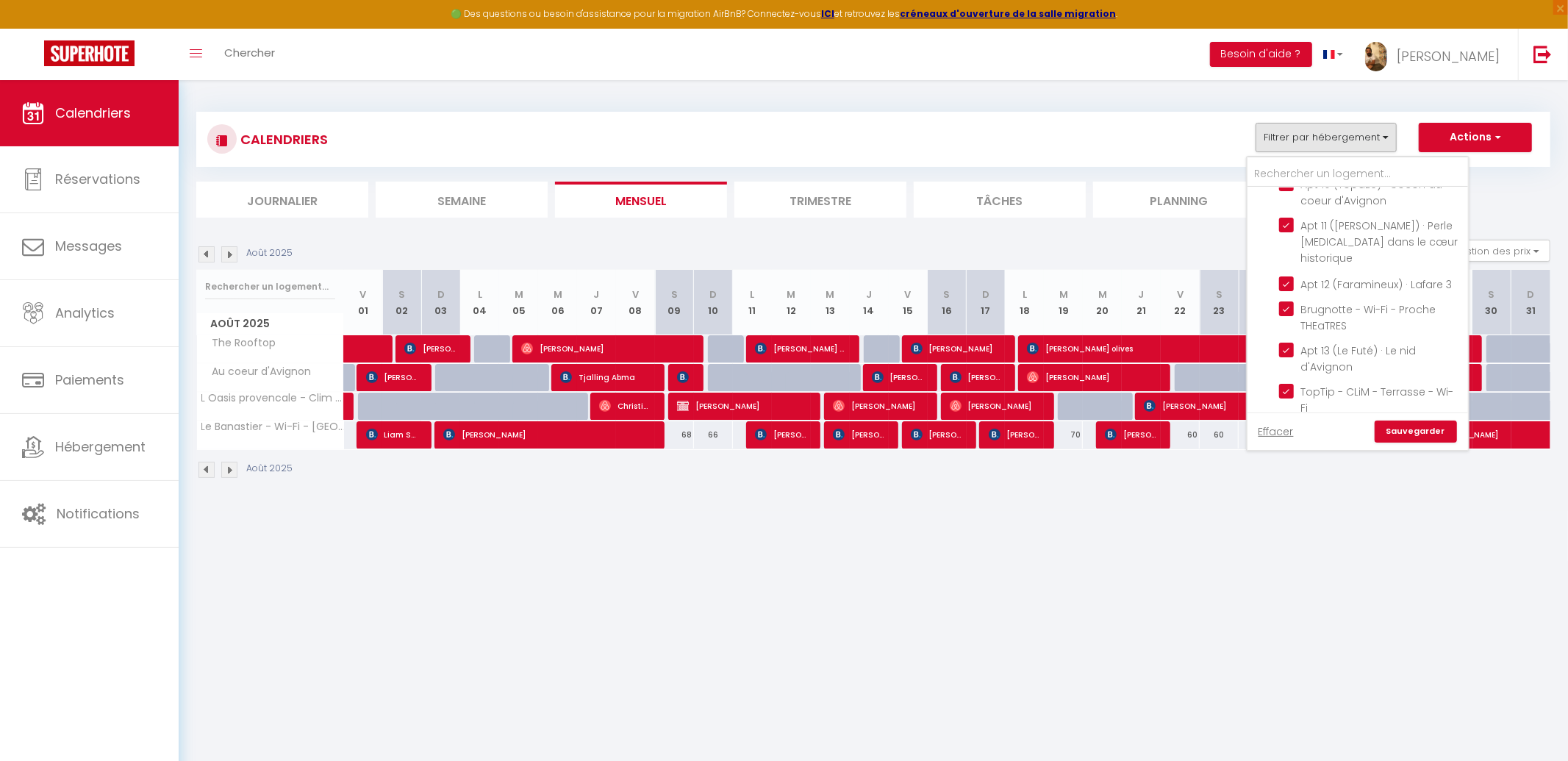
click at [1321, 477] on input "COTE BLEUE" at bounding box center [1373, 484] width 221 height 15
click at [1321, 372] on input "EXTRA MUROS" at bounding box center [1373, 379] width 221 height 15
click at [1321, 403] on input "VLA / LES ANGLES (GARD)" at bounding box center [1373, 410] width 221 height 15
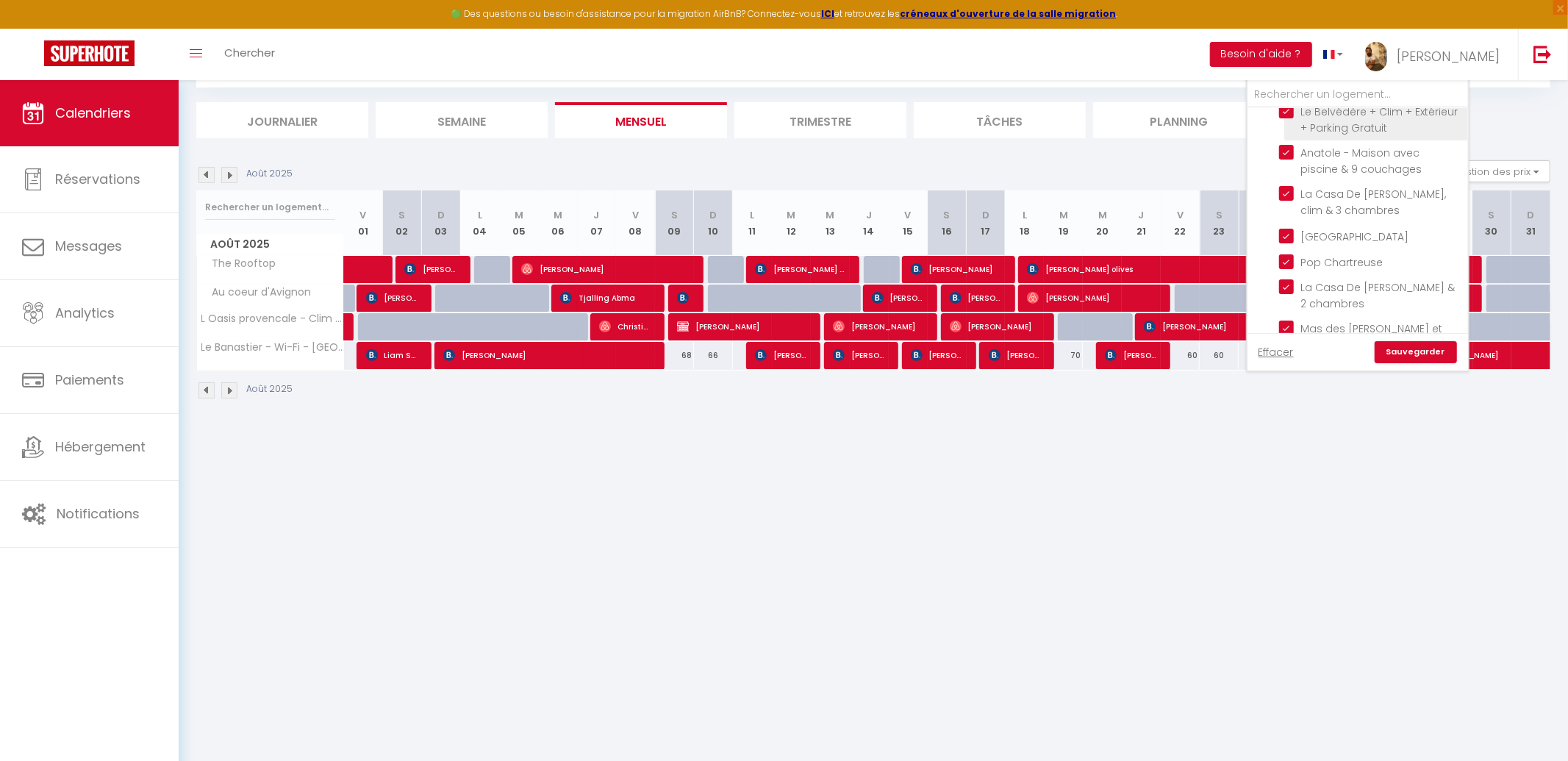
scroll to position [3979, 0]
click at [1301, 365] on input "AUTRES" at bounding box center [1373, 371] width 221 height 15
click at [1275, 339] on input "SOUS-LOCATION" at bounding box center [1373, 346] width 221 height 15
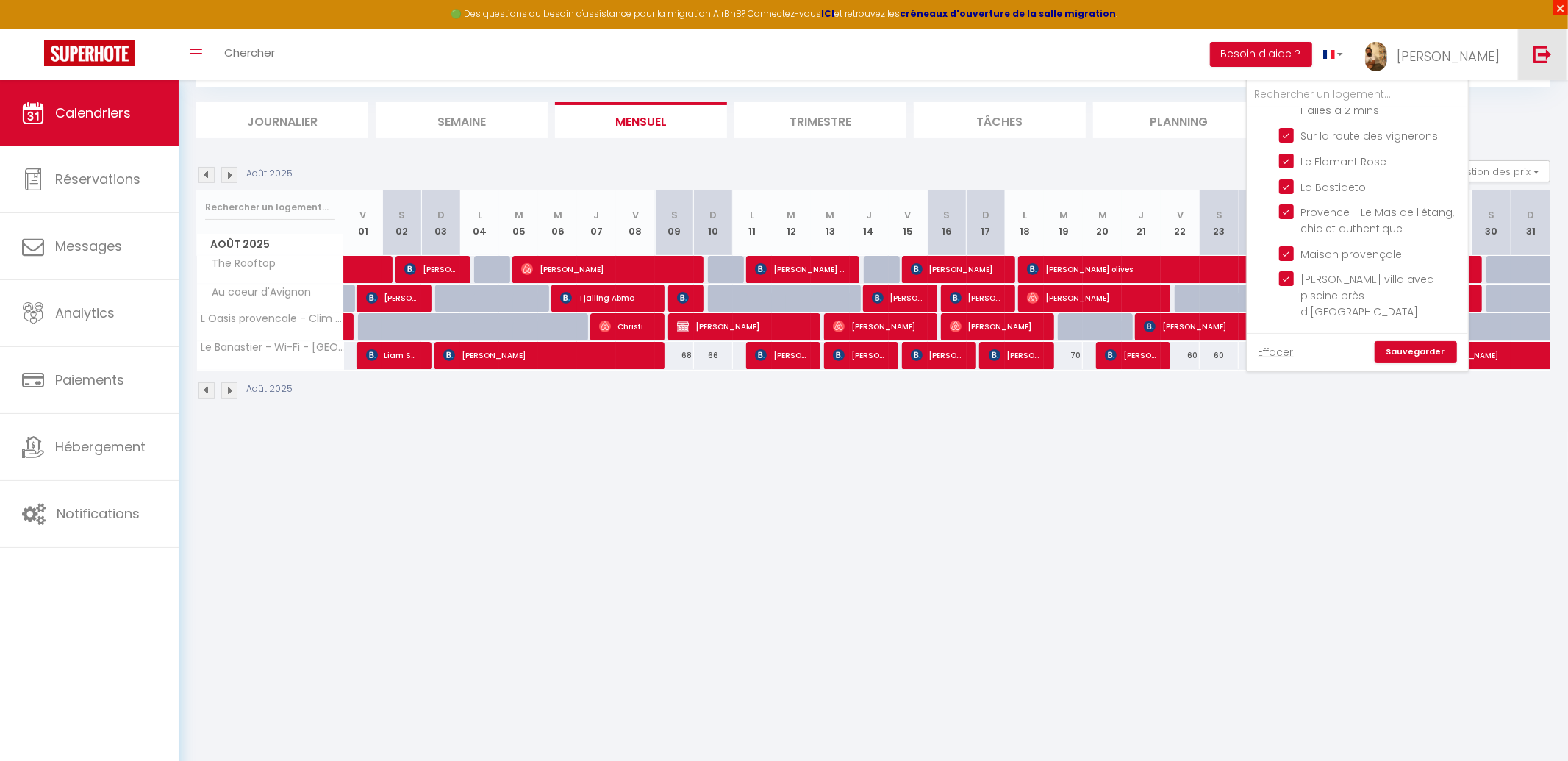
click at [1561, 11] on span "×" at bounding box center [1560, 7] width 15 height 15
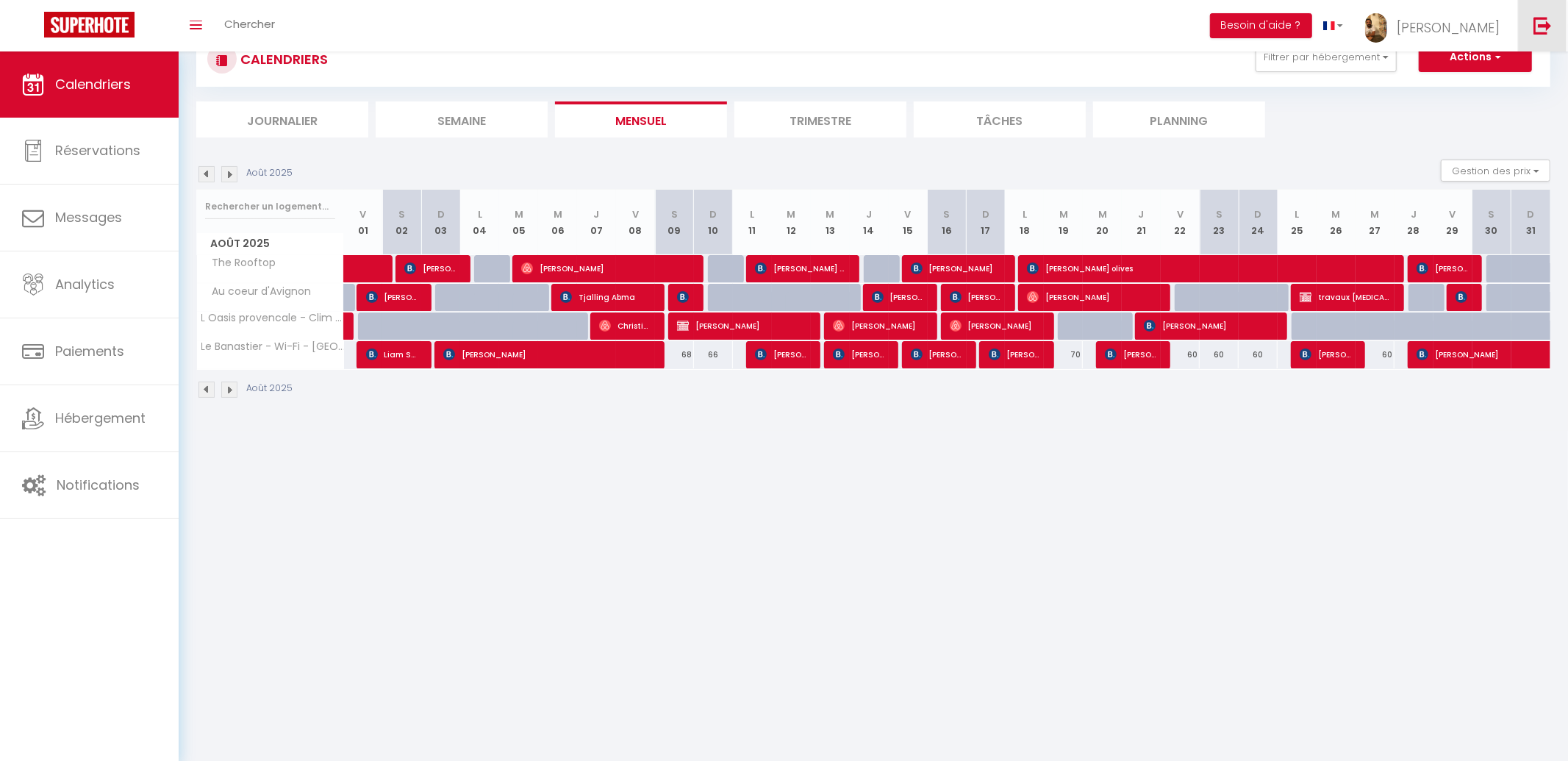
scroll to position [51, 0]
click at [1353, 71] on button "Filtrer par hébergement" at bounding box center [1327, 57] width 141 height 29
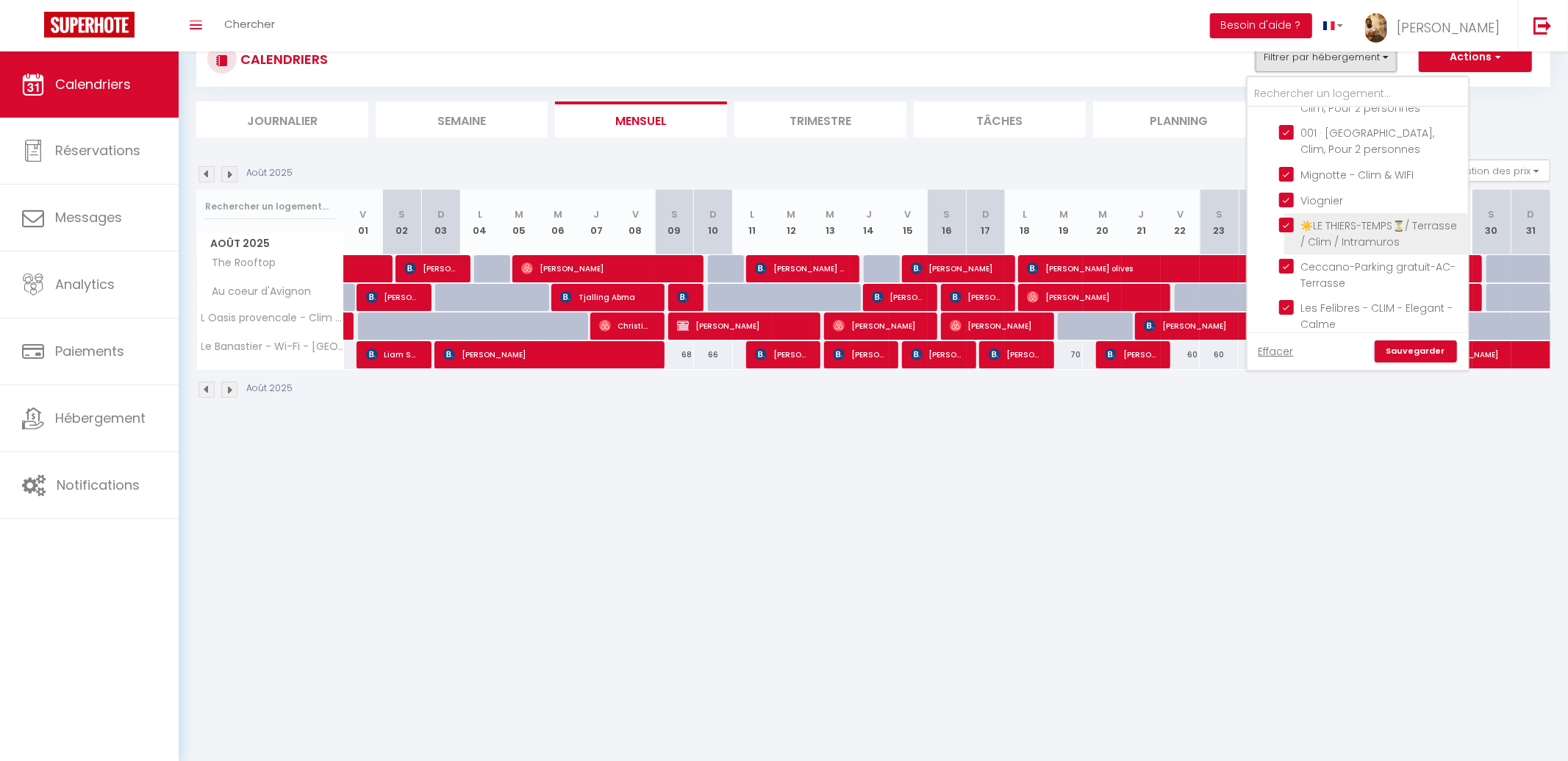
scroll to position [0, 0]
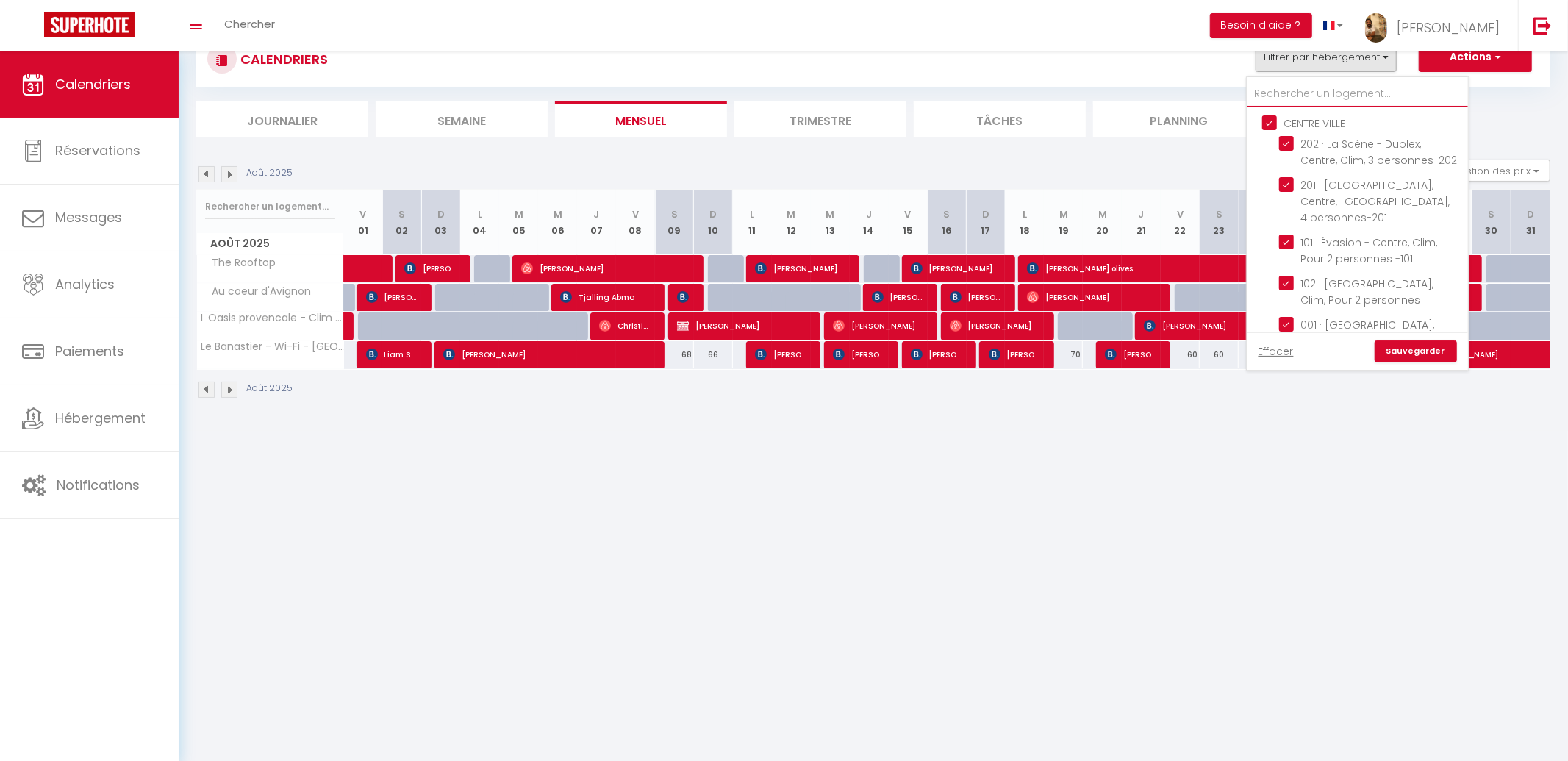
click at [1364, 91] on input "text" at bounding box center [1358, 93] width 221 height 26
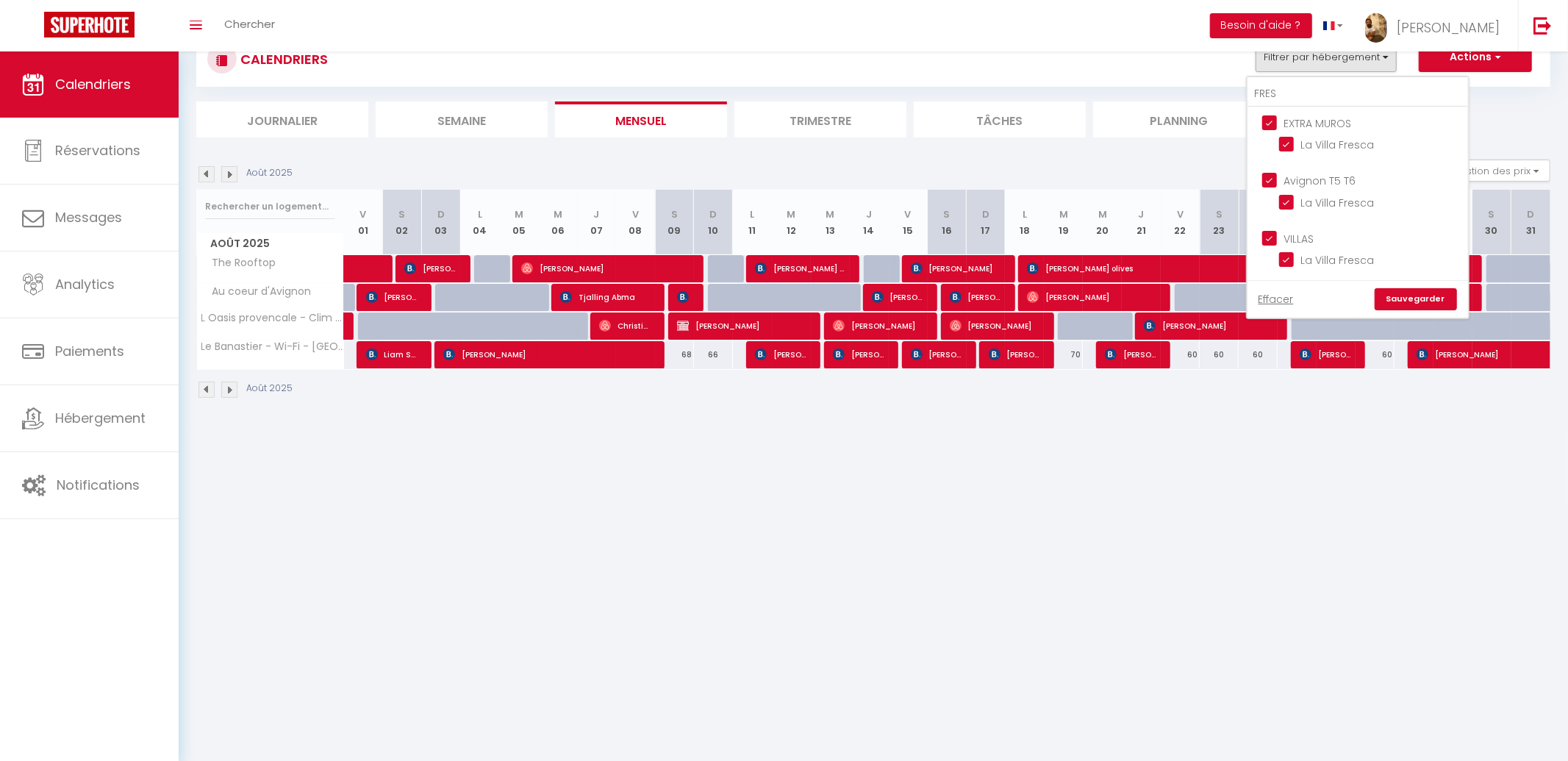
click at [1416, 296] on link "Sauvegarder" at bounding box center [1416, 299] width 82 height 22
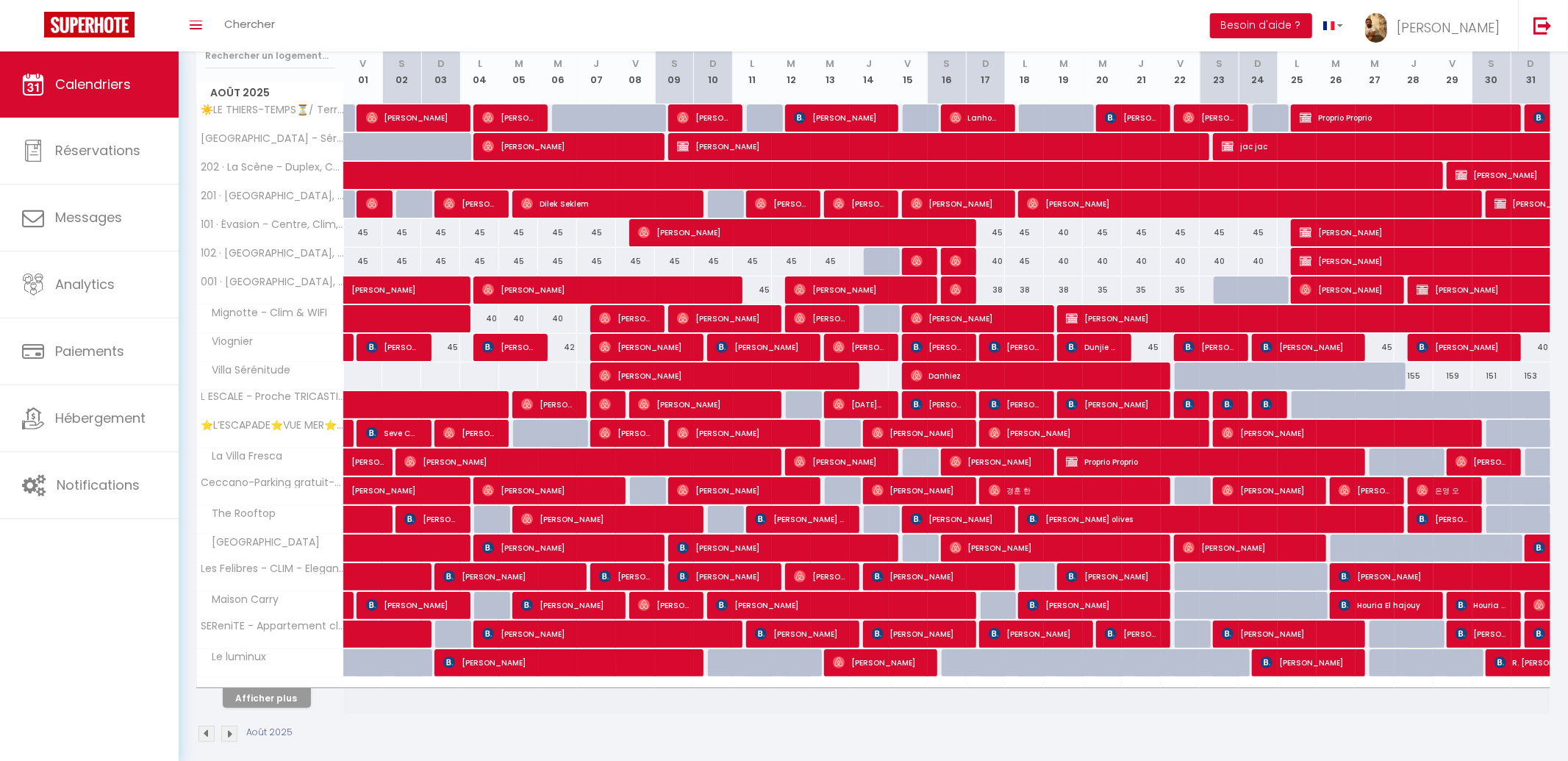
scroll to position [203, 0]
drag, startPoint x: 278, startPoint y: 696, endPoint x: 306, endPoint y: 654, distance: 50.5
click at [278, 696] on button "Afficher plus" at bounding box center [267, 697] width 88 height 19
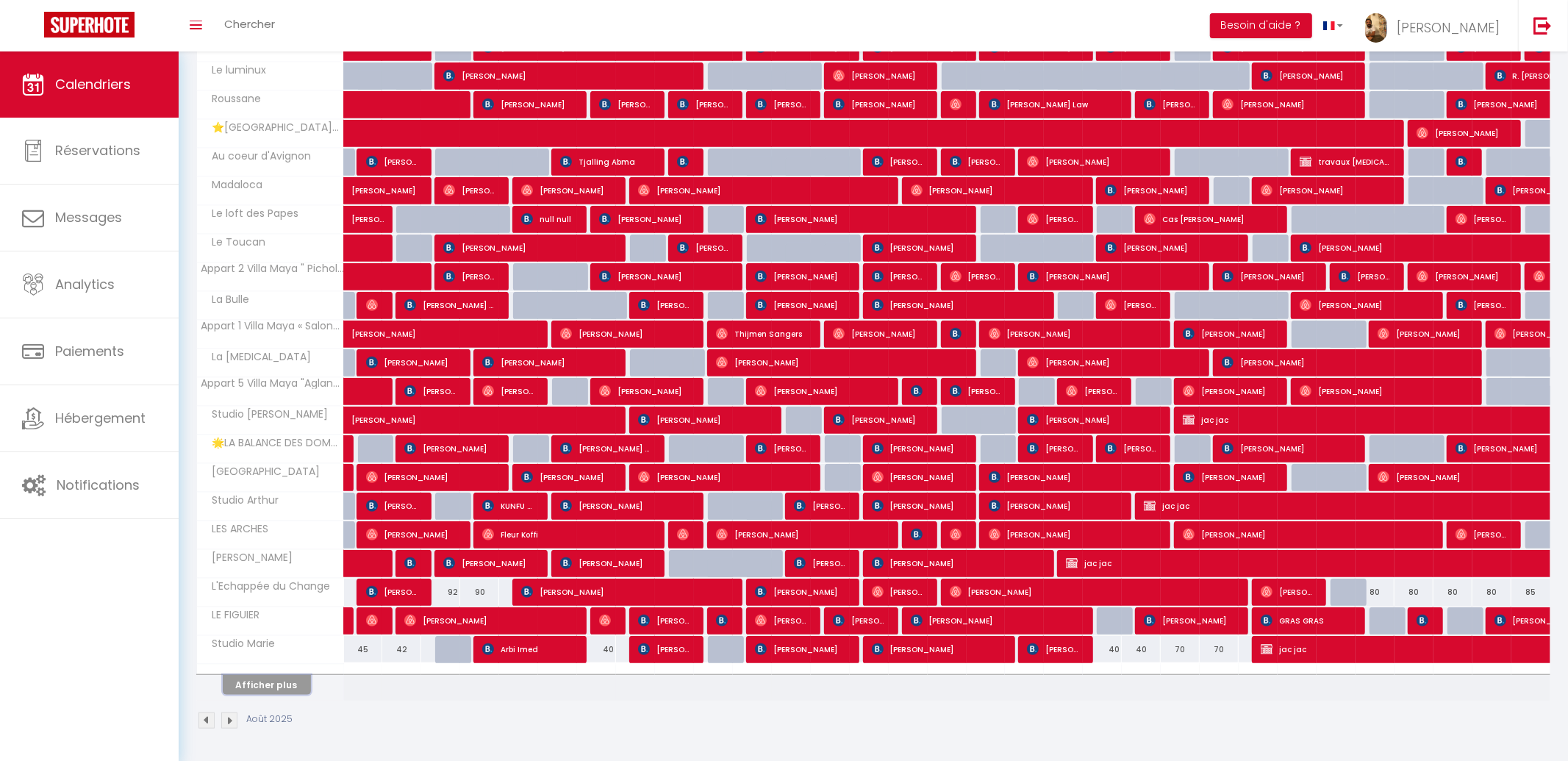
scroll to position [792, 0]
click at [284, 685] on button "Afficher plus" at bounding box center [267, 684] width 88 height 19
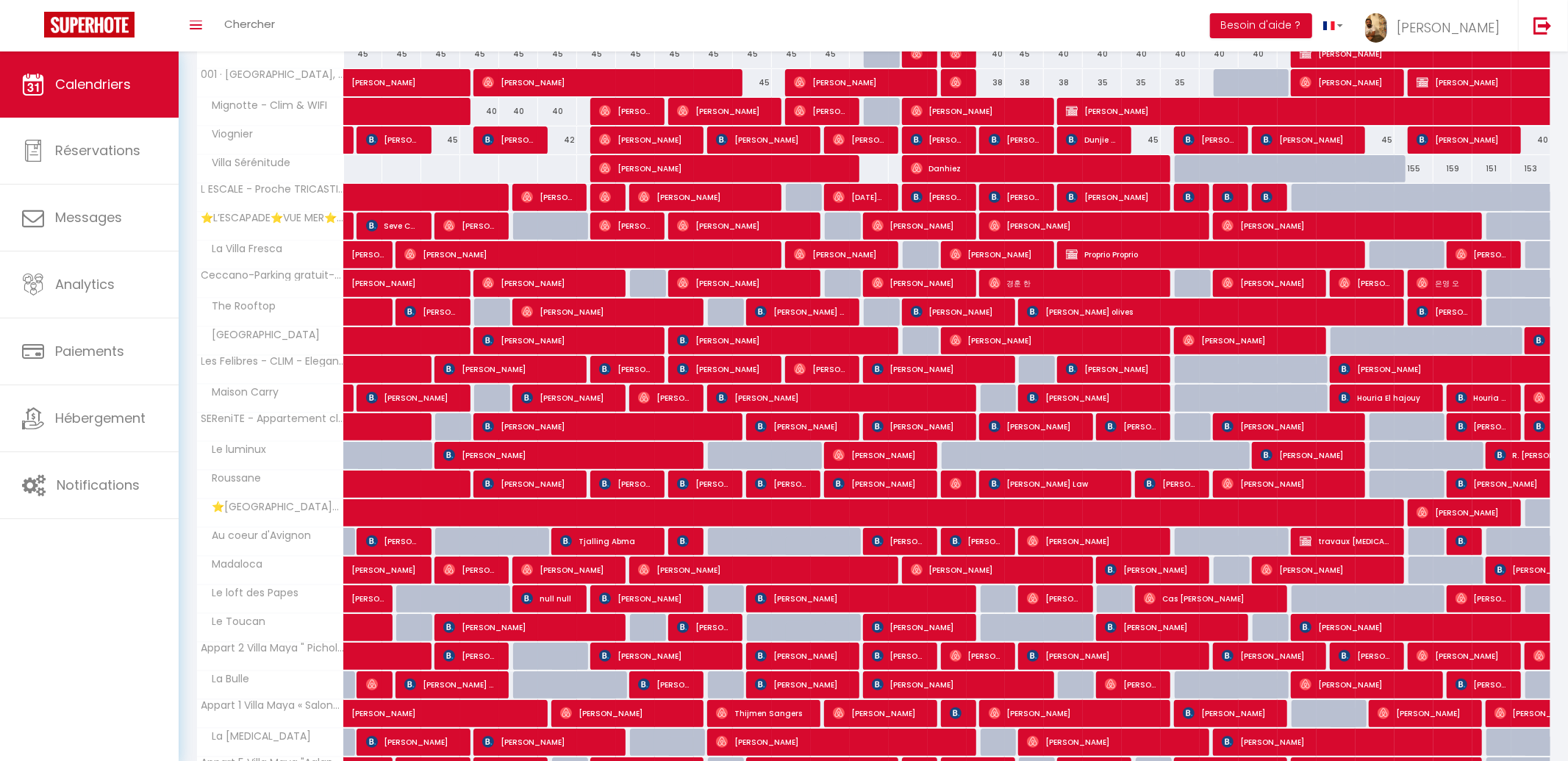
scroll to position [0, 0]
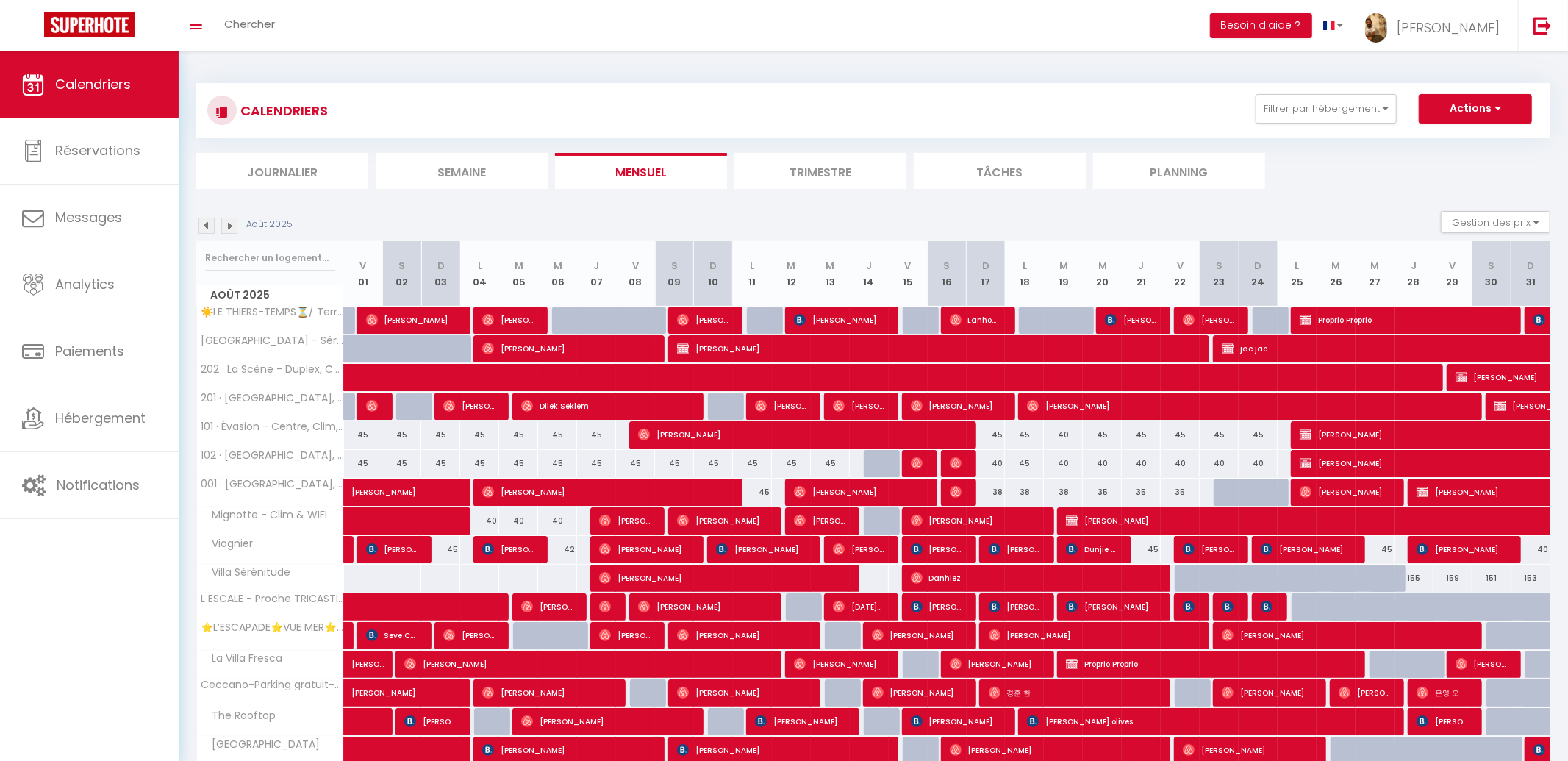
click at [228, 221] on img at bounding box center [229, 226] width 16 height 16
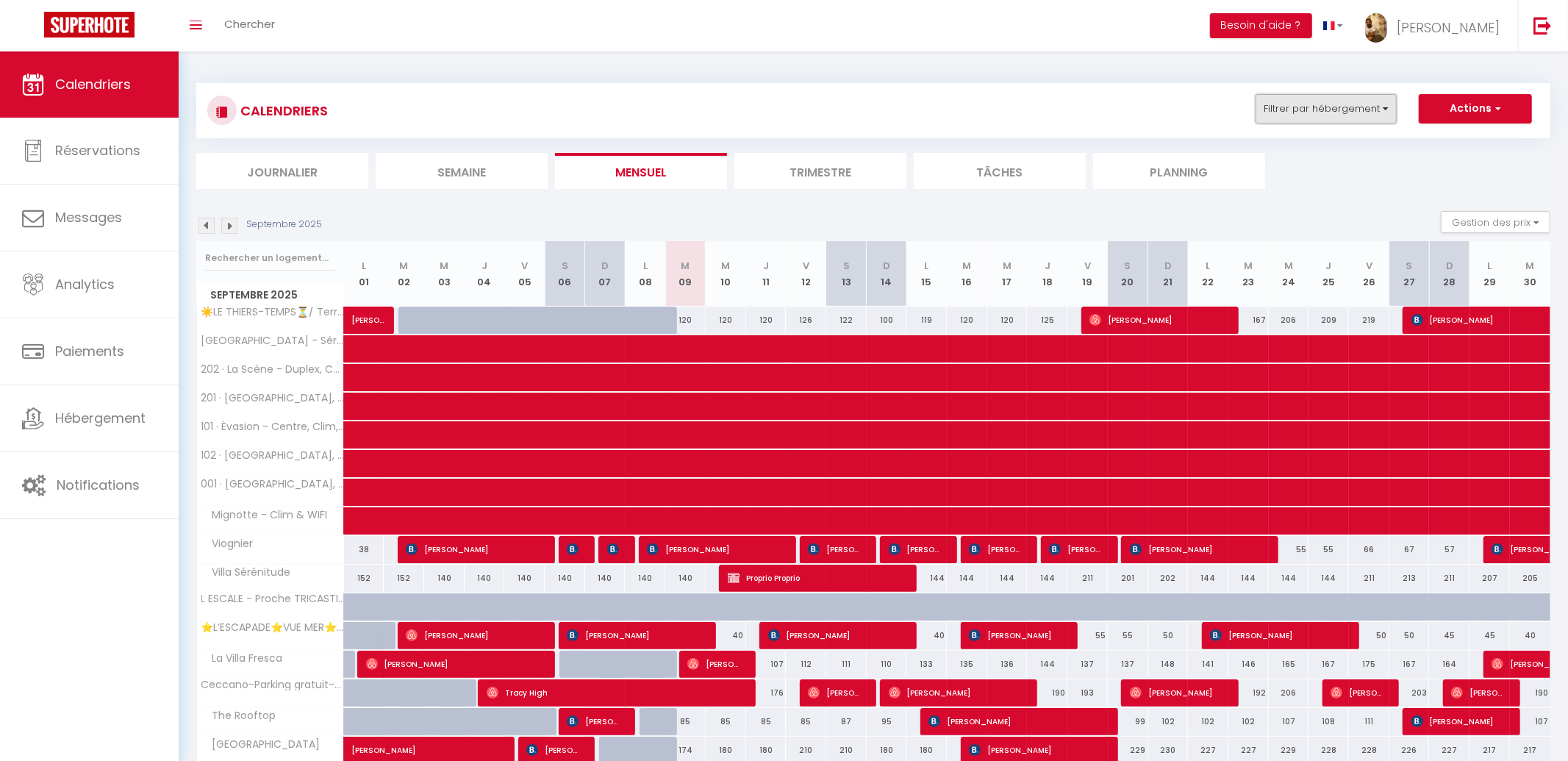
click at [1337, 95] on button "Filtrer par hébergement" at bounding box center [1327, 109] width 141 height 29
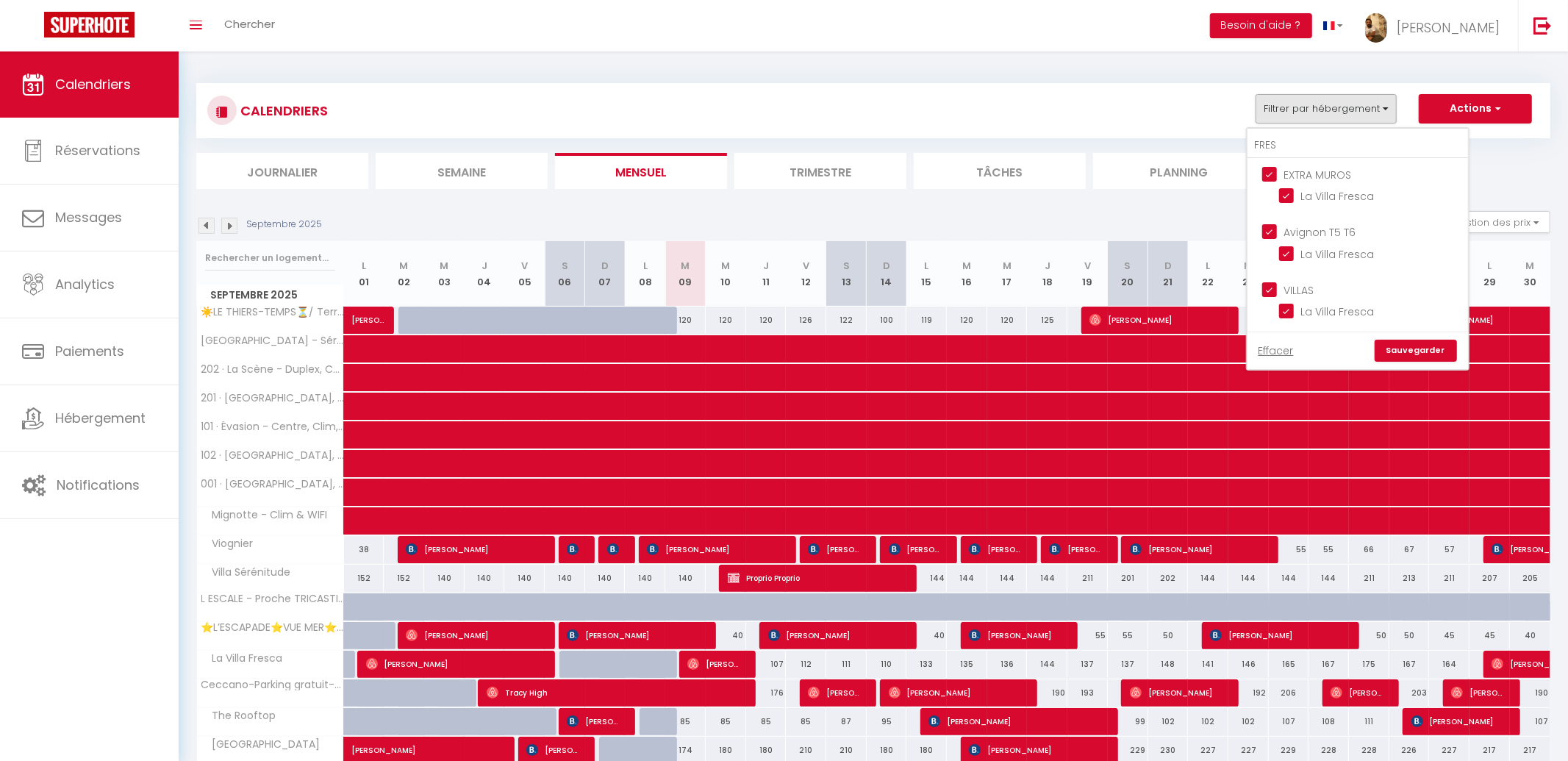
drag, startPoint x: 1294, startPoint y: 350, endPoint x: 1295, endPoint y: 339, distance: 11.0
click at [1294, 350] on link "Effacer" at bounding box center [1276, 351] width 35 height 16
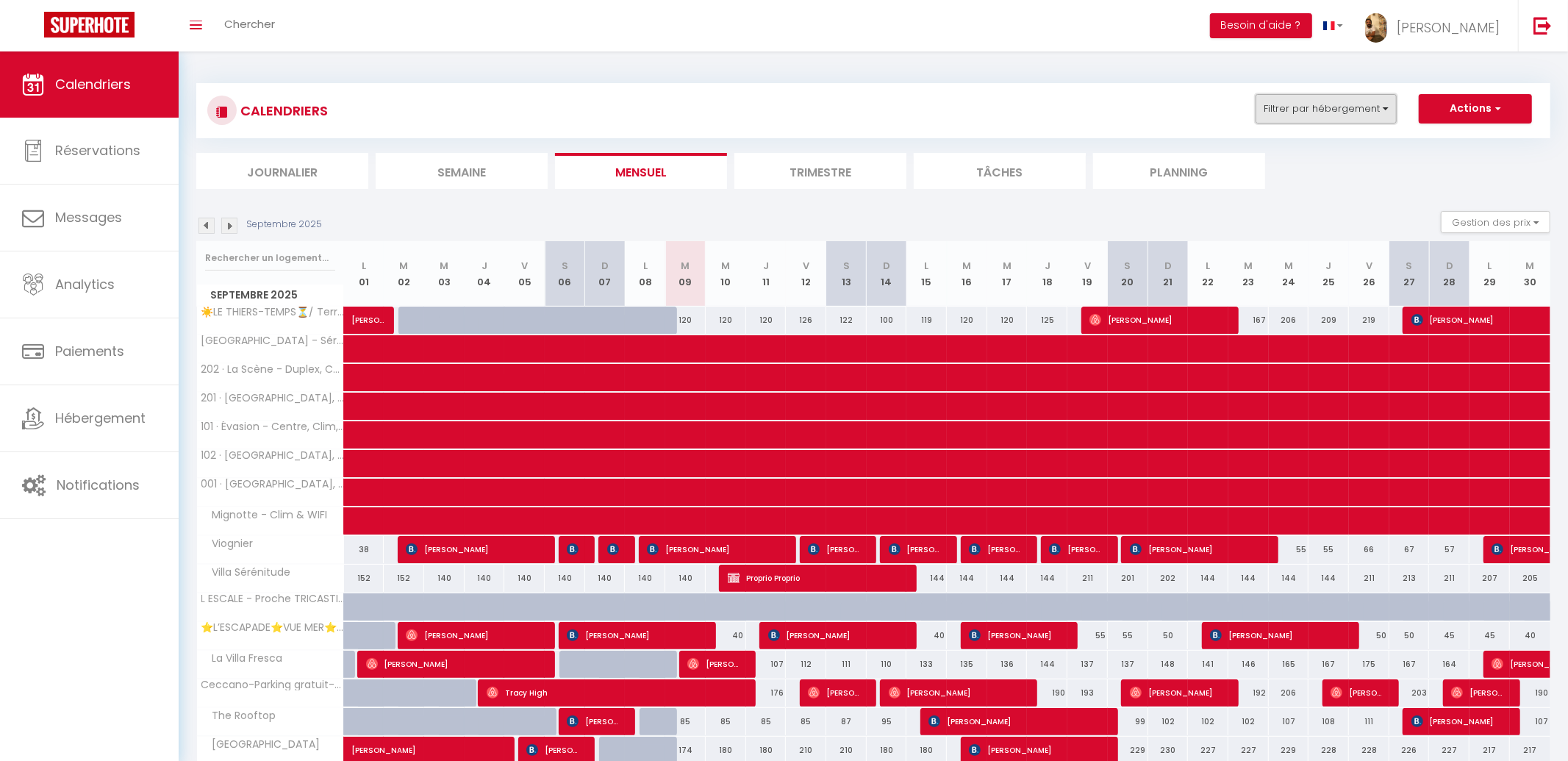
click at [1330, 112] on button "Filtrer par hébergement" at bounding box center [1327, 109] width 141 height 29
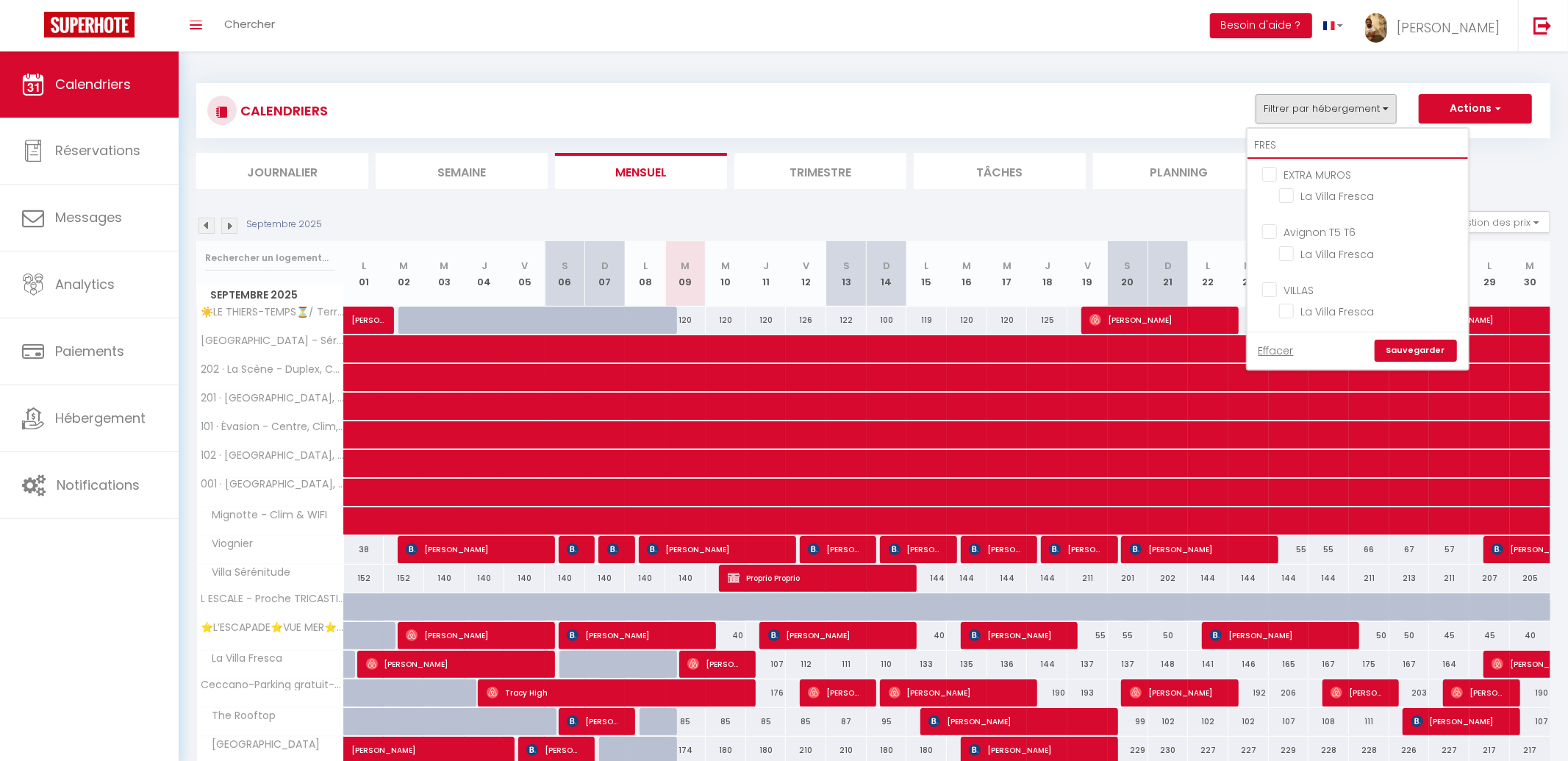
click at [1329, 149] on input "FRES" at bounding box center [1358, 145] width 221 height 26
click at [1331, 190] on input "La Villa Fresca" at bounding box center [1371, 194] width 184 height 15
click at [1433, 346] on link "Sauvegarder" at bounding box center [1416, 350] width 82 height 22
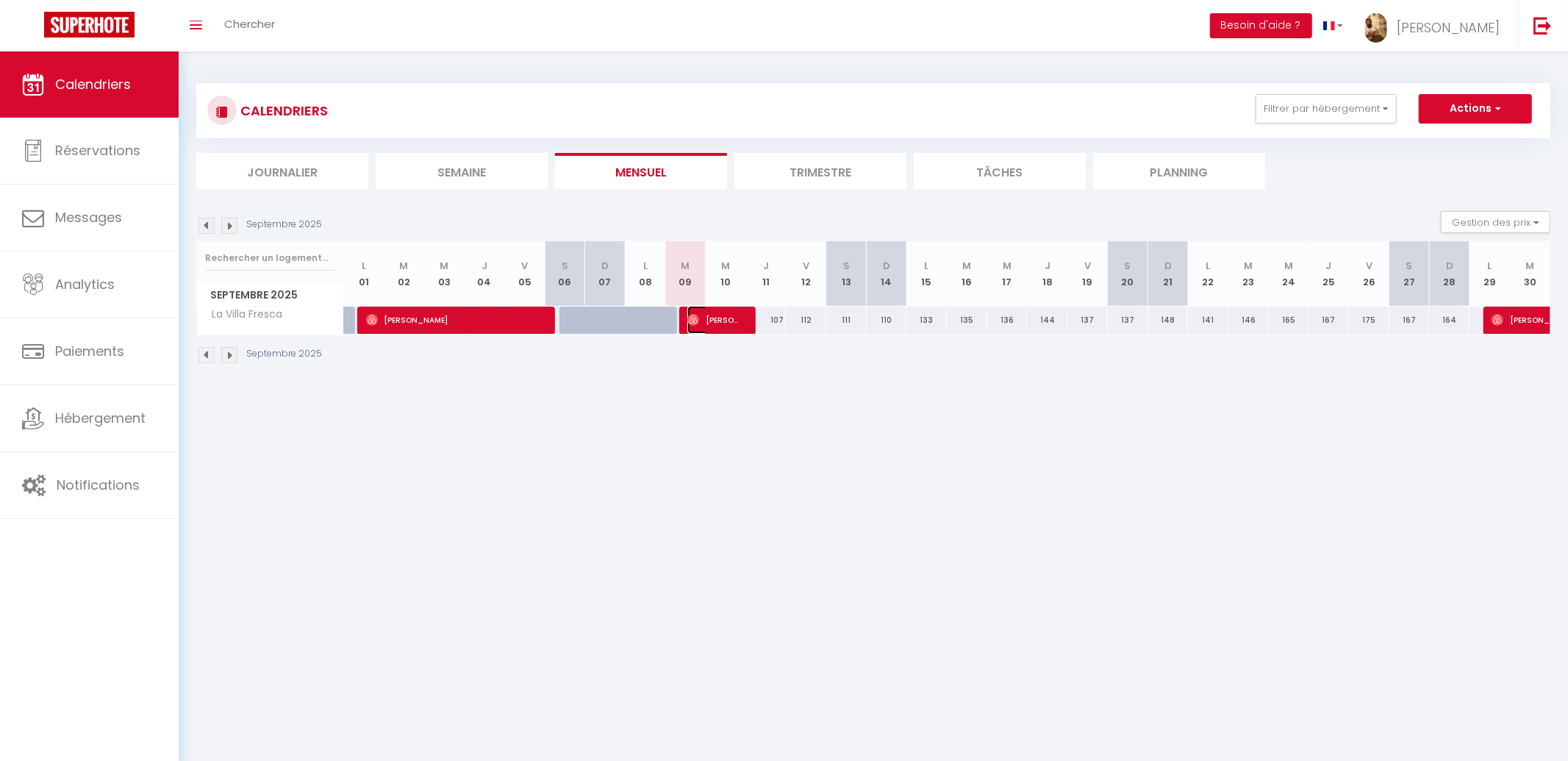
click at [703, 325] on span "[PERSON_NAME]" at bounding box center [713, 320] width 53 height 28
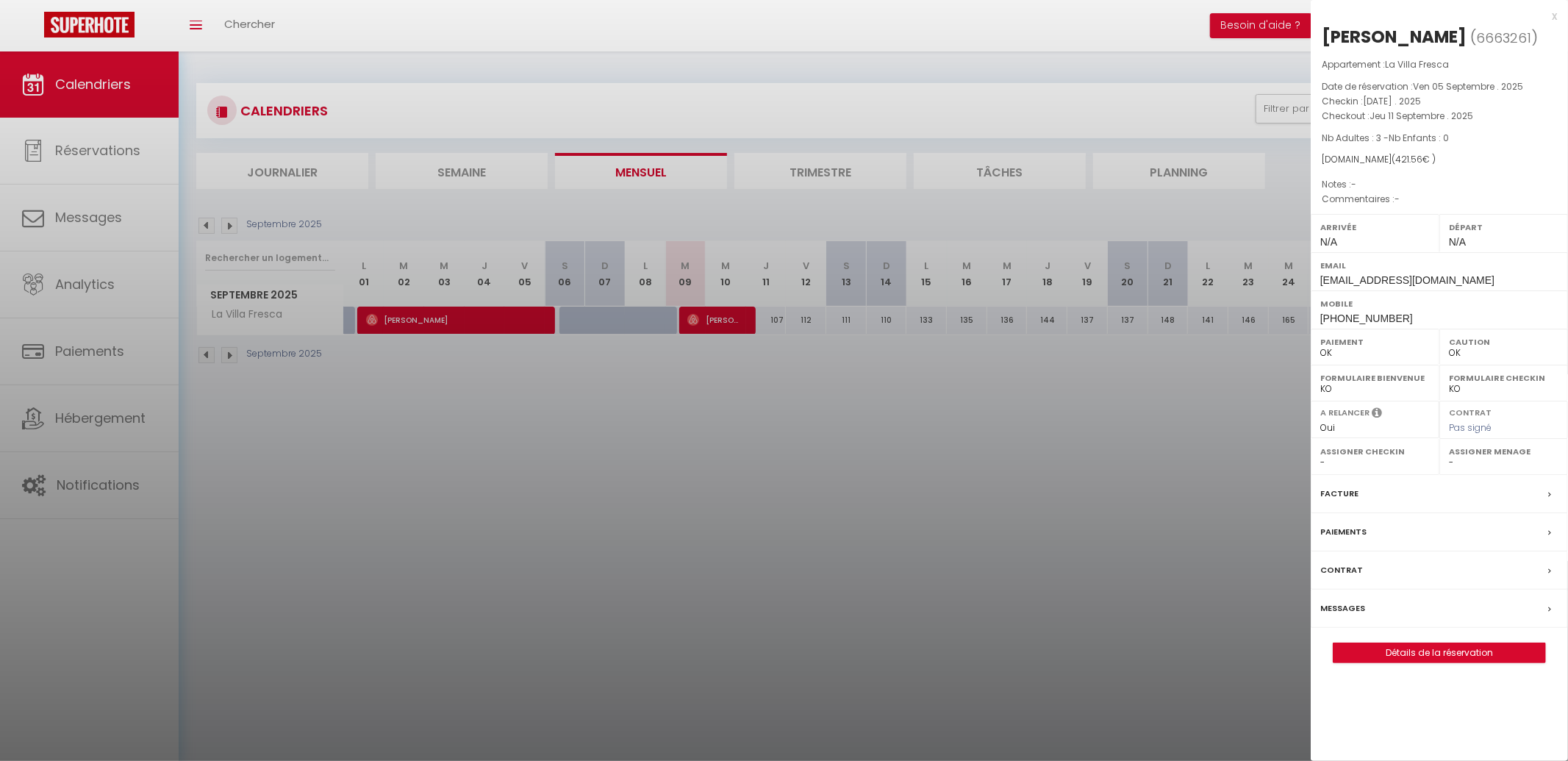
click at [699, 399] on div at bounding box center [784, 380] width 1568 height 761
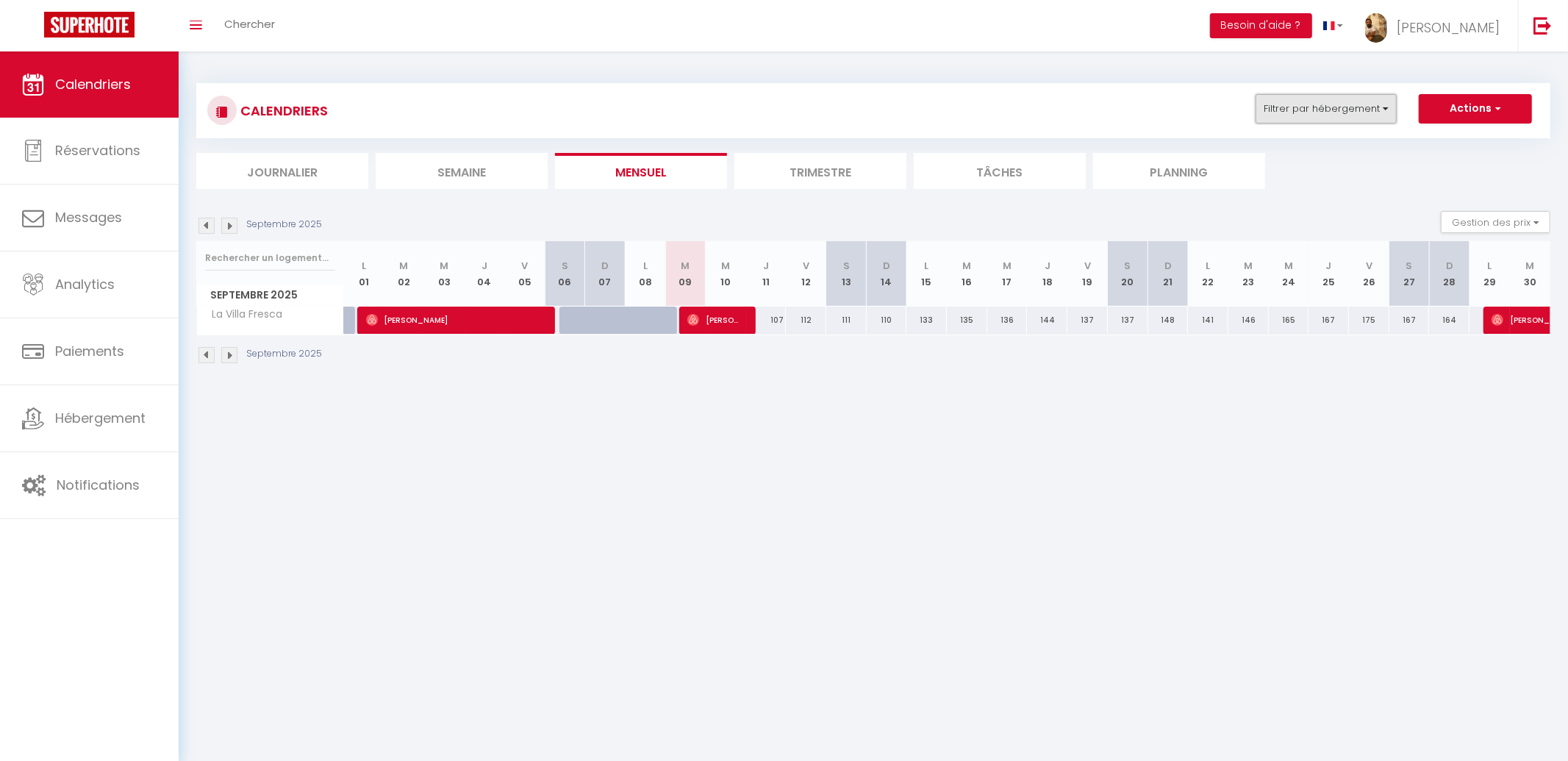
click at [1314, 111] on button "Filtrer par hébergement" at bounding box center [1327, 109] width 141 height 29
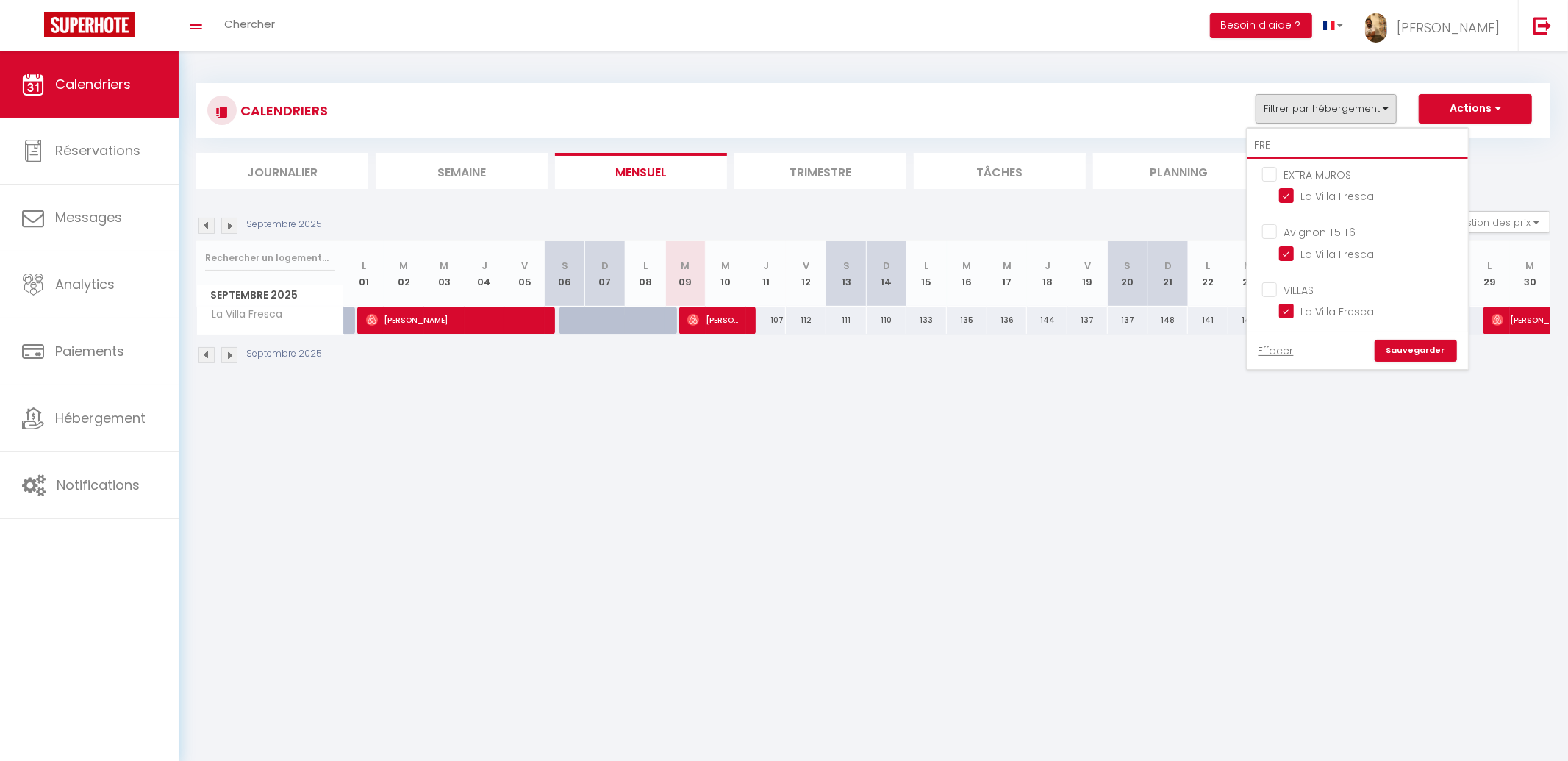
click at [1318, 144] on input "FRE" at bounding box center [1358, 145] width 221 height 26
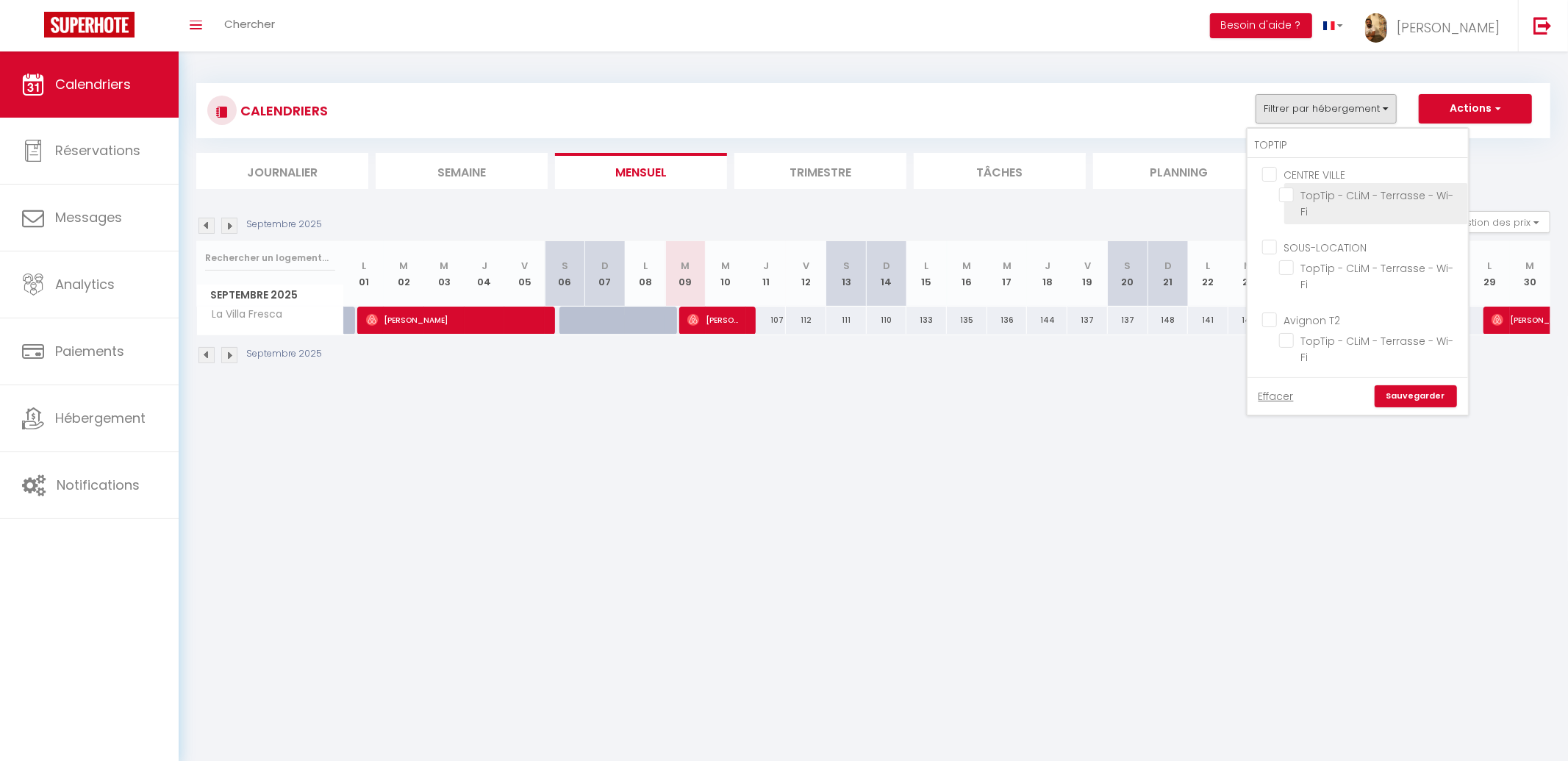
click at [1324, 194] on input "TopTip - CLiM - Terrasse - Wi-Fi" at bounding box center [1371, 194] width 184 height 15
click at [1426, 398] on link "Sauvegarder" at bounding box center [1416, 396] width 82 height 22
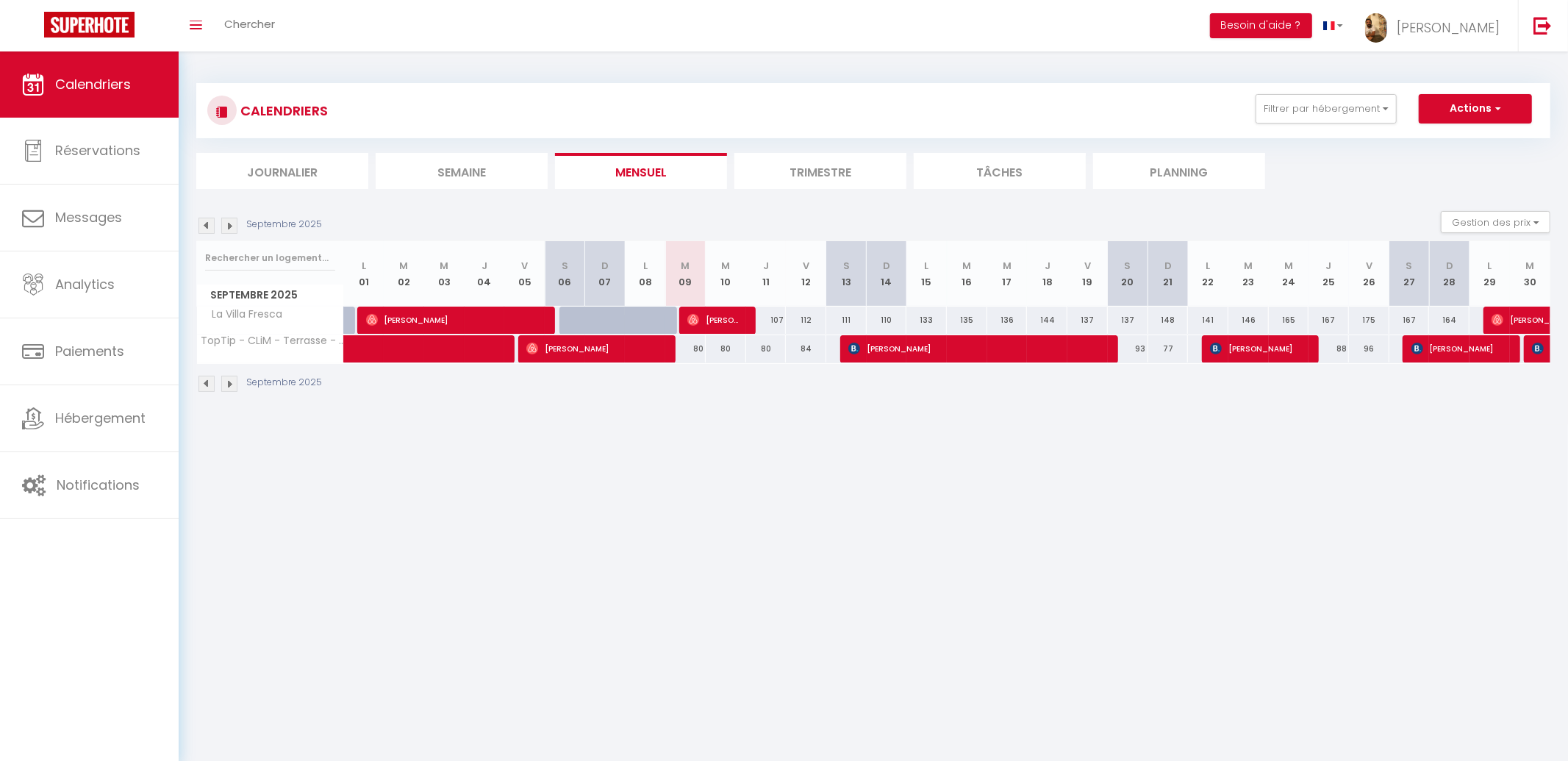
click at [225, 224] on img at bounding box center [229, 226] width 16 height 16
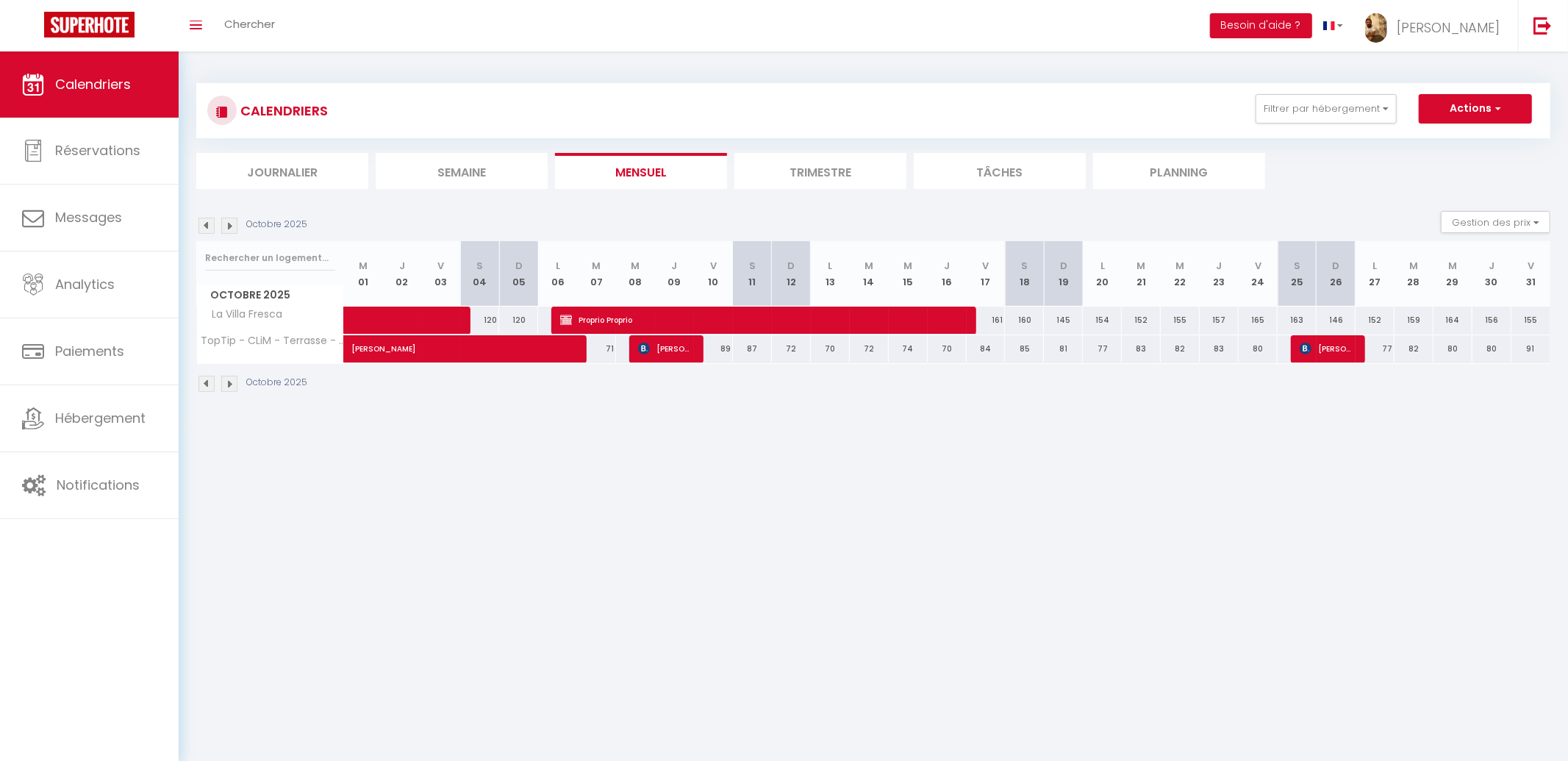
click at [226, 224] on img at bounding box center [229, 226] width 16 height 16
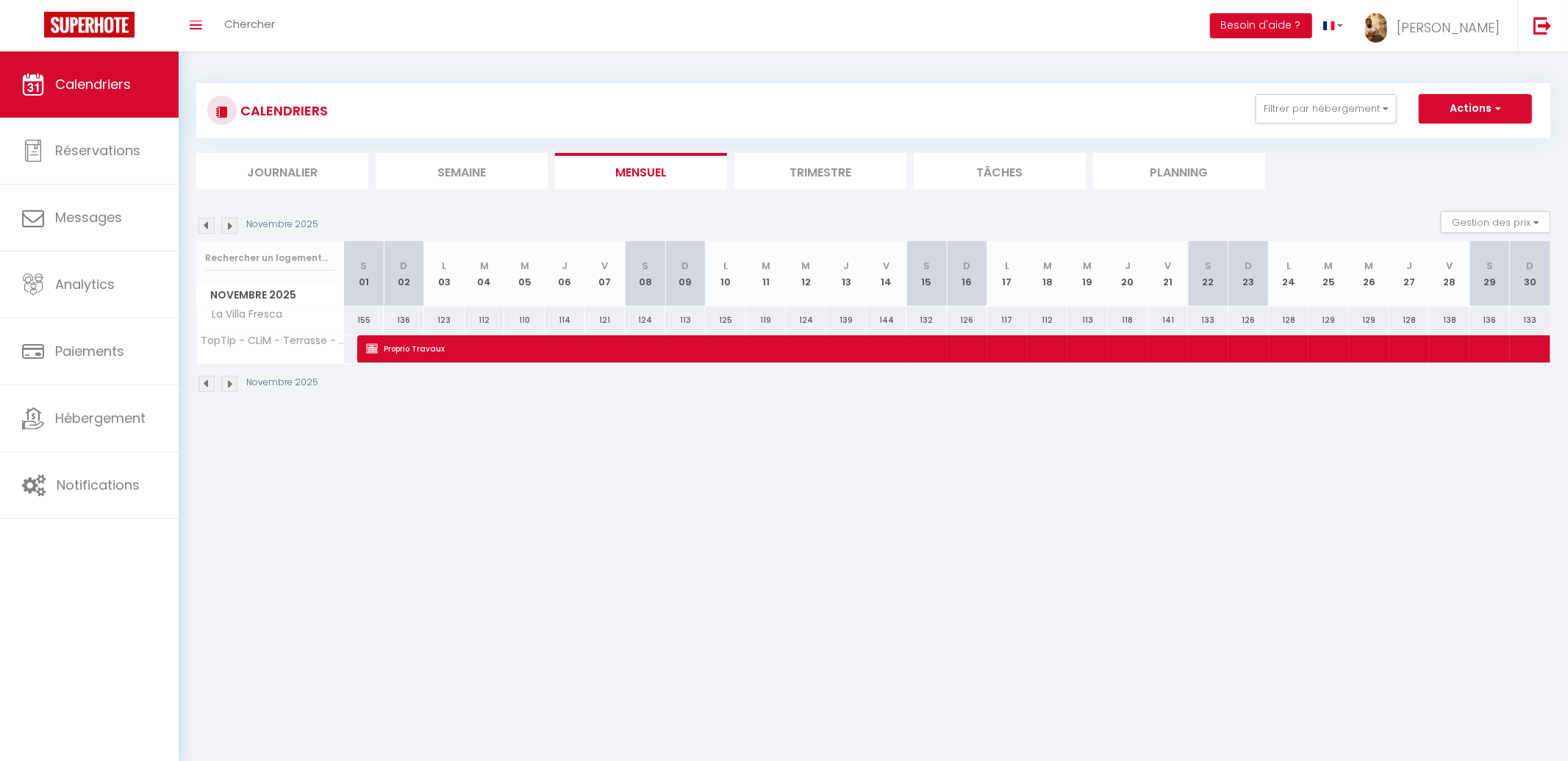
click at [226, 224] on img at bounding box center [229, 226] width 16 height 16
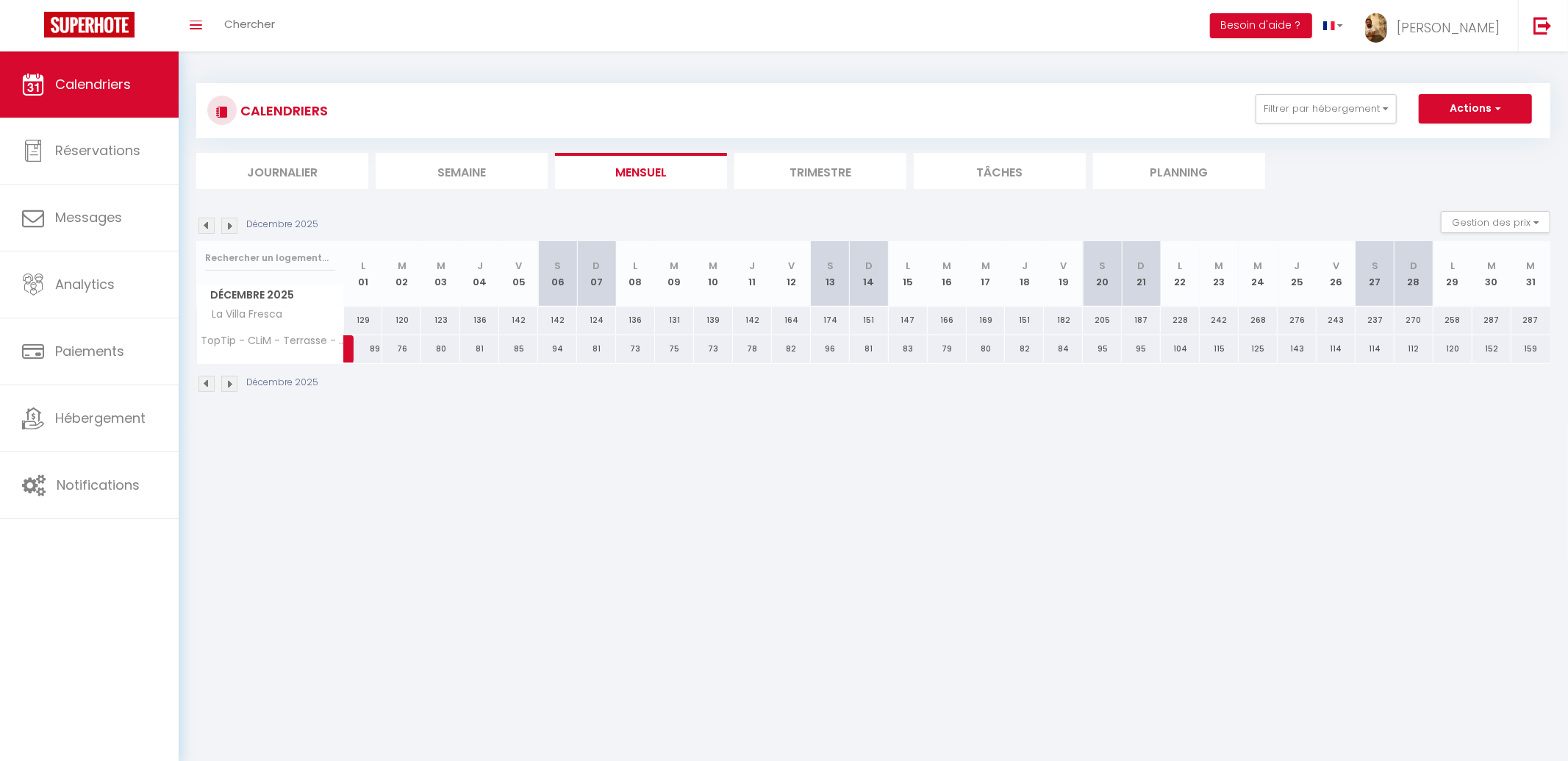
click at [226, 224] on img at bounding box center [229, 226] width 16 height 16
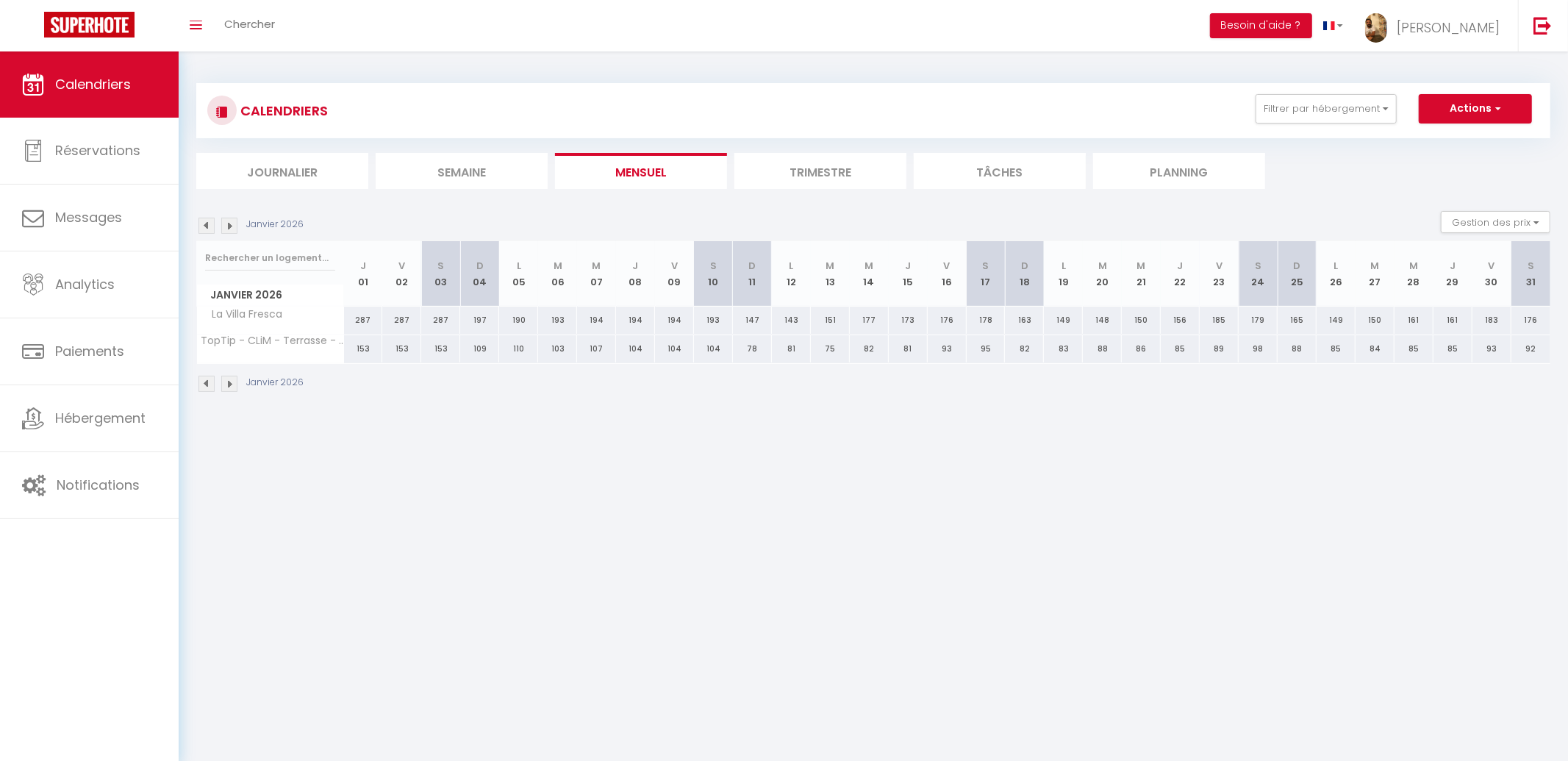
click at [226, 224] on img at bounding box center [229, 226] width 16 height 16
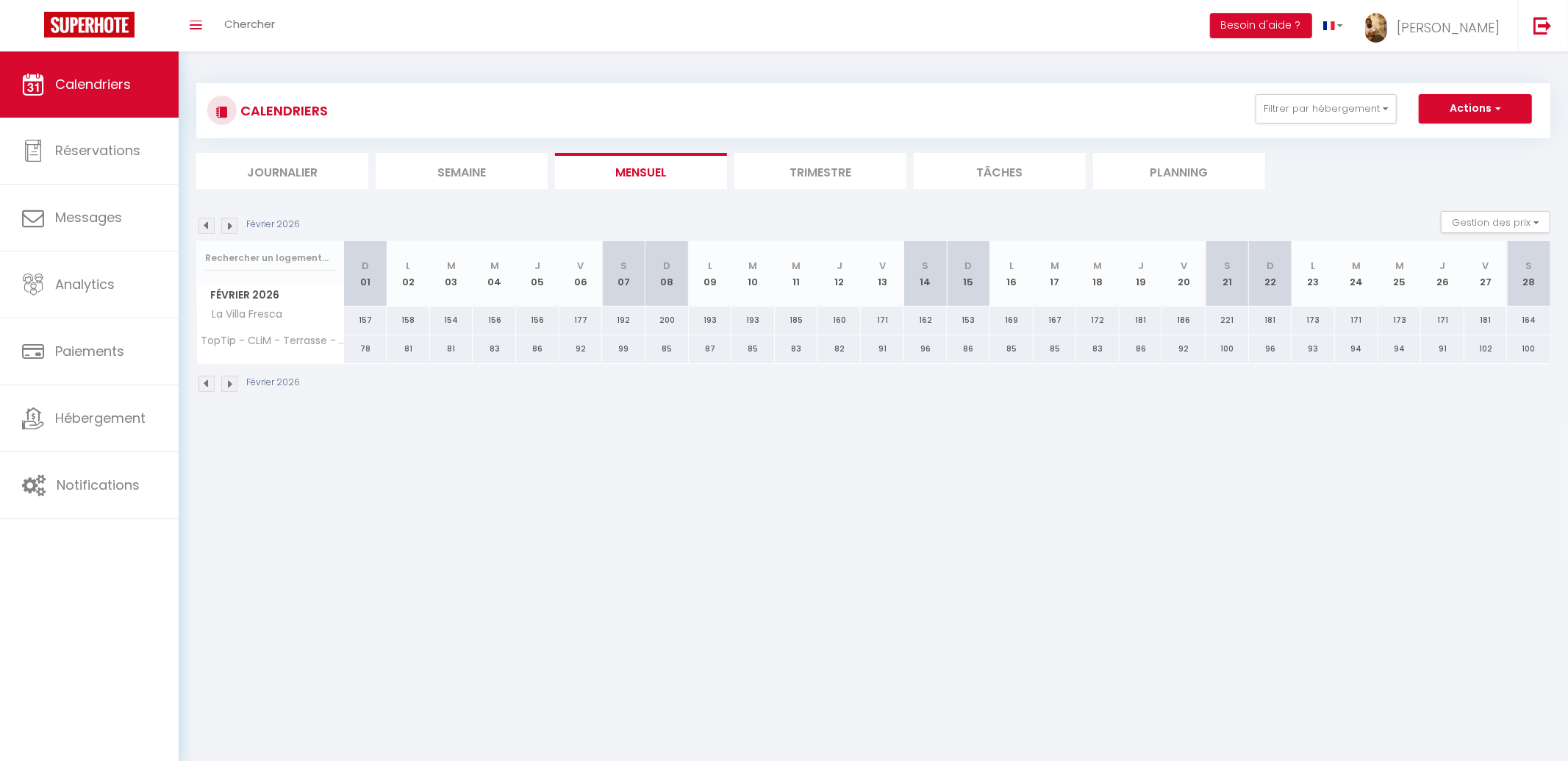
click at [226, 224] on img at bounding box center [229, 226] width 16 height 16
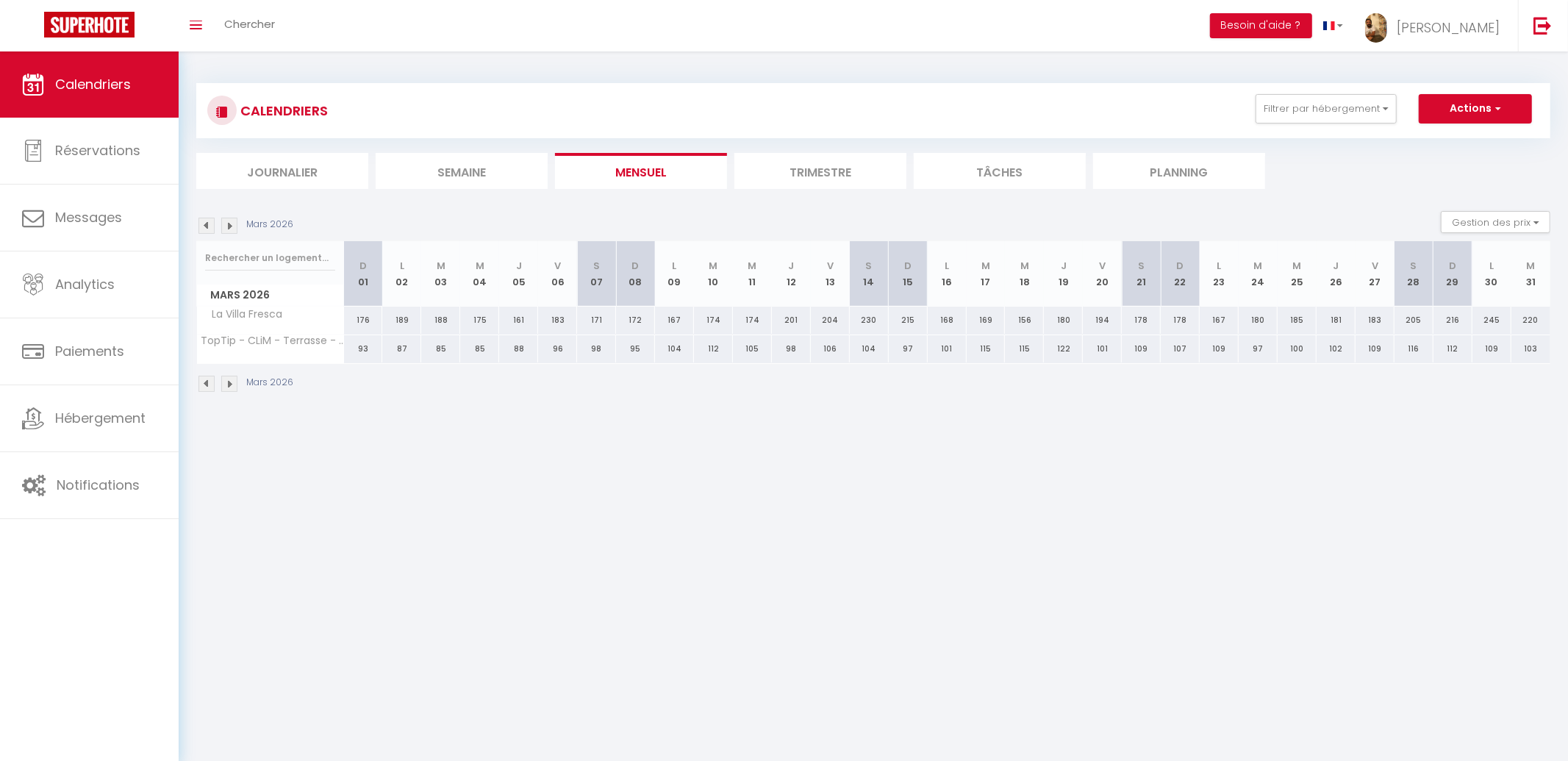
click at [204, 224] on img at bounding box center [206, 226] width 16 height 16
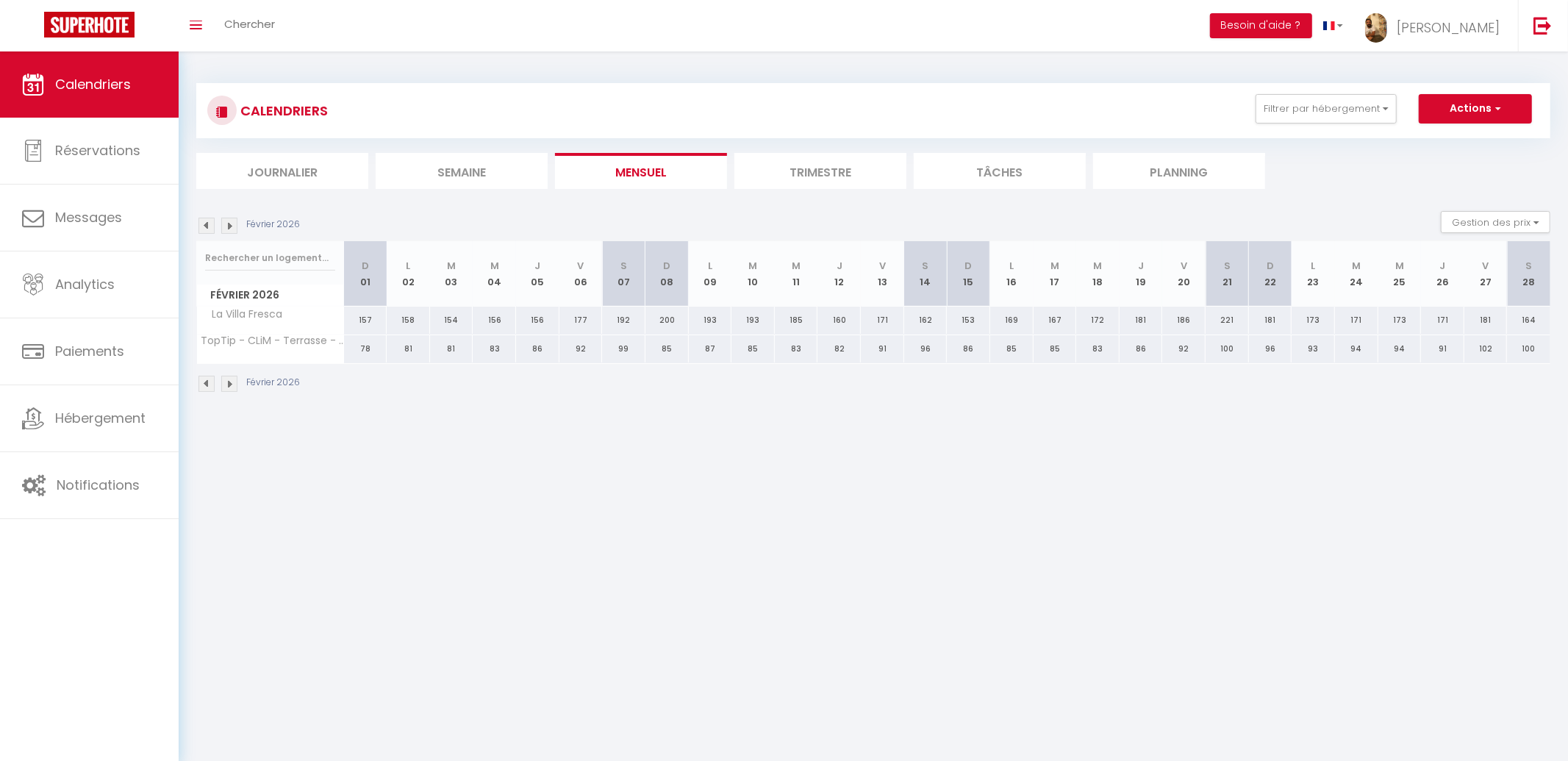
click at [205, 224] on img at bounding box center [206, 226] width 16 height 16
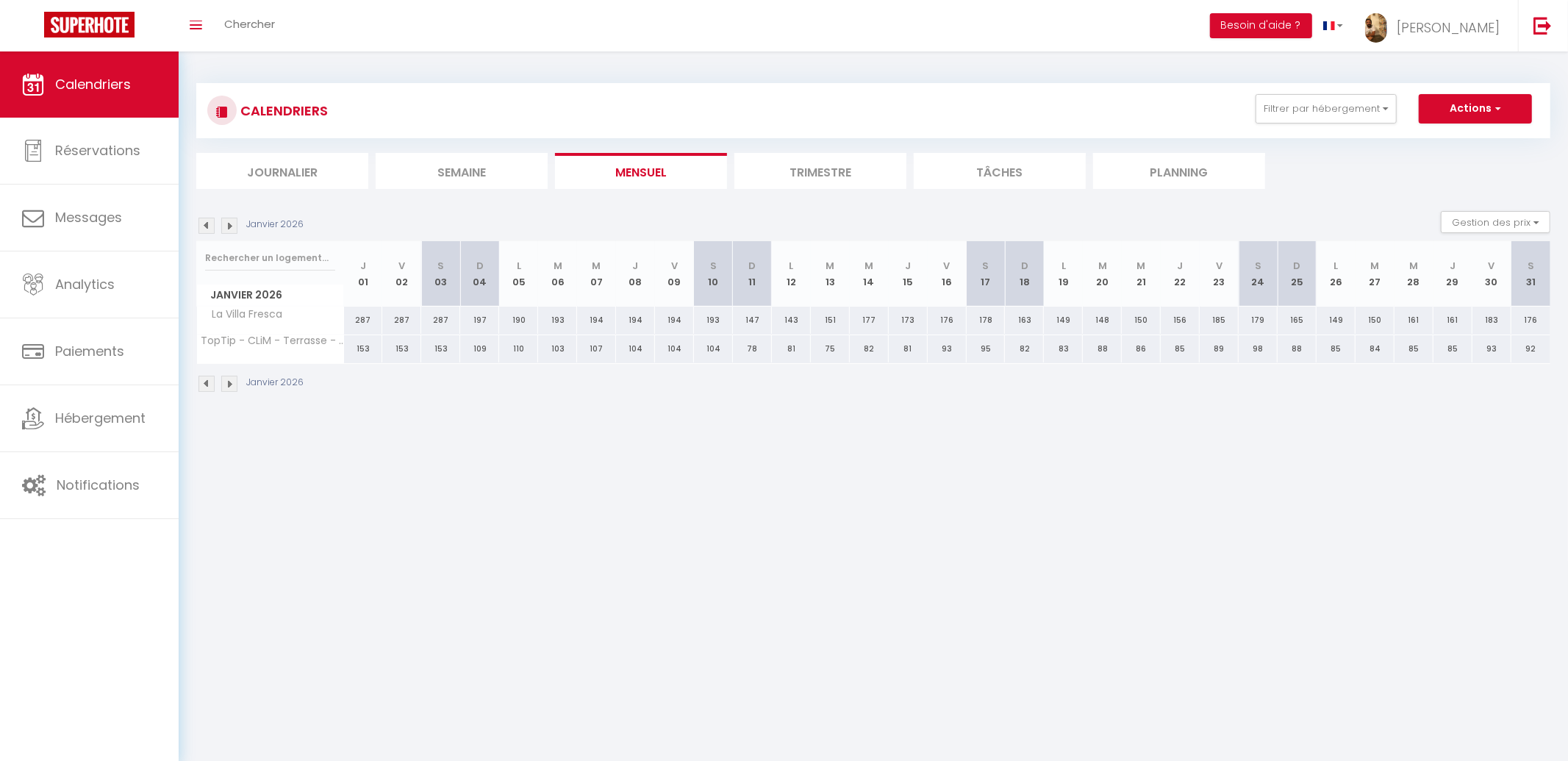
click at [205, 224] on img at bounding box center [206, 226] width 16 height 16
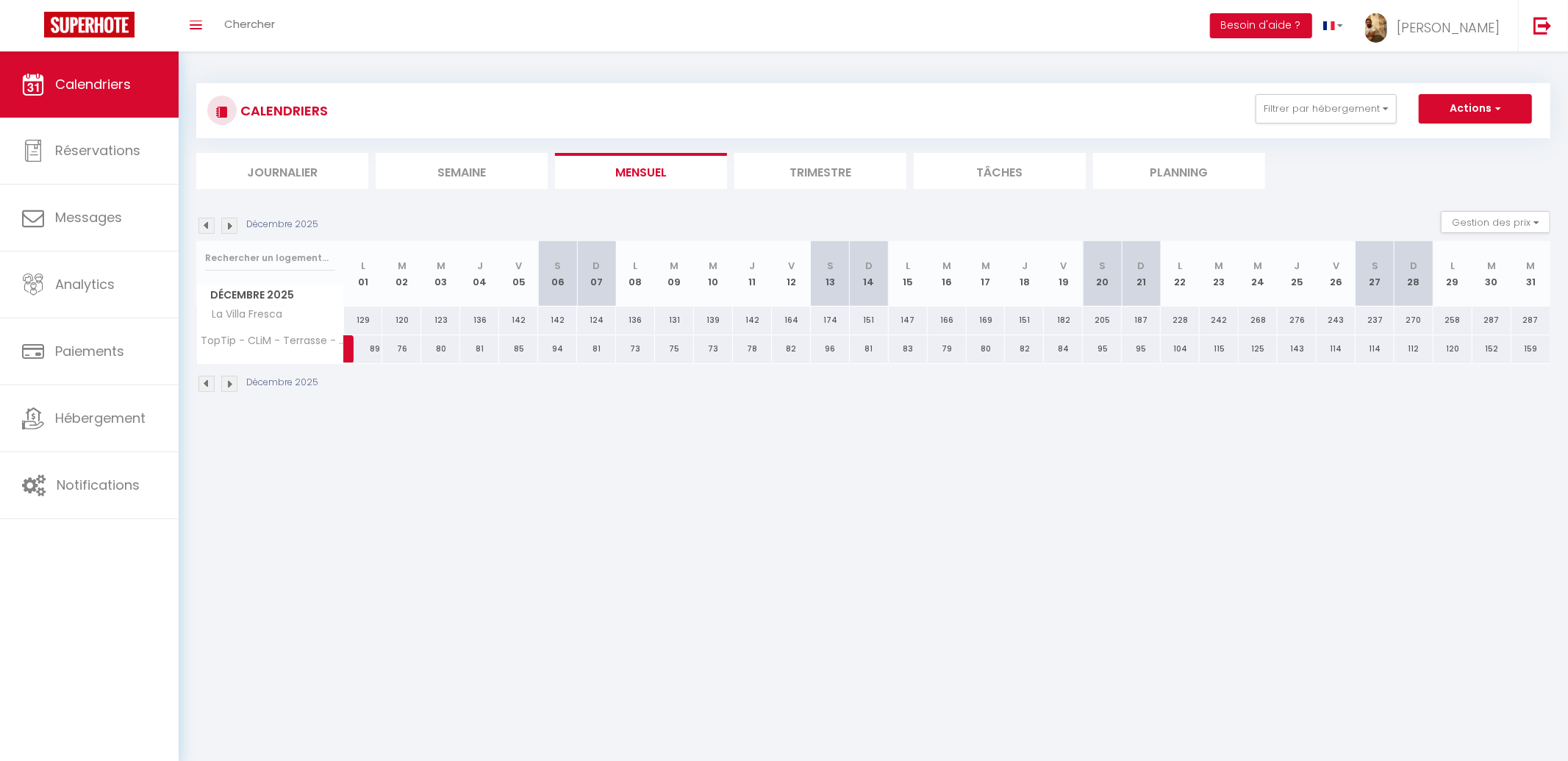
click at [205, 224] on img at bounding box center [206, 226] width 16 height 16
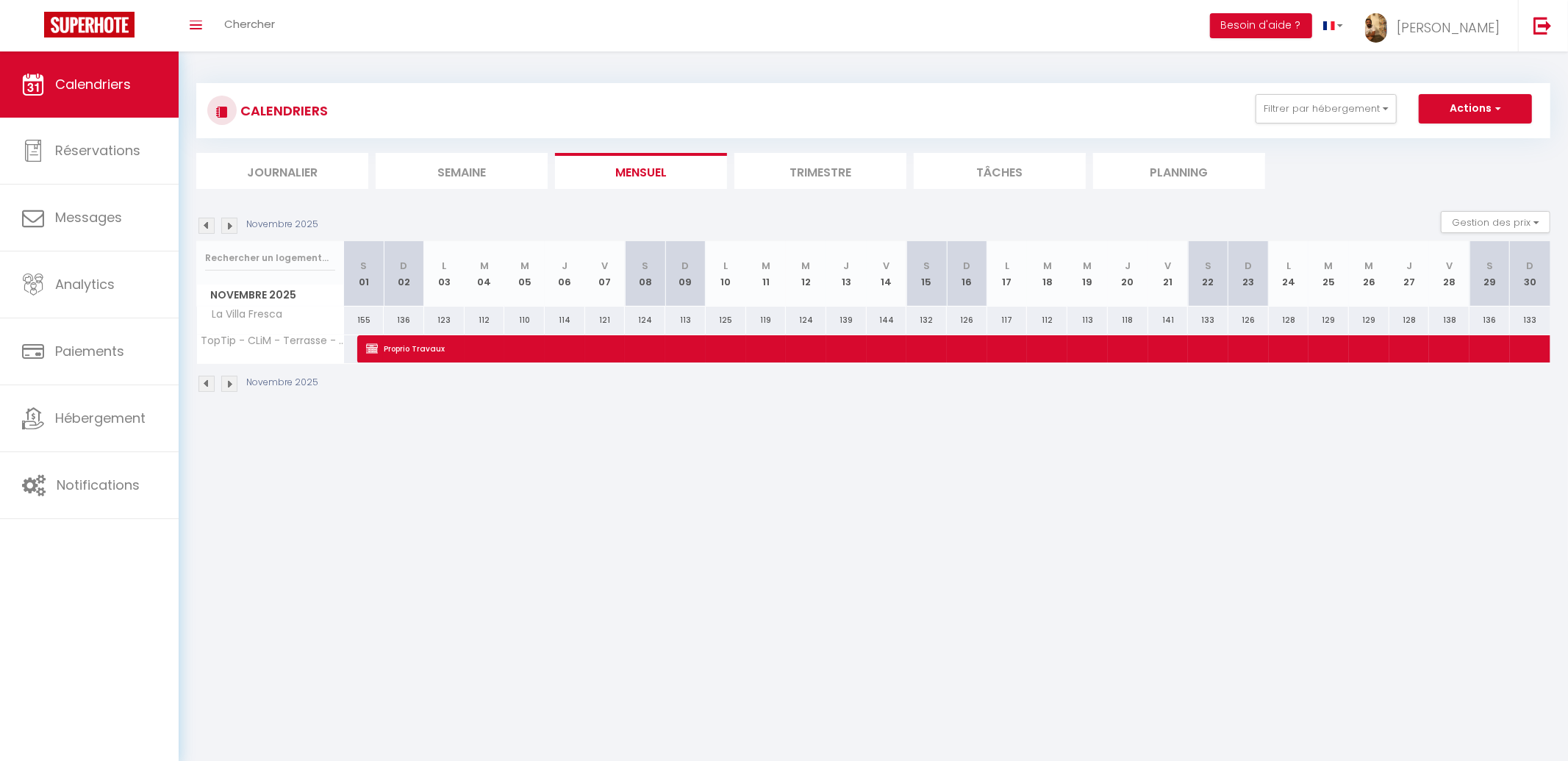
click at [205, 224] on img at bounding box center [206, 226] width 16 height 16
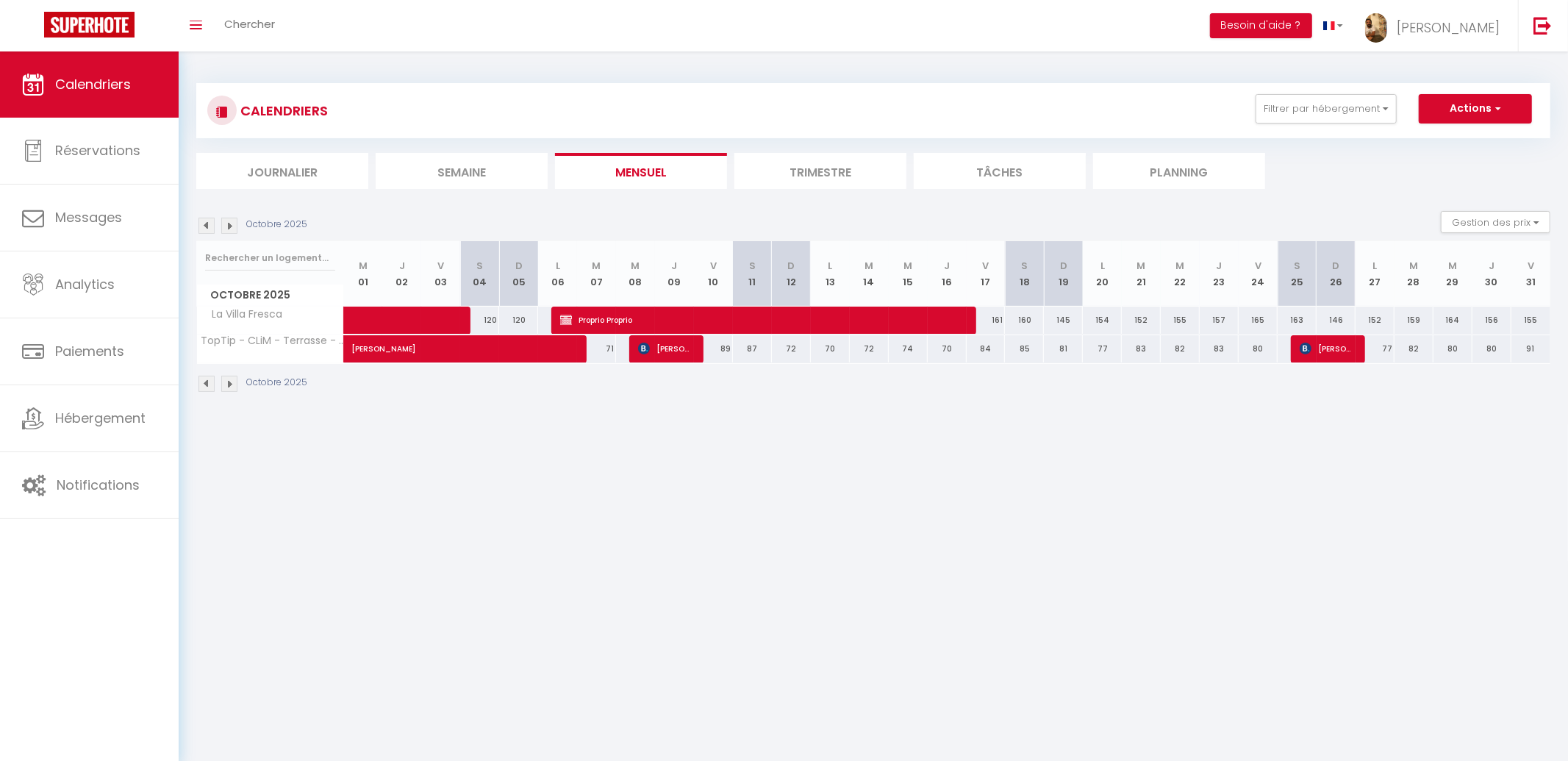
click at [238, 218] on div "Octobre 2025" at bounding box center [254, 226] width 115 height 16
click at [233, 226] on img at bounding box center [229, 226] width 16 height 16
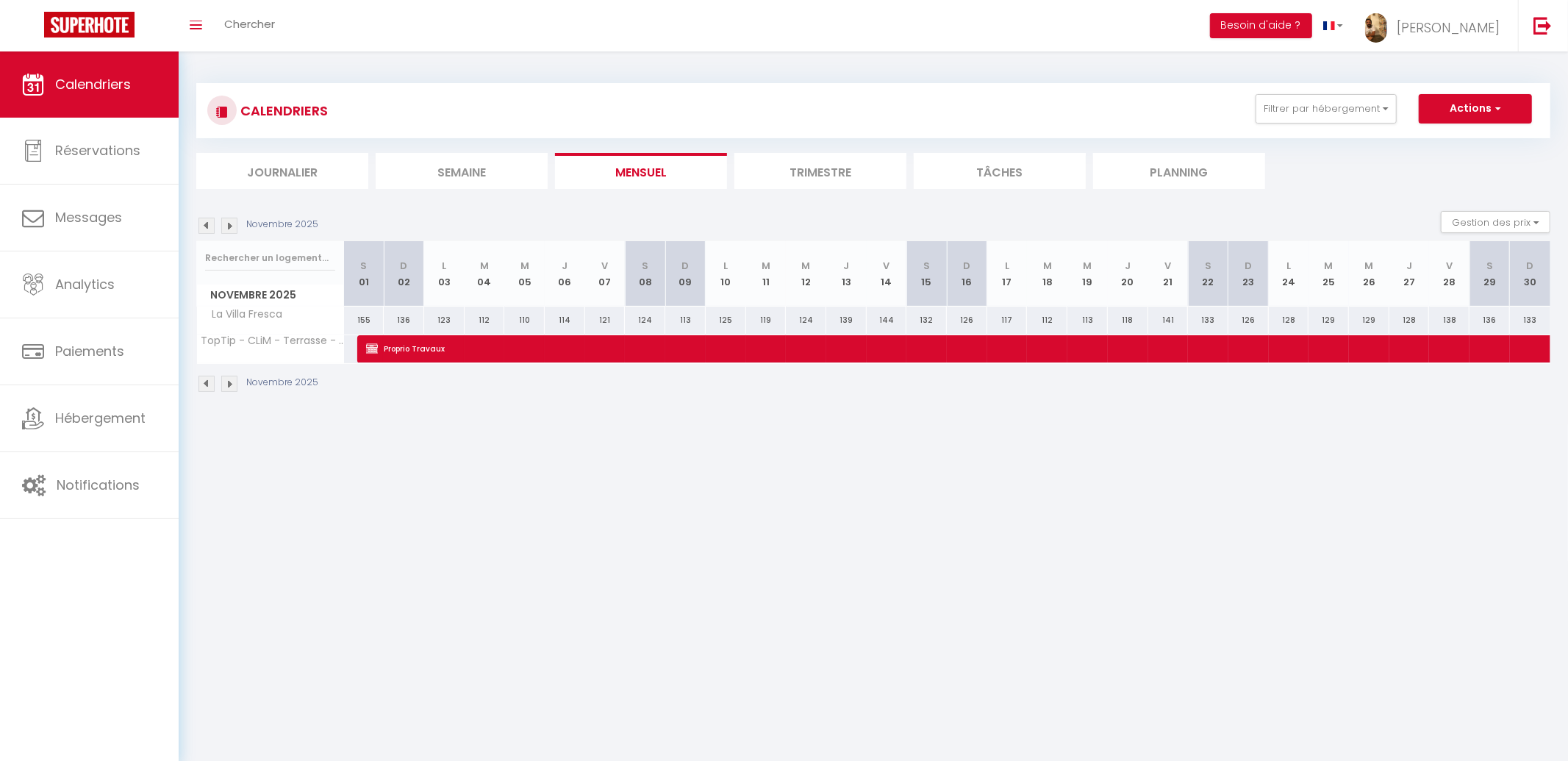
click at [233, 226] on img at bounding box center [229, 226] width 16 height 16
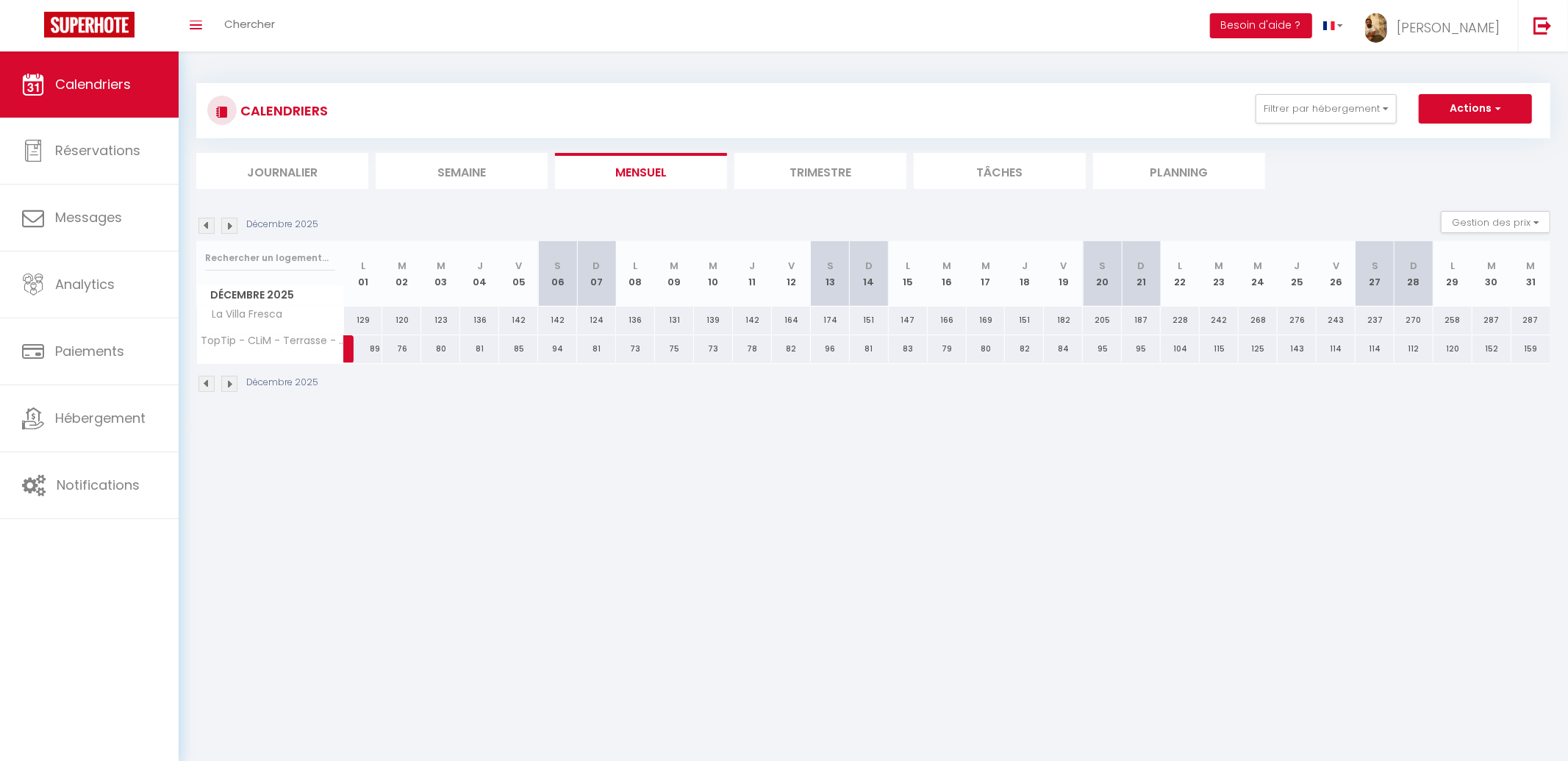
click at [211, 228] on img at bounding box center [206, 226] width 16 height 16
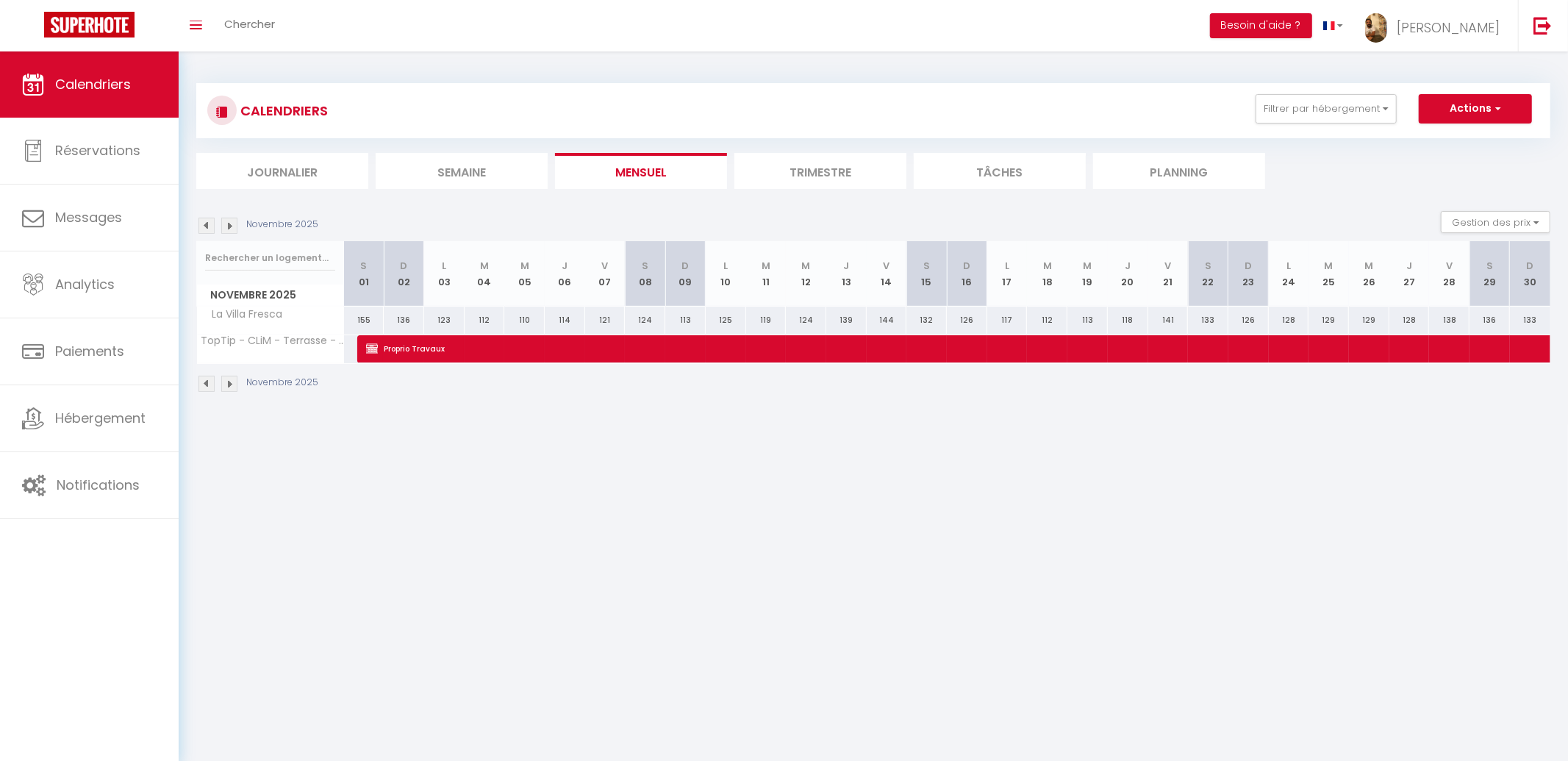
click at [211, 228] on img at bounding box center [206, 226] width 16 height 16
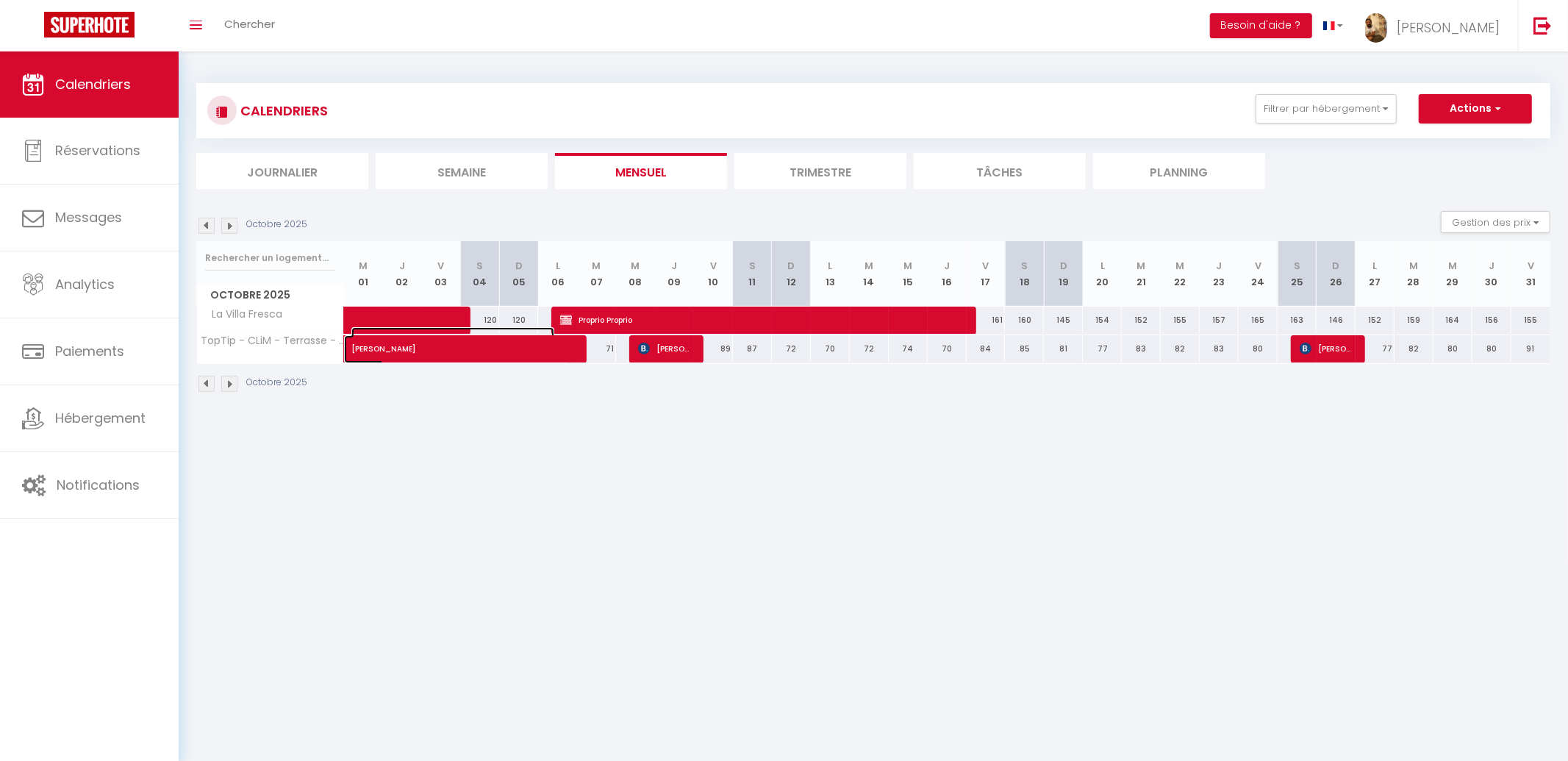
click at [395, 354] on span "[PERSON_NAME]" at bounding box center [453, 341] width 203 height 28
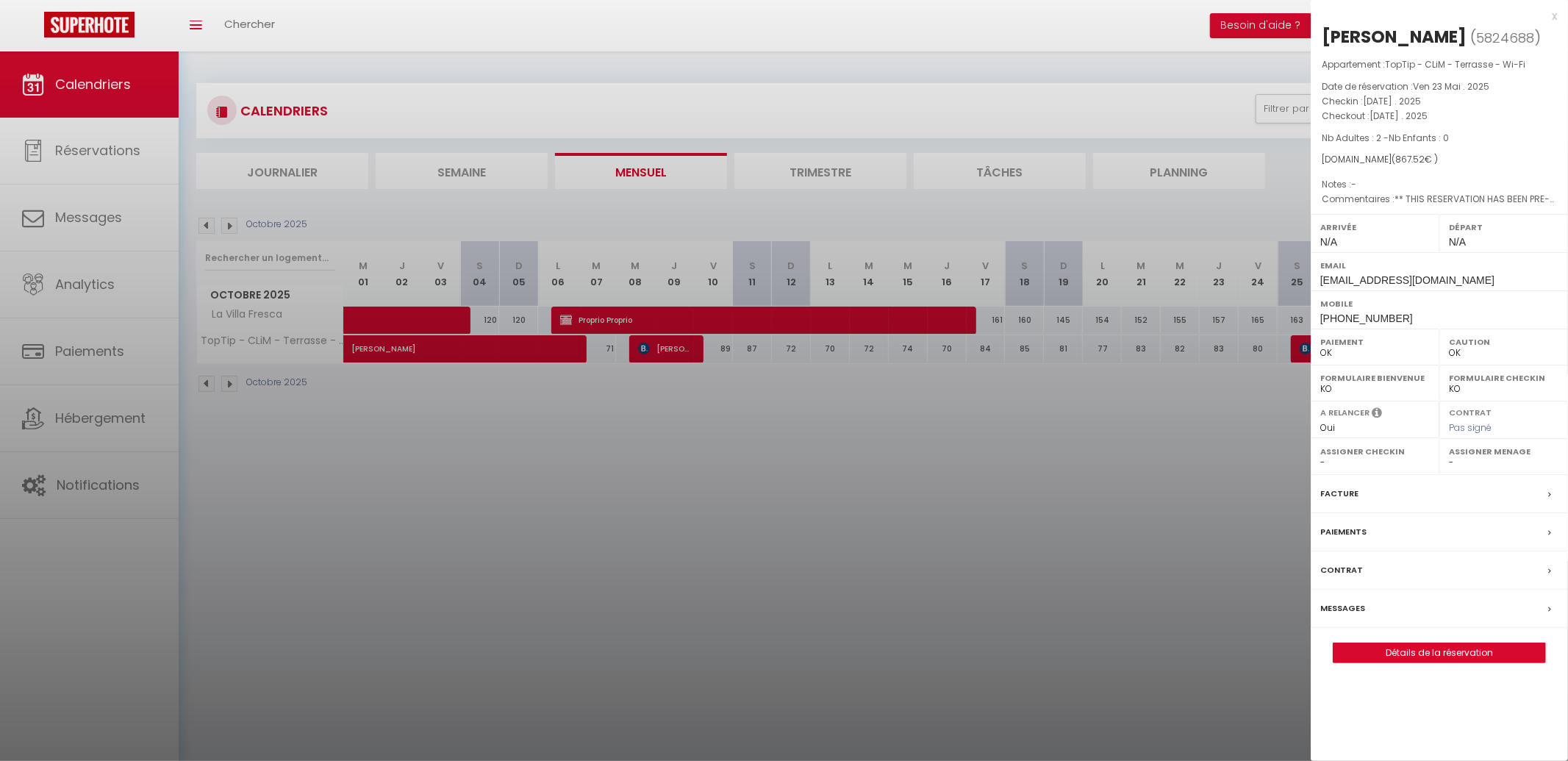
drag, startPoint x: 407, startPoint y: 446, endPoint x: 404, endPoint y: 438, distance: 8.5
click at [407, 445] on div at bounding box center [784, 380] width 1568 height 761
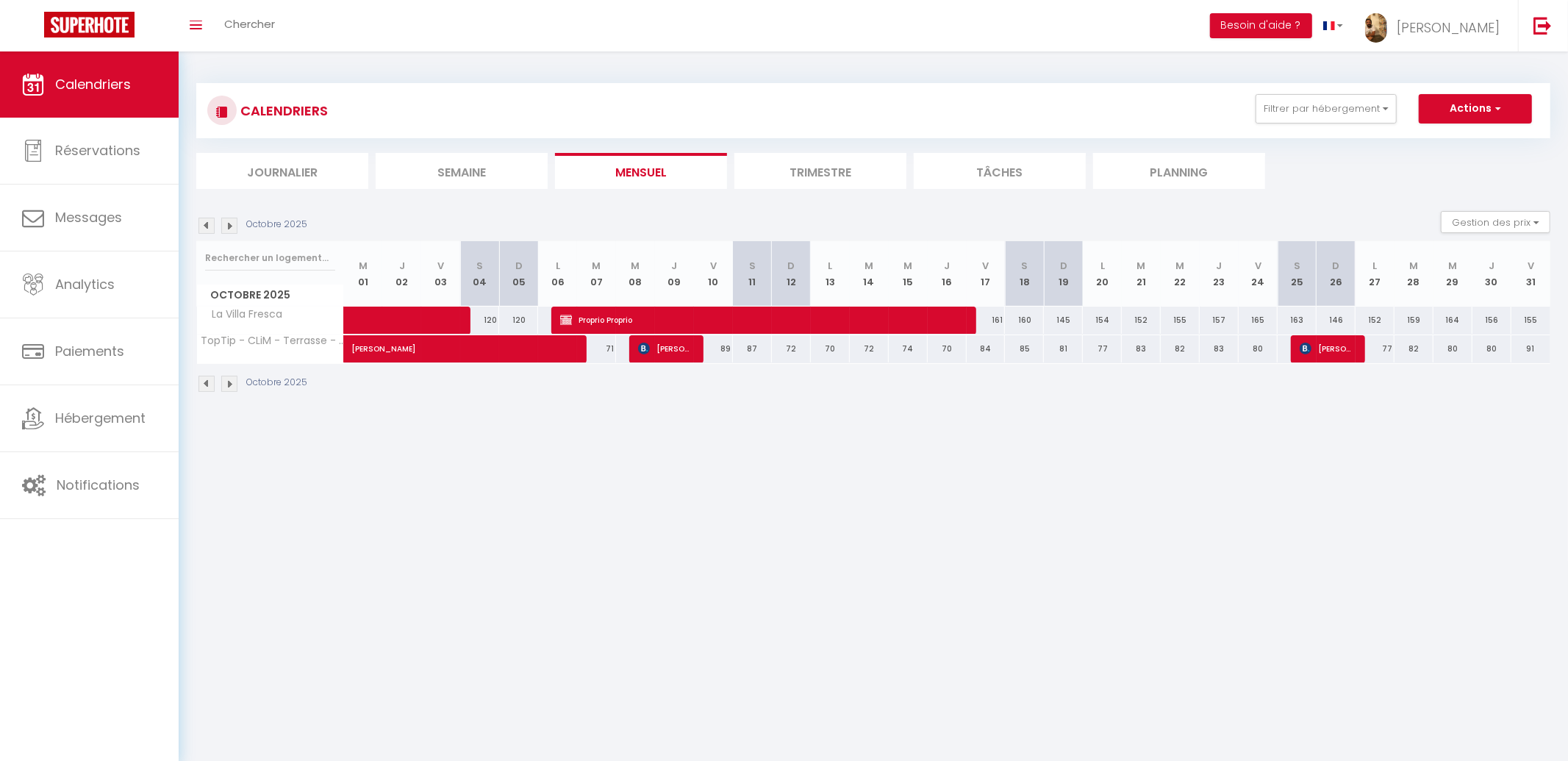
click at [205, 223] on img at bounding box center [206, 226] width 16 height 16
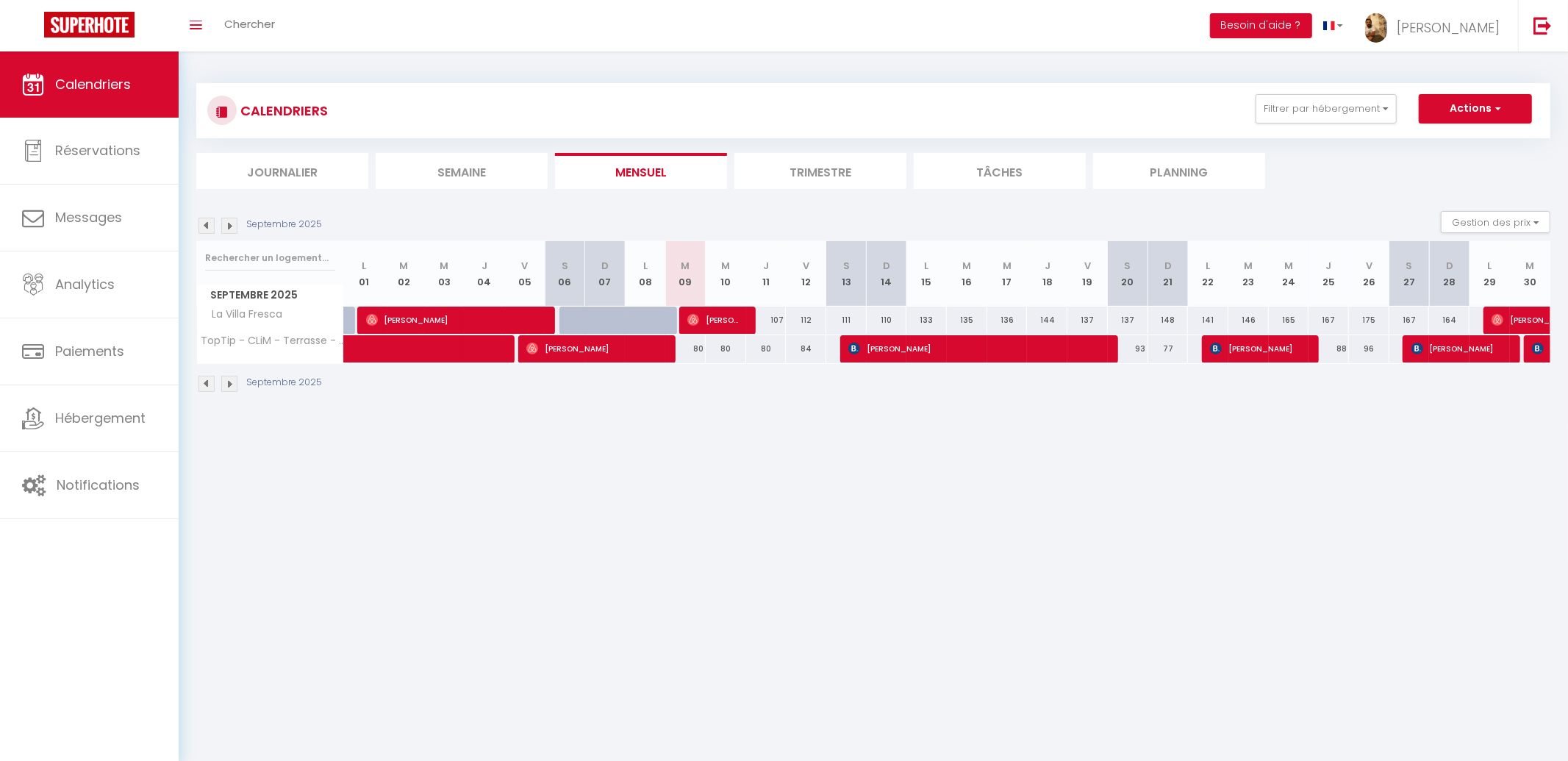
scroll to position [1, 0]
click at [1325, 114] on button "Filtrer par hébergement" at bounding box center [1327, 108] width 141 height 29
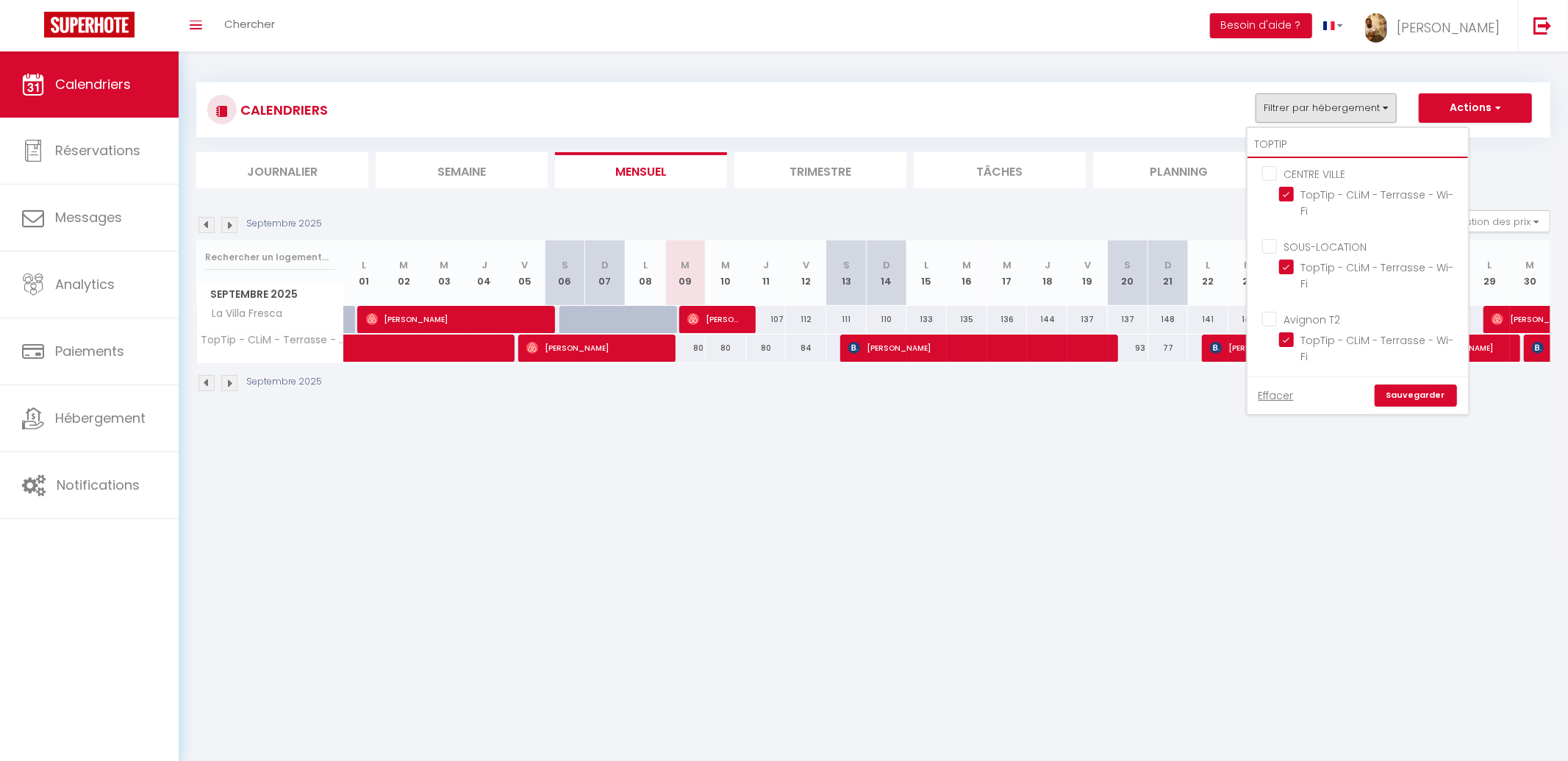
click at [1320, 144] on input "TOPTIP" at bounding box center [1358, 144] width 221 height 26
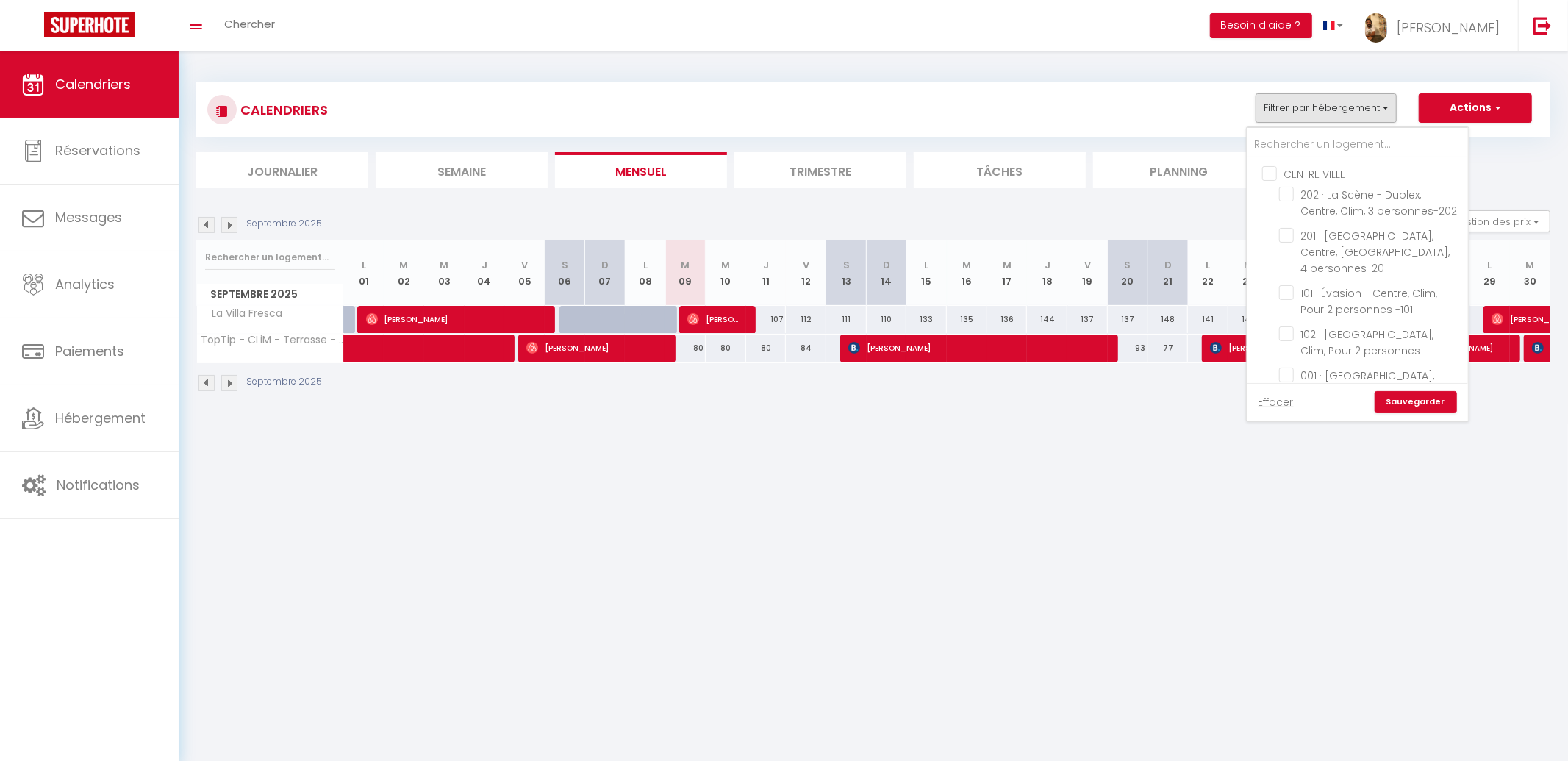
click at [1140, 497] on body "🟢 Des questions ou besoin d'assistance pour la migration AirBnB? Connectez-vous…" at bounding box center [784, 430] width 1568 height 761
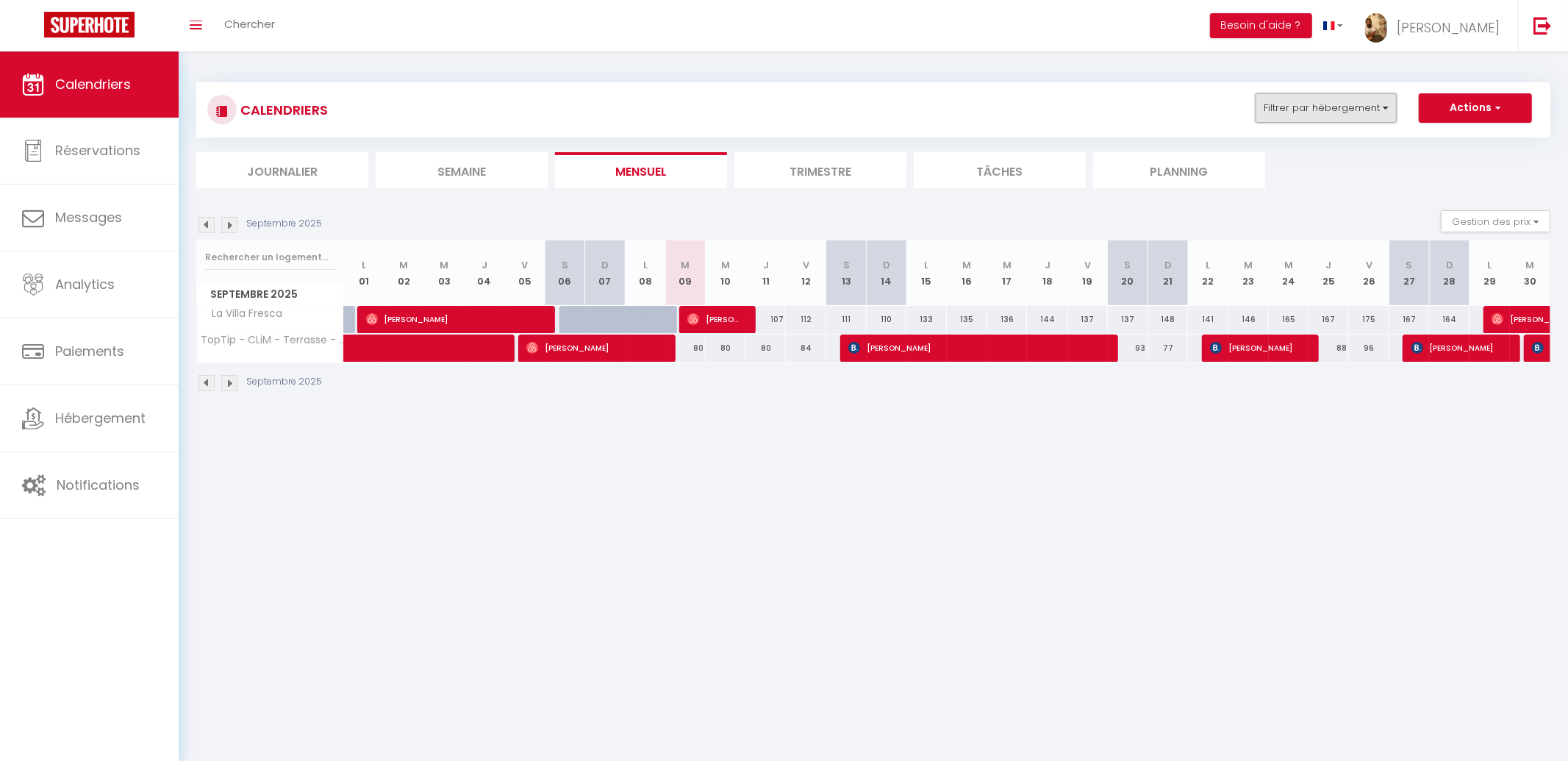
click at [1362, 113] on button "Filtrer par hébergement" at bounding box center [1327, 108] width 141 height 29
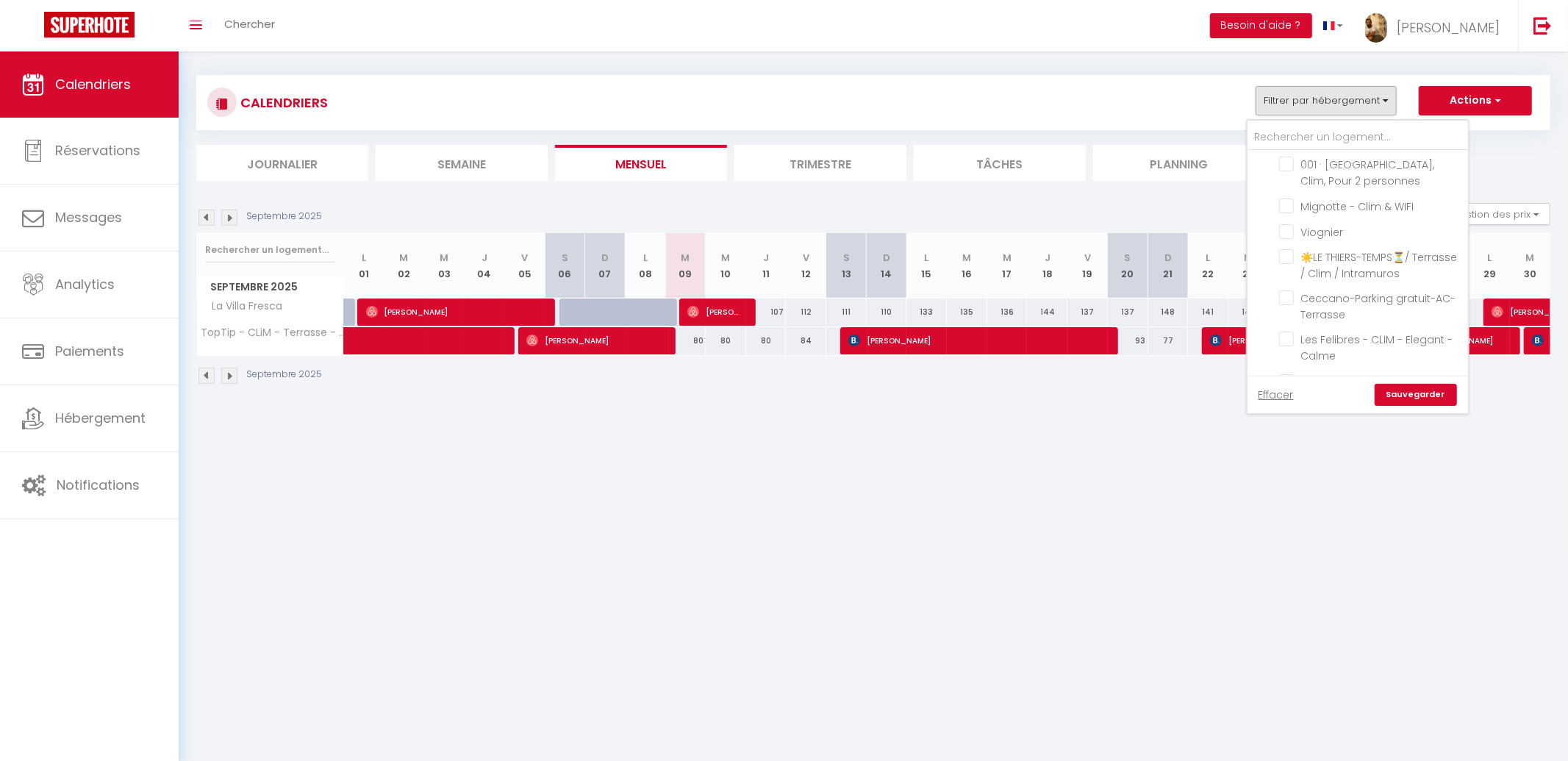
scroll to position [0, 0]
